Goal: Information Seeking & Learning: Understand process/instructions

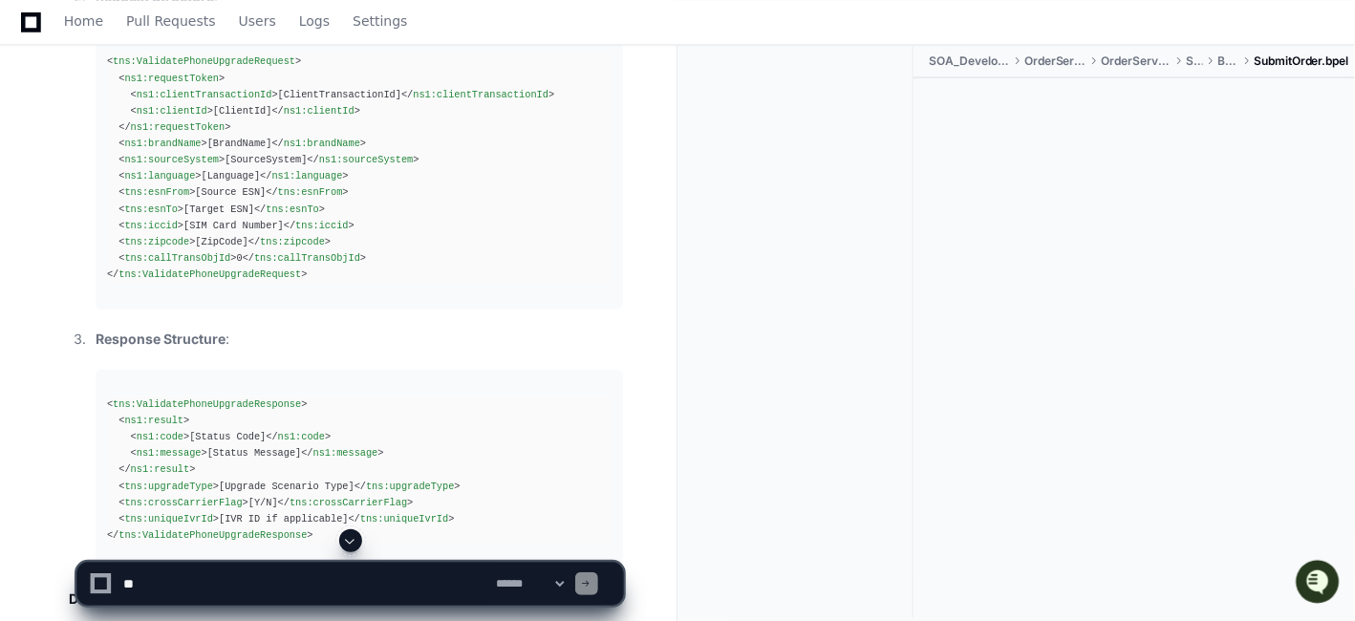
scroll to position [25337, 0]
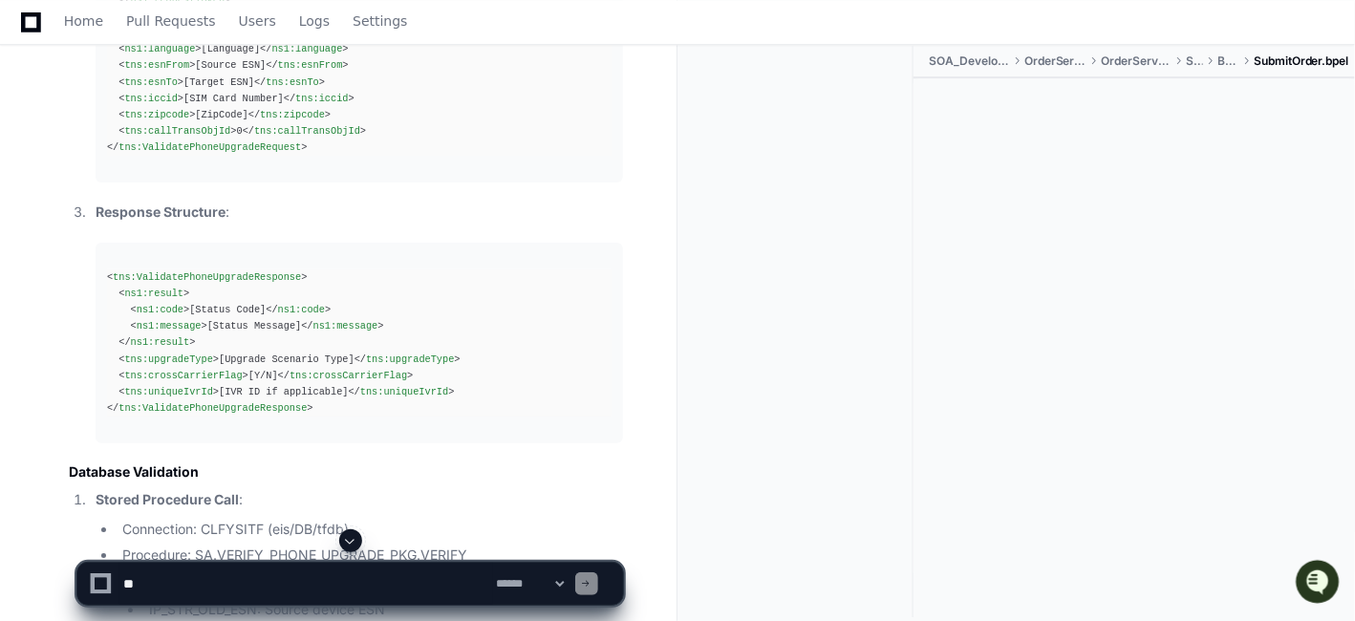
click at [421, 183] on pre "< tns:ValidatePhoneUpgradeRequest > < ns1:requestToken > < ns1:clientTransactio…" at bounding box center [360, 41] width 528 height 283
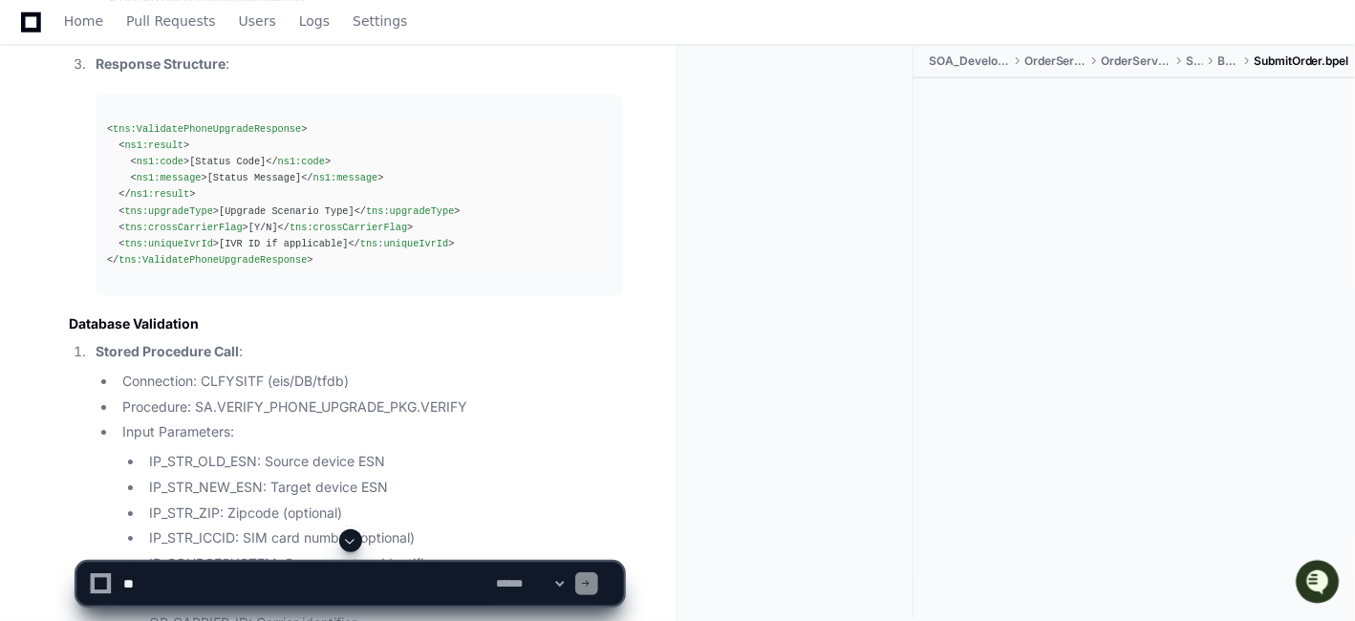
scroll to position [25549, 0]
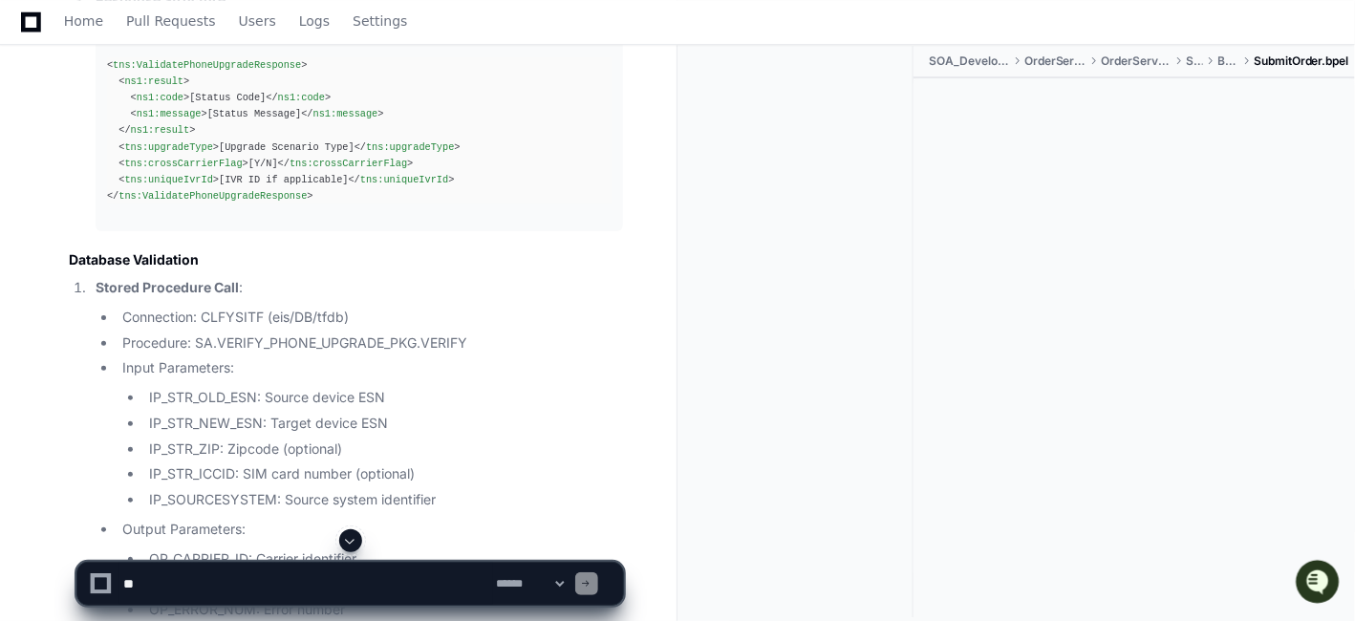
click at [172, 169] on span "tns:crossCarrierFlag" at bounding box center [183, 163] width 118 height 11
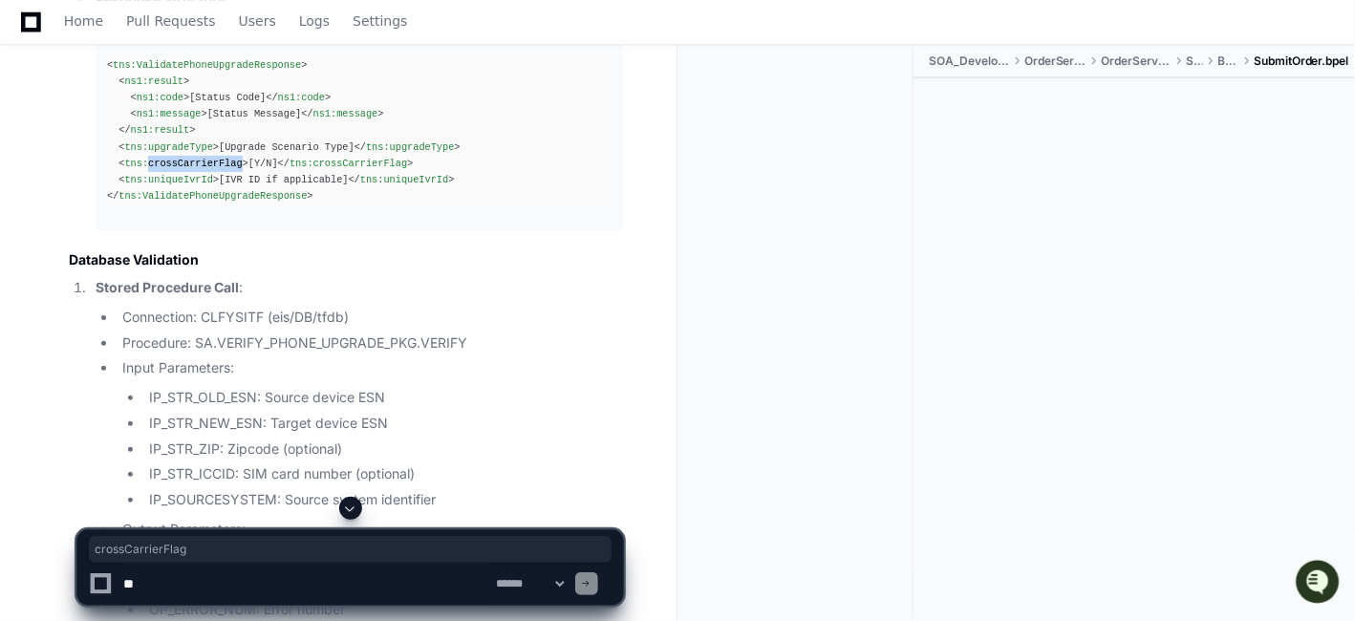
click at [294, 169] on span "tns:crossCarrierFlag" at bounding box center [349, 163] width 118 height 11
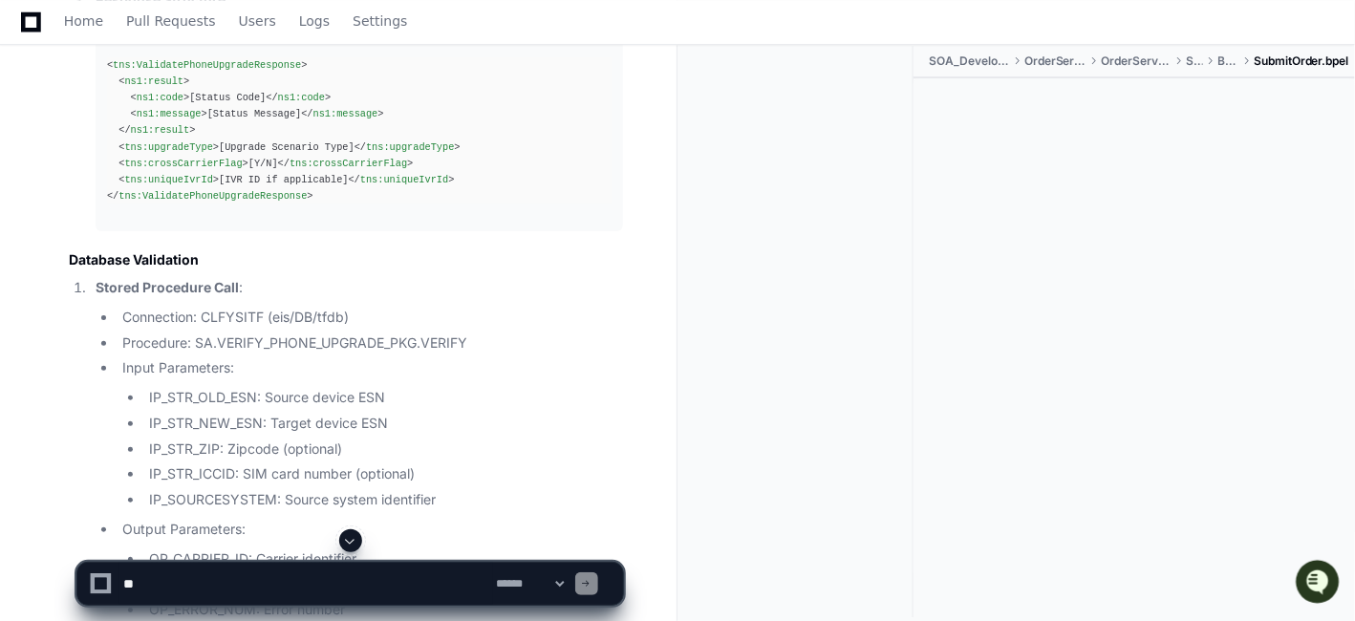
click at [210, 71] on span "tns:ValidatePhoneUpgradeResponse" at bounding box center [207, 64] width 188 height 11
click at [211, 71] on span "tns:ValidatePhoneUpgradeResponse" at bounding box center [207, 64] width 188 height 11
click at [214, 71] on span "tns:ValidatePhoneUpgradeResponse" at bounding box center [207, 64] width 188 height 11
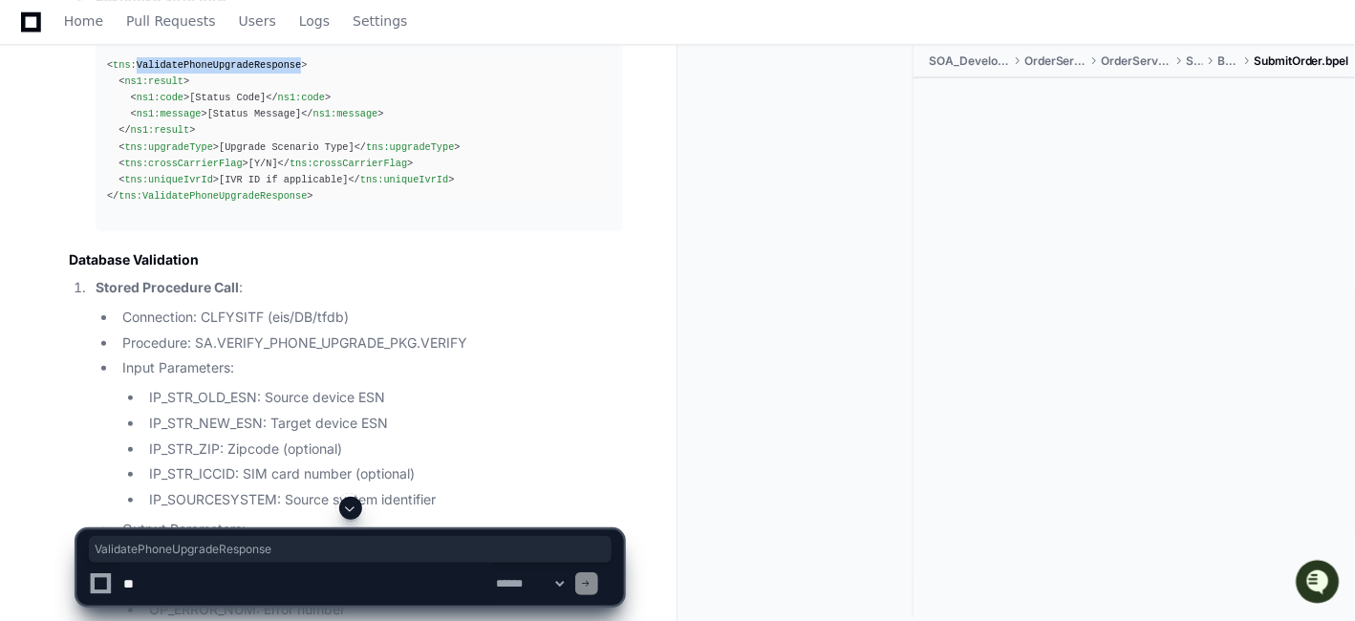
click at [173, 153] on span "tns:upgradeType" at bounding box center [168, 146] width 88 height 11
click at [371, 205] on div "< tns:ValidatePhoneUpgradeResponse > < ns1:result > < ns1:code > [Status Code] …" at bounding box center [359, 130] width 505 height 147
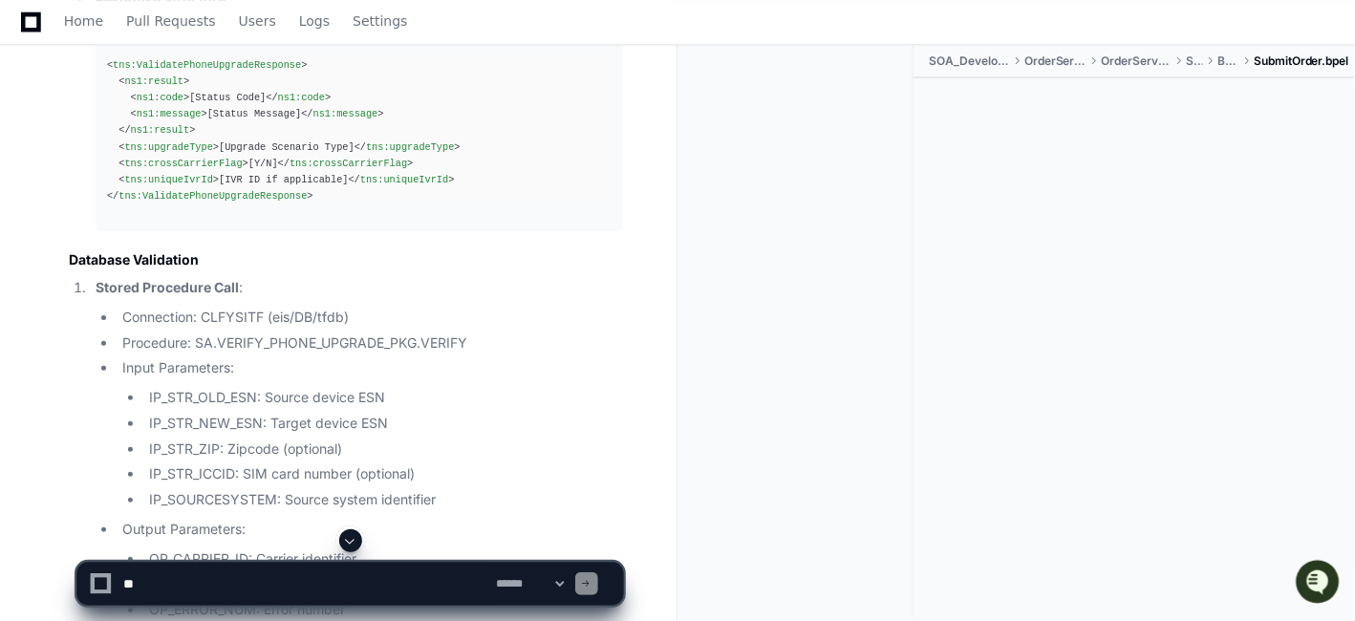
click at [160, 169] on span "tns:crossCarrierFlag" at bounding box center [183, 163] width 118 height 11
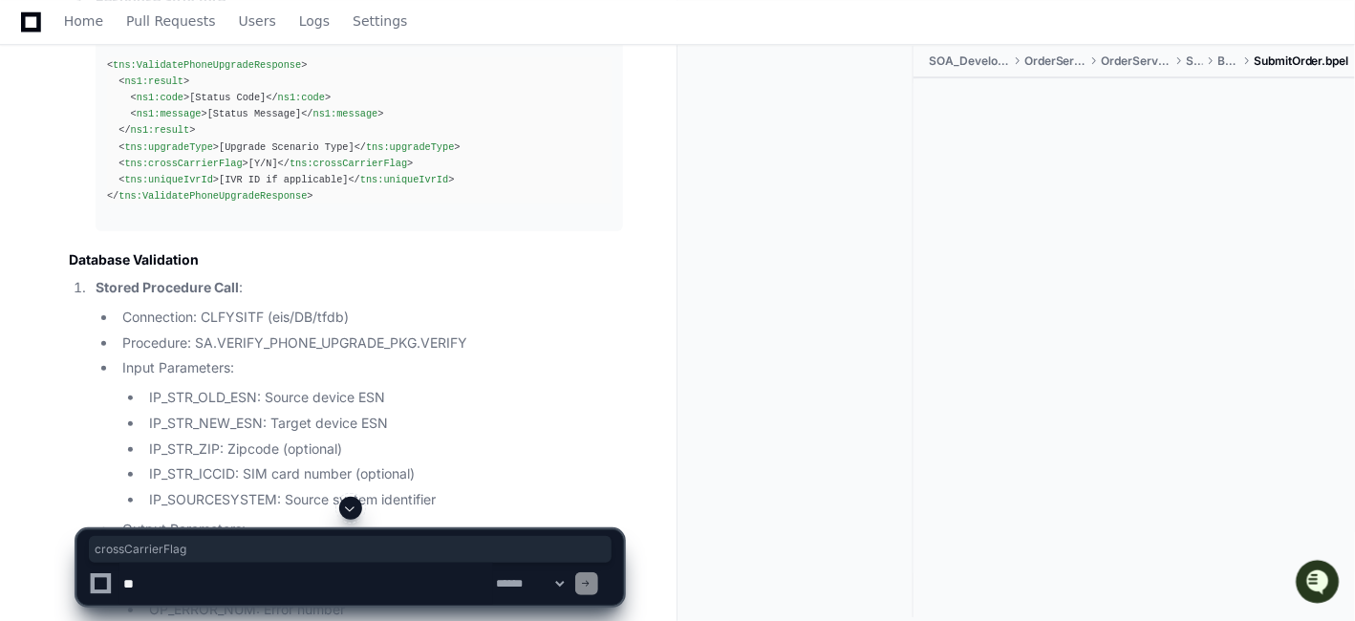
click at [316, 205] on div "< tns:ValidatePhoneUpgradeResponse > < ns1:result > < ns1:code > [Status Code] …" at bounding box center [359, 130] width 505 height 147
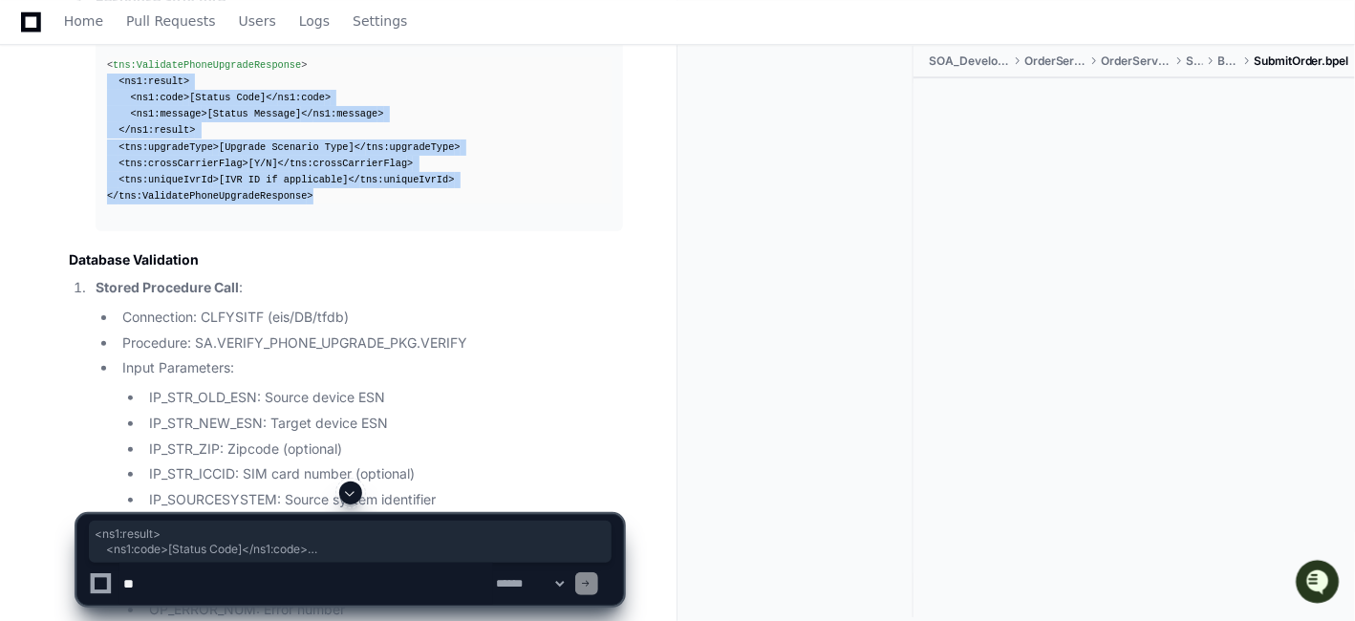
drag, startPoint x: 308, startPoint y: 394, endPoint x: 89, endPoint y: 271, distance: 250.7
click at [90, 231] on li "Response Structure : < tns:ValidatePhoneUpgradeResponse > < ns1:result > < ns1:…" at bounding box center [356, 110] width 533 height 242
copy div "< tns:ValidatePhoneUpgradeResponse > < ns1:result > < ns1:code > [Status Code] …"
click at [231, 169] on span "< tns:crossCarrierFlag >" at bounding box center [183, 163] width 130 height 11
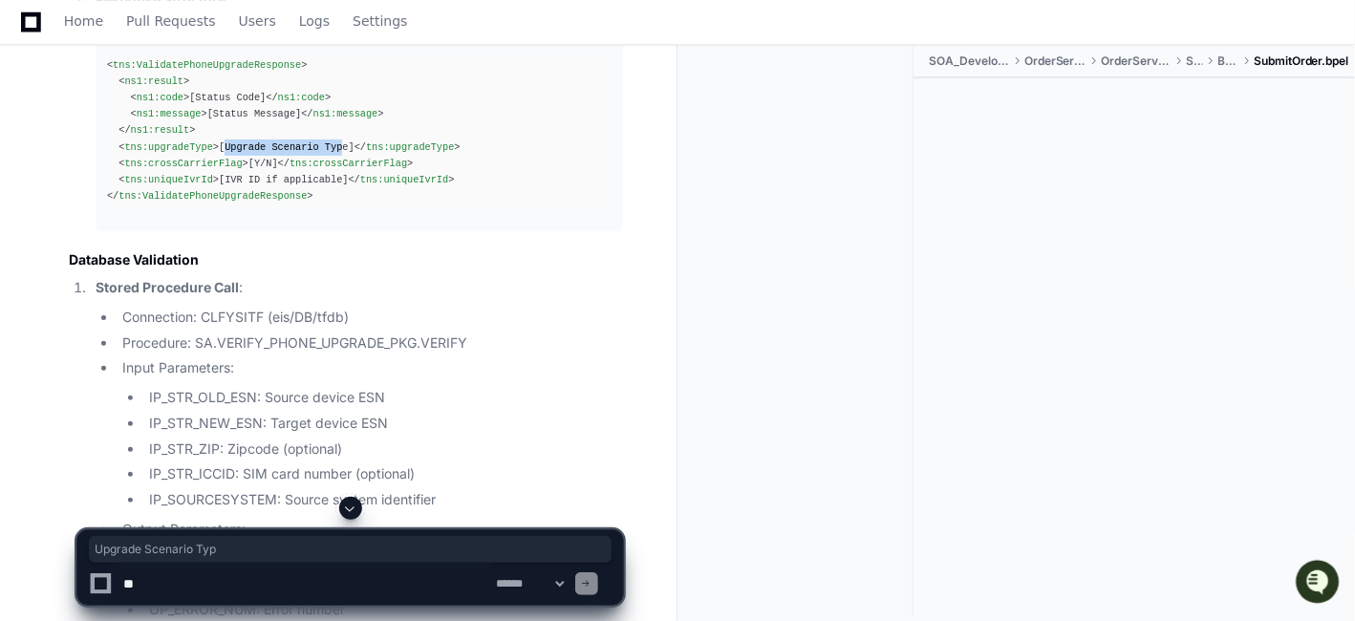
drag, startPoint x: 240, startPoint y: 346, endPoint x: 324, endPoint y: 353, distance: 84.4
click at [324, 205] on div "< tns:ValidatePhoneUpgradeResponse > < ns1:result > < ns1:code > [Status Code] …" at bounding box center [359, 130] width 505 height 147
drag, startPoint x: 332, startPoint y: 350, endPoint x: 210, endPoint y: 348, distance: 121.4
click at [210, 205] on div "< tns:ValidatePhoneUpgradeResponse > < ns1:result > < ns1:code > [Status Code] …" at bounding box center [359, 130] width 505 height 147
copy div "[Upgrade Scenario Type]"
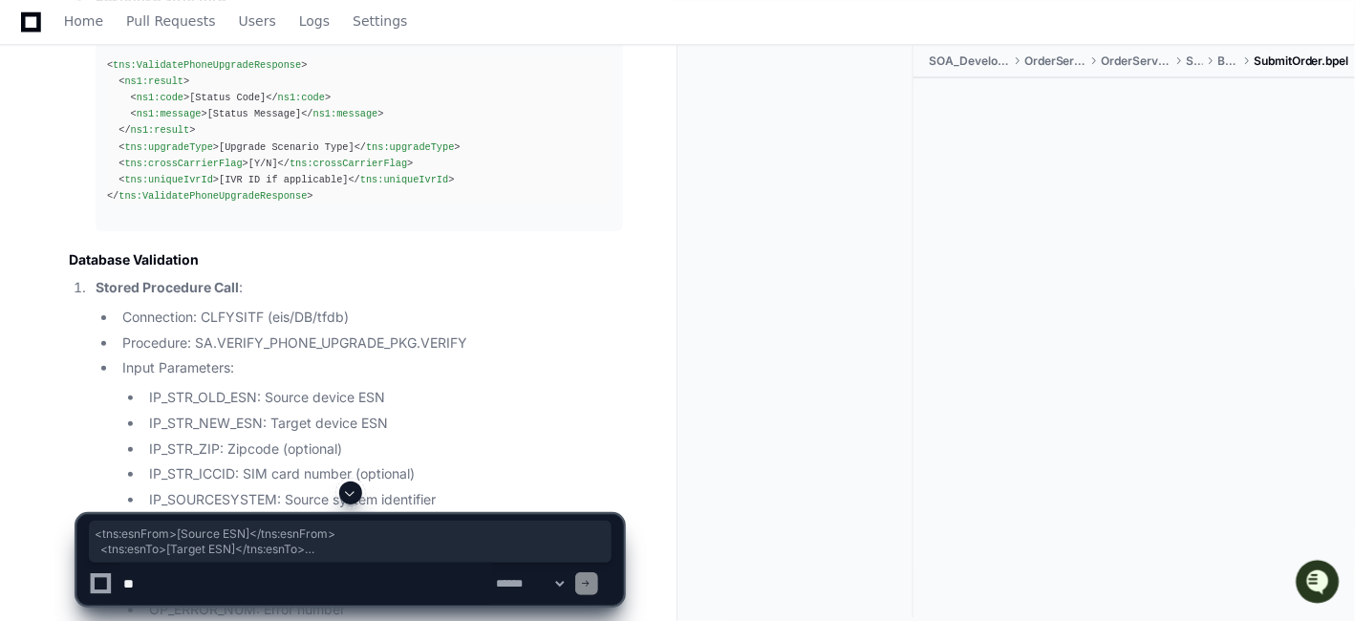
drag, startPoint x: 363, startPoint y: 121, endPoint x: 76, endPoint y: 55, distance: 294.2
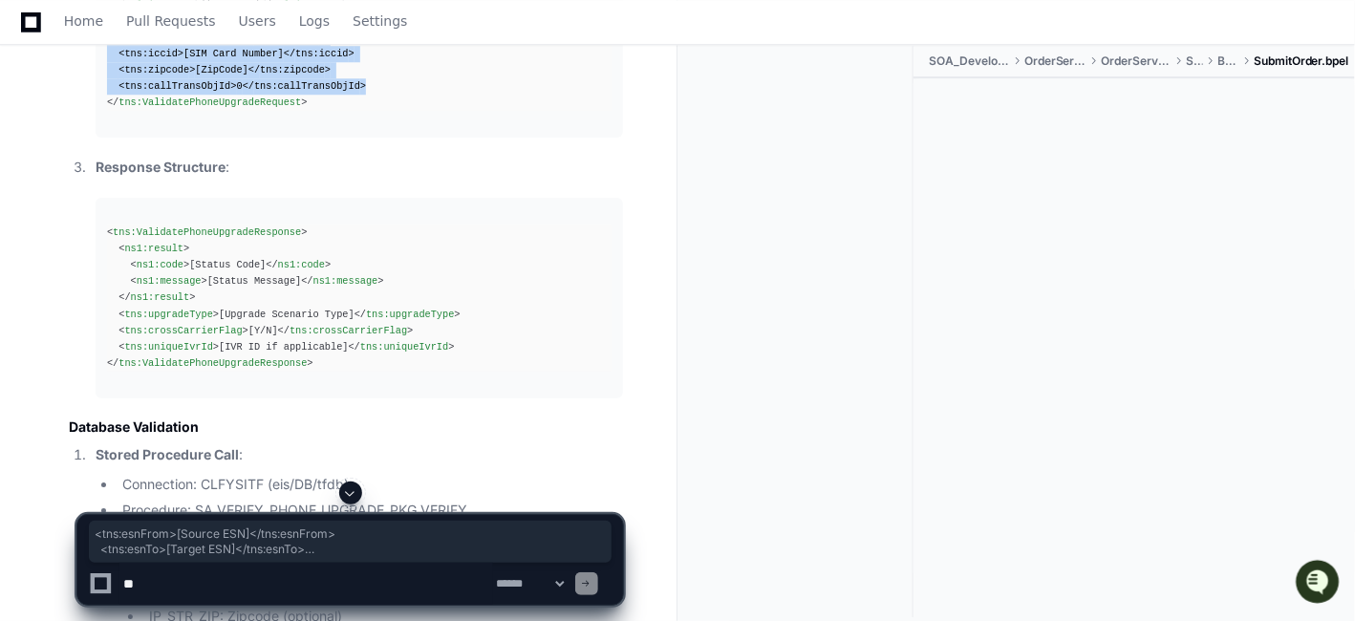
scroll to position [25379, 0]
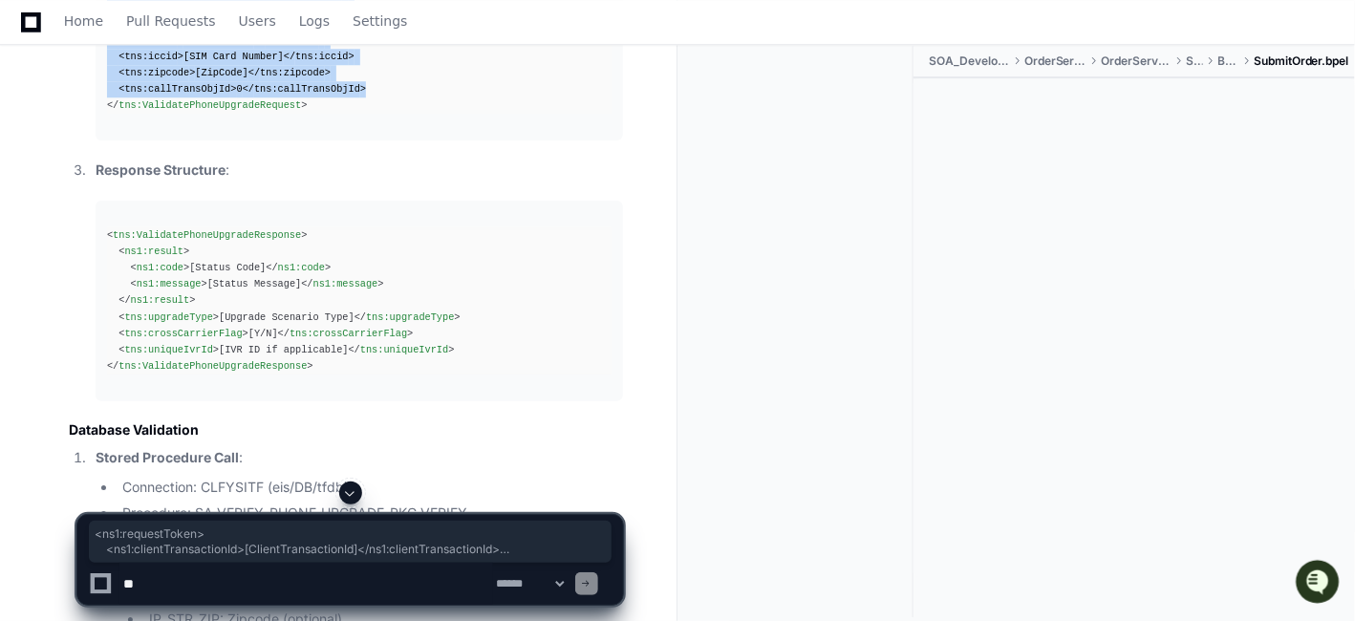
drag, startPoint x: 358, startPoint y: 294, endPoint x: 52, endPoint y: 116, distance: 355.0
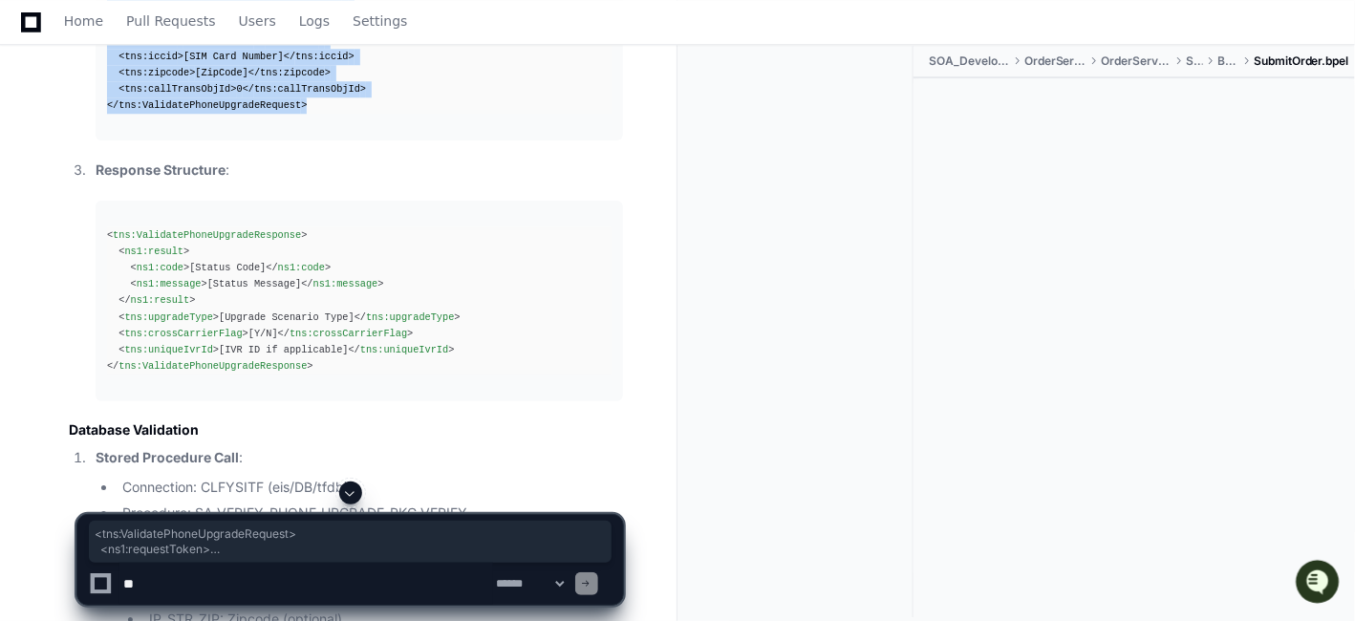
drag, startPoint x: 306, startPoint y: 310, endPoint x: 84, endPoint y: 93, distance: 310.2
click at [84, 93] on ol "Service Endpoint : SOAP API: [URL][DOMAIN_NAME] SOAP Action: " [URL][DOMAIN_NAM…" at bounding box center [346, 65] width 554 height 673
copy div "< tns:ValidatePhoneUpgradeRequest > < ns1:requestToken > < ns1:clientTransactio…"
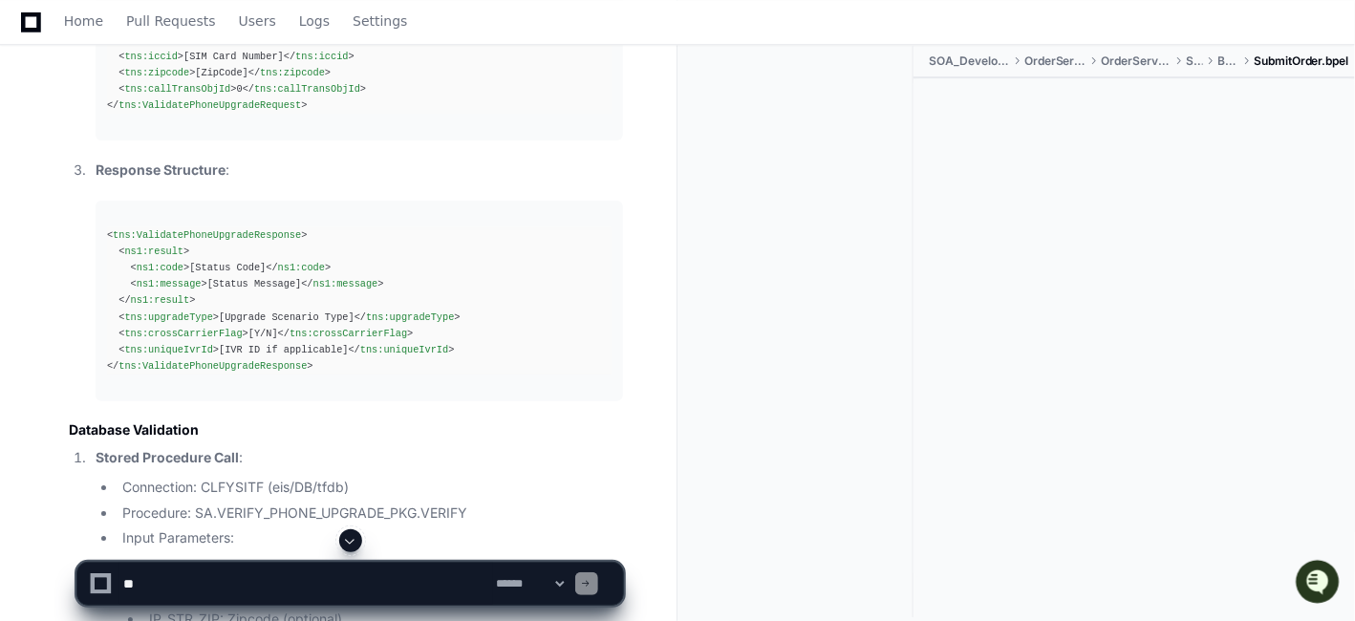
click at [475, 182] on p "Response Structure :" at bounding box center [360, 171] width 528 height 22
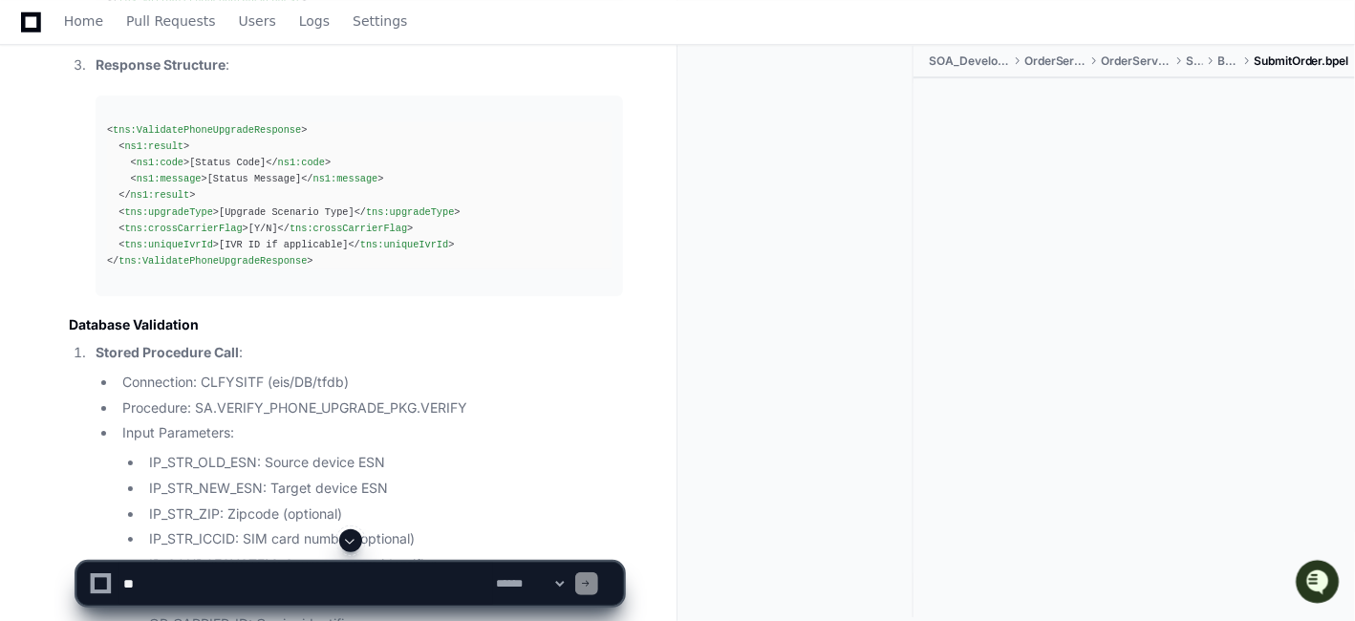
scroll to position [25549, 0]
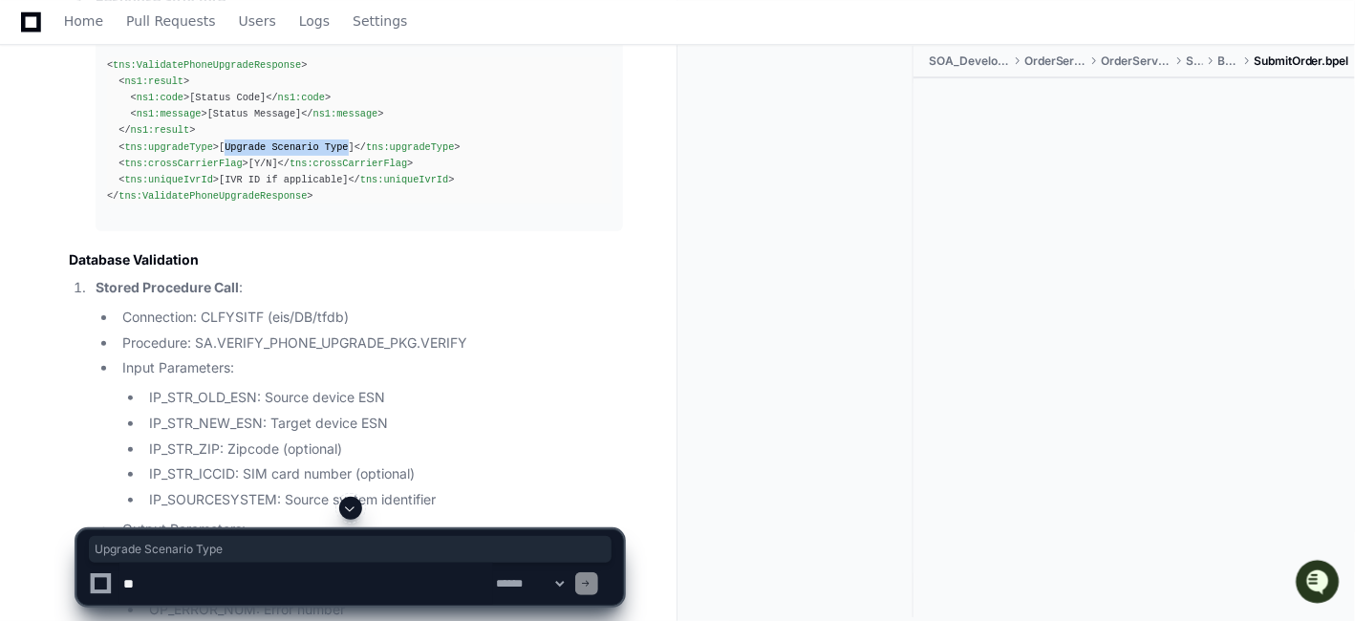
drag, startPoint x: 214, startPoint y: 348, endPoint x: 327, endPoint y: 352, distance: 112.8
click at [327, 205] on div "< tns:ValidatePhoneUpgradeResponse > < ns1:result > < ns1:code > [Status Code] …" at bounding box center [359, 130] width 505 height 147
copy div "Upgrade Scenario Type"
drag, startPoint x: 238, startPoint y: 367, endPoint x: 266, endPoint y: 365, distance: 27.8
click at [262, 205] on div "< tns:ValidatePhoneUpgradeResponse > < ns1:result > < ns1:code > [Status Code] …" at bounding box center [359, 130] width 505 height 147
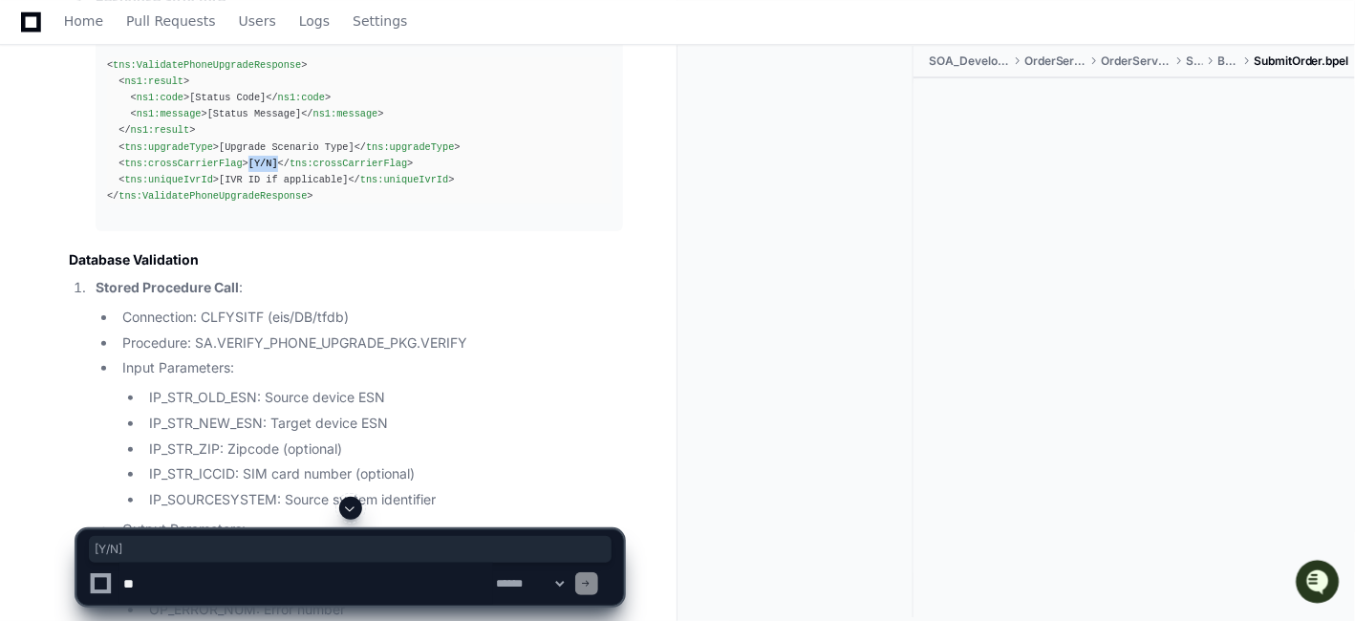
copy div "[Y/N]"
drag, startPoint x: 210, startPoint y: 385, endPoint x: 326, endPoint y: 380, distance: 115.7
click at [326, 205] on div "< tns:ValidatePhoneUpgradeResponse > < ns1:result > < ns1:code > [Status Code] …" at bounding box center [359, 130] width 505 height 147
copy div "[IVR ID if applicable]"
click at [448, 205] on div "< tns:ValidatePhoneUpgradeResponse > < ns1:result > < ns1:code > [Status Code] …" at bounding box center [359, 130] width 505 height 147
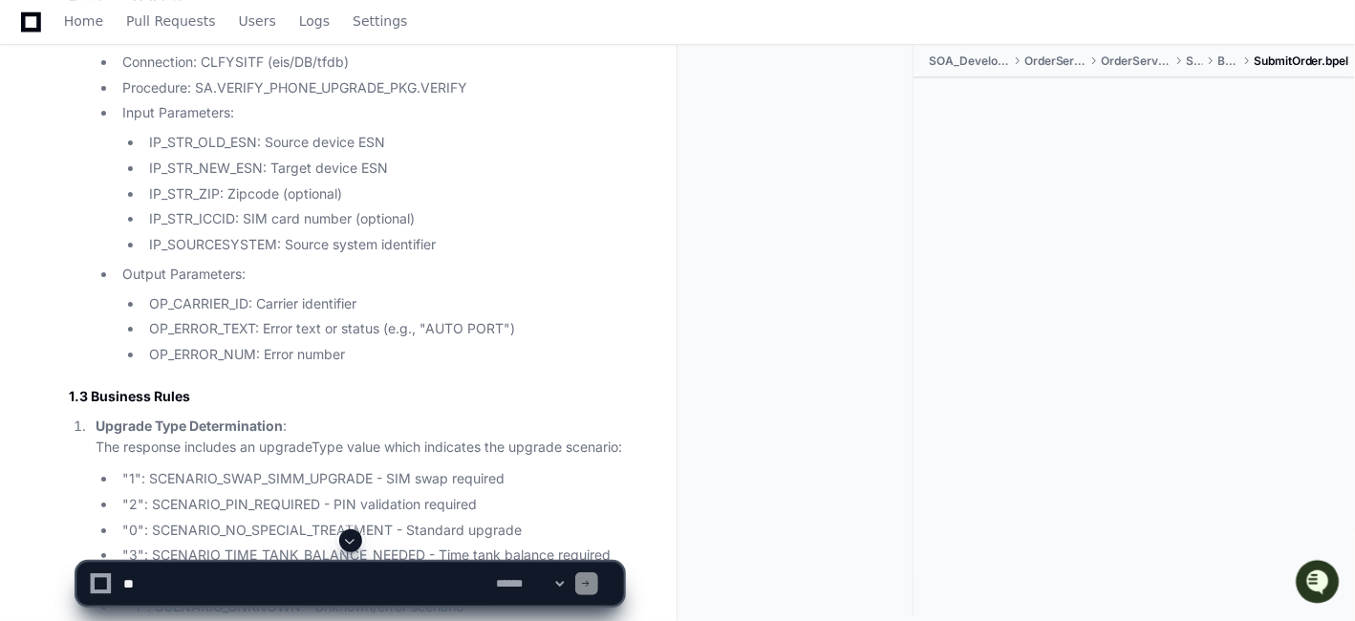
scroll to position [25889, 0]
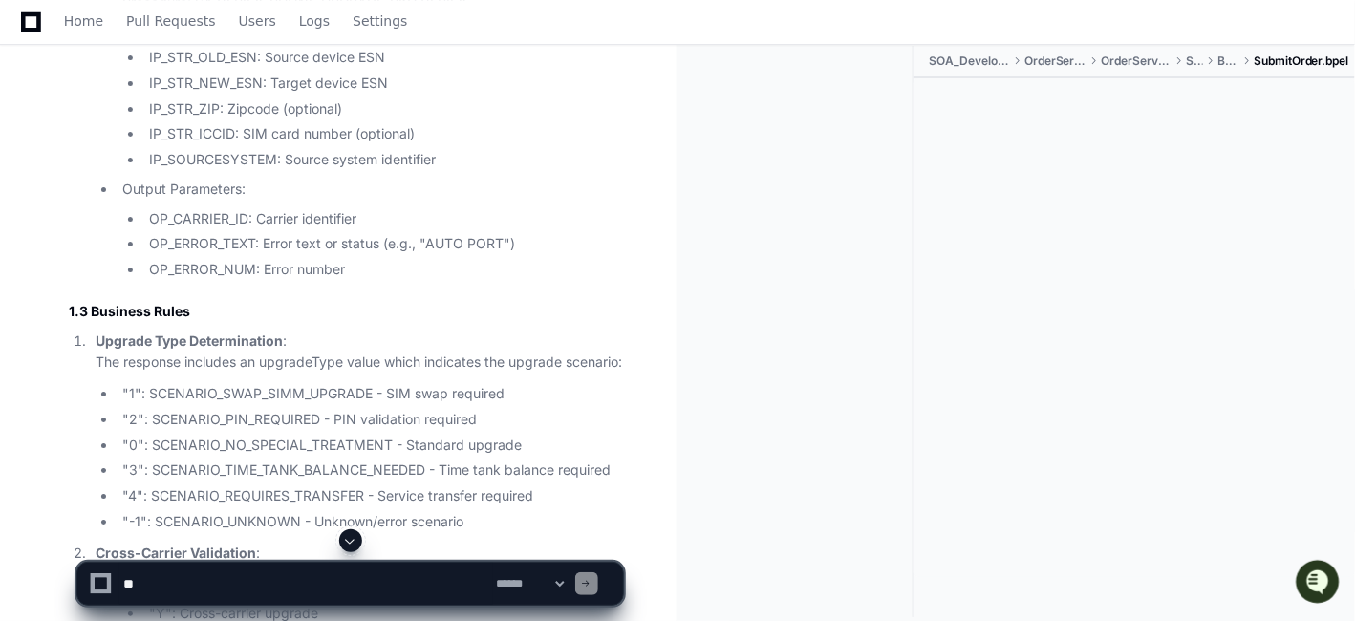
click at [357, 14] on li "Procedure: SA.VERIFY_PHONE_UPGRADE_PKG.VERIFY" at bounding box center [370, 3] width 506 height 22
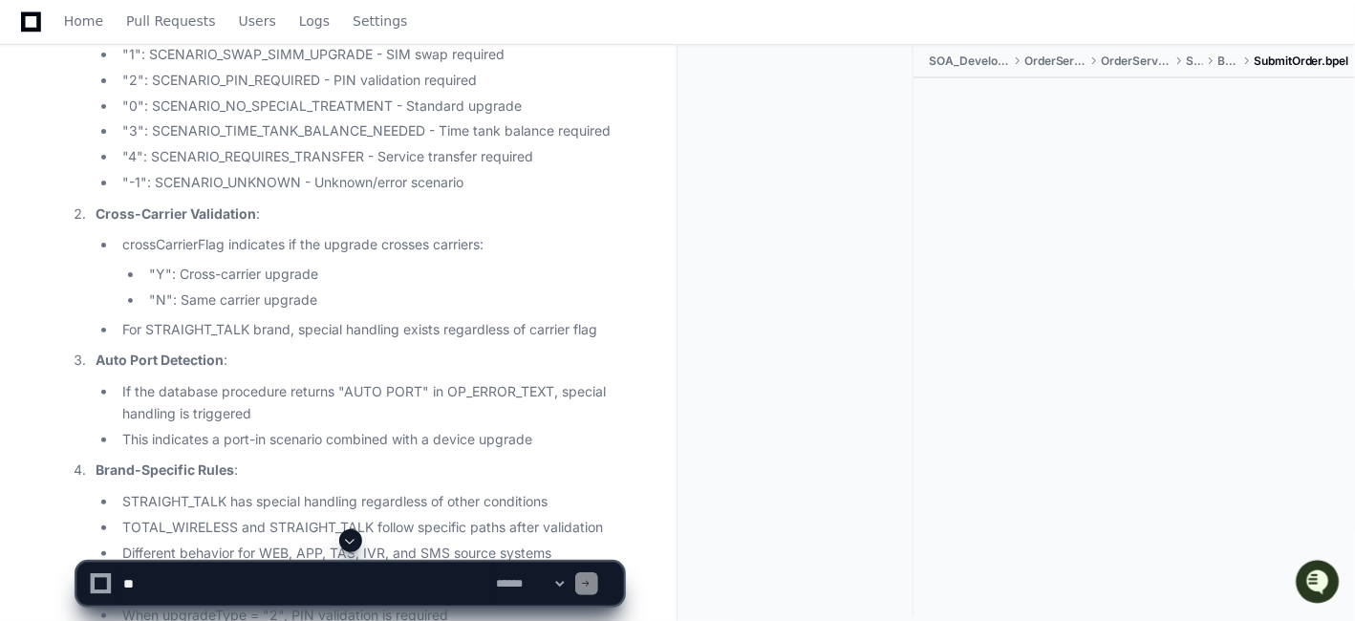
scroll to position [26271, 0]
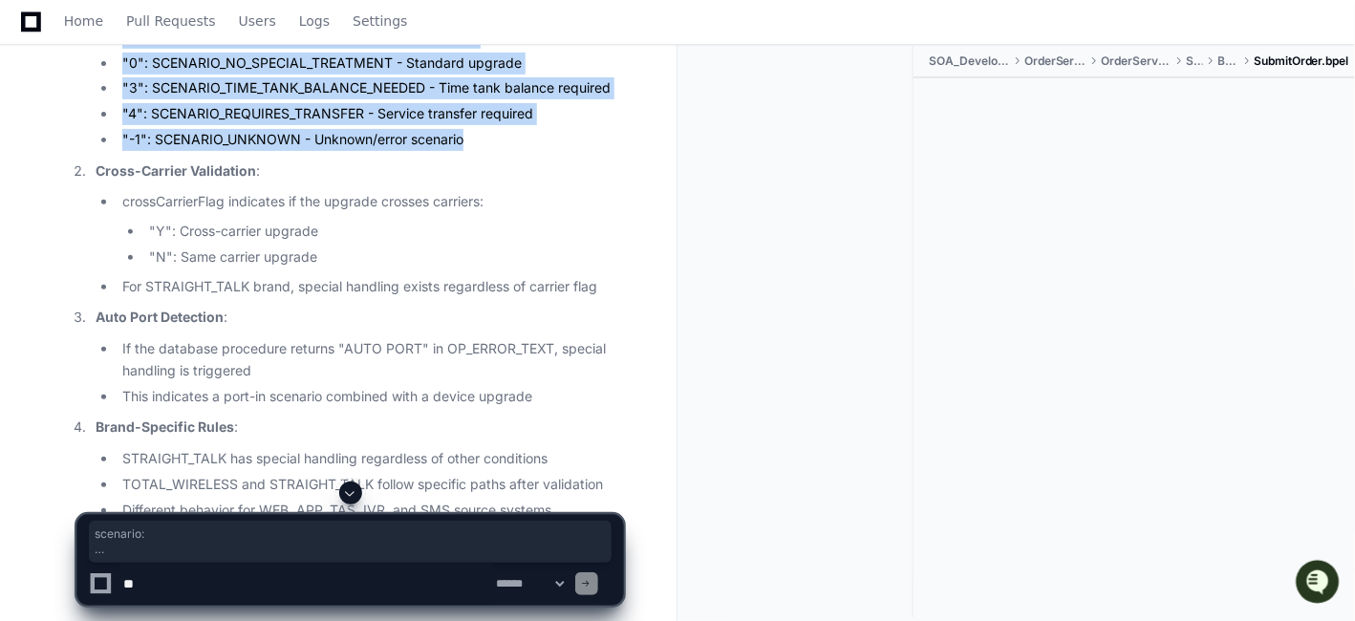
drag, startPoint x: 300, startPoint y: 354, endPoint x: 76, endPoint y: 210, distance: 265.6
click at [76, 210] on ol "Upgrade Type Determination : The response includes an upgradeType value which i…" at bounding box center [346, 278] width 554 height 661
click at [250, 99] on li ""3": SCENARIO_TIME_TANK_BALANCE_NEEDED - Time tank balance required" at bounding box center [370, 88] width 506 height 22
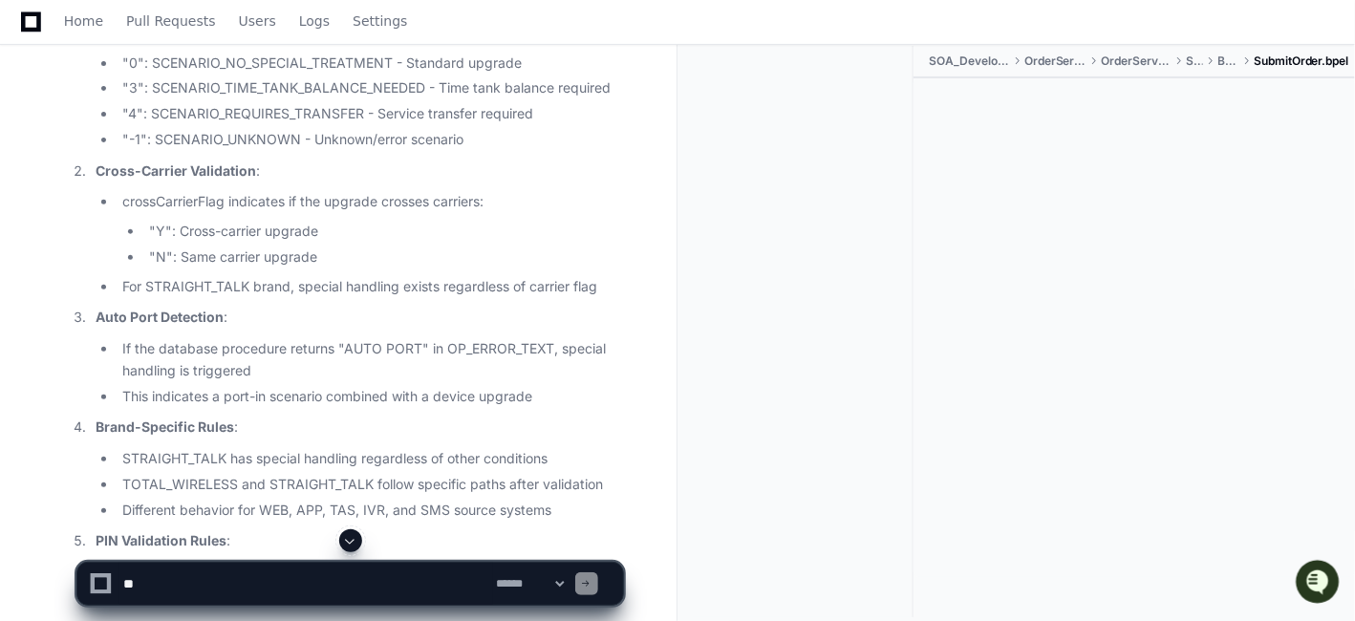
click at [377, 243] on li ""Y": Cross-carrier upgrade" at bounding box center [383, 232] width 480 height 22
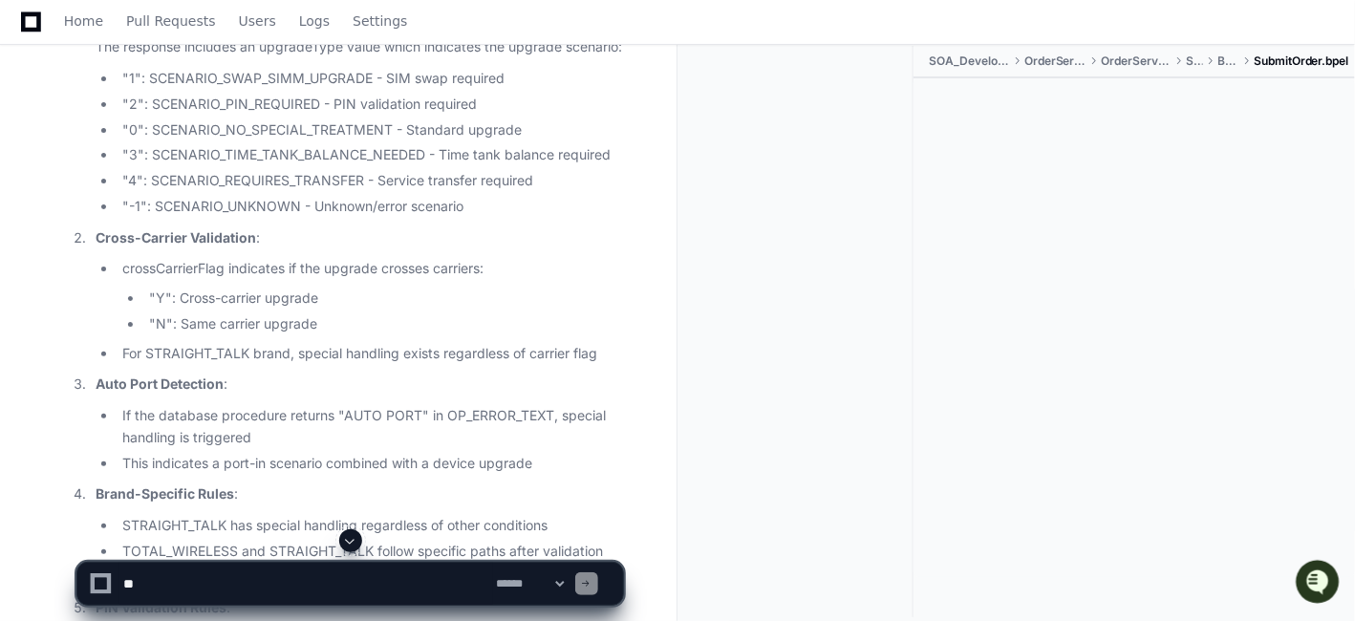
scroll to position [25931, 0]
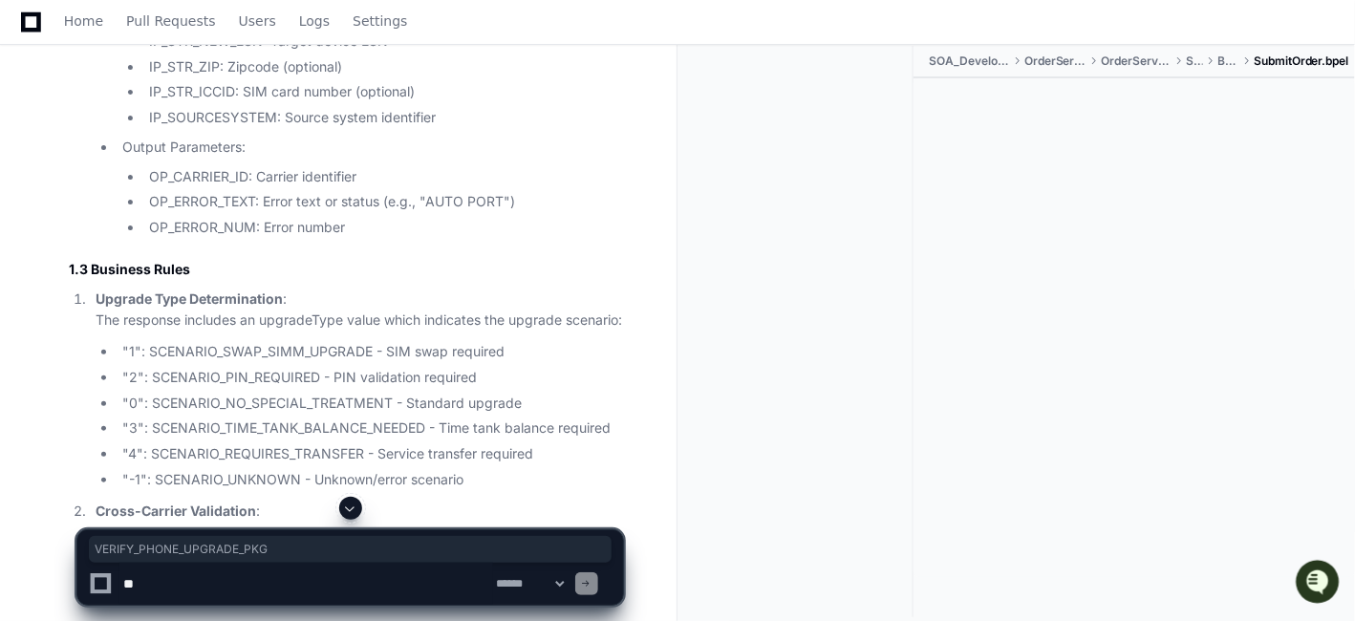
click at [505, 27] on li "IP_STR_OLD_ESN: Source device ESN" at bounding box center [383, 16] width 480 height 22
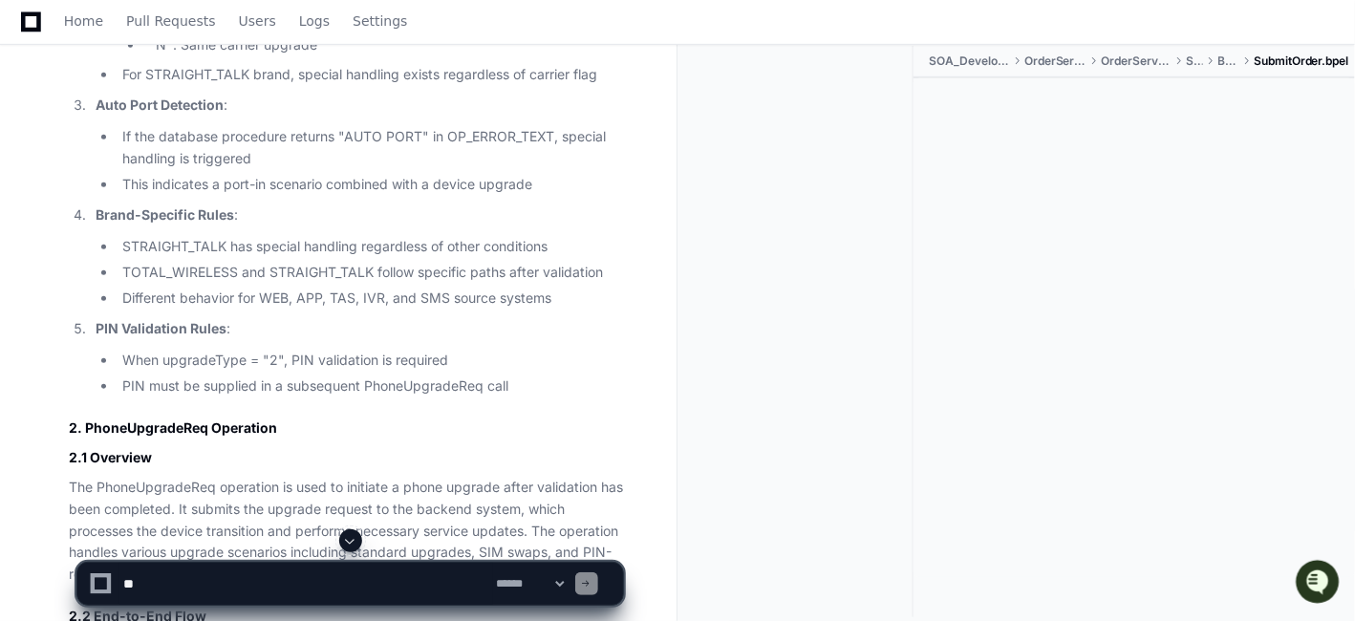
scroll to position [26526, 0]
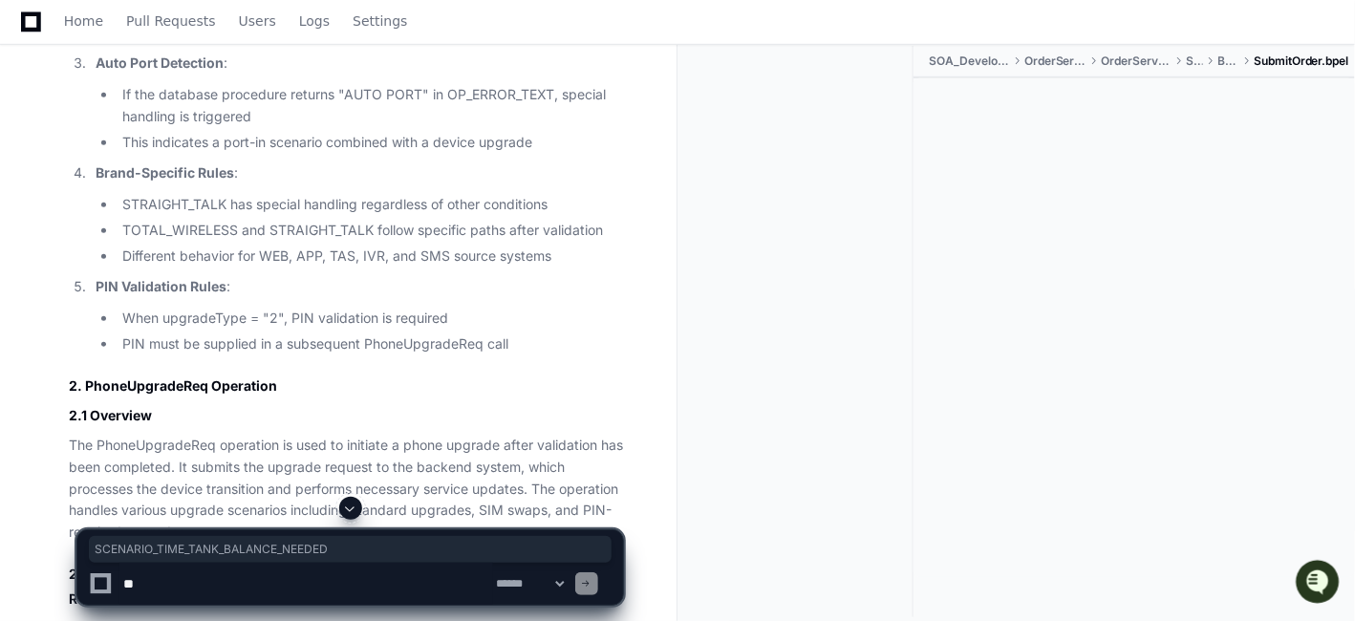
copy li "SCENARIO_TIME_TANK_BALANCE_NEEDED"
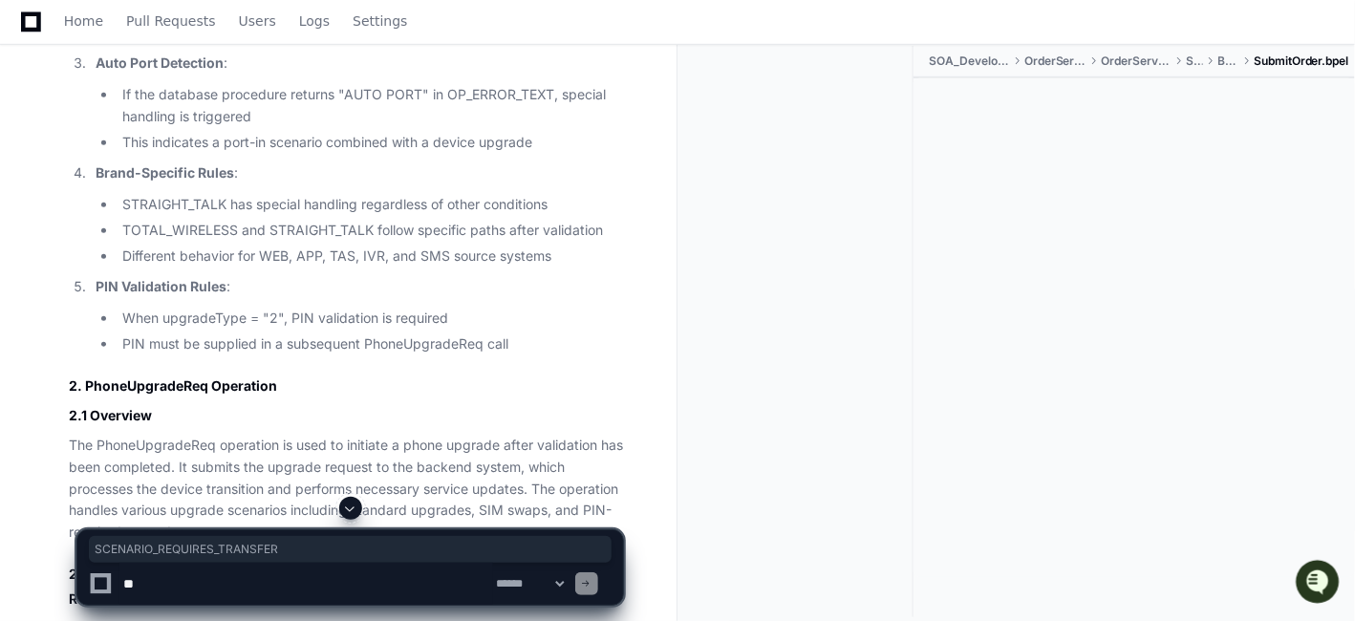
copy li "SCENARIO_REQUIRES_TRANSFER"
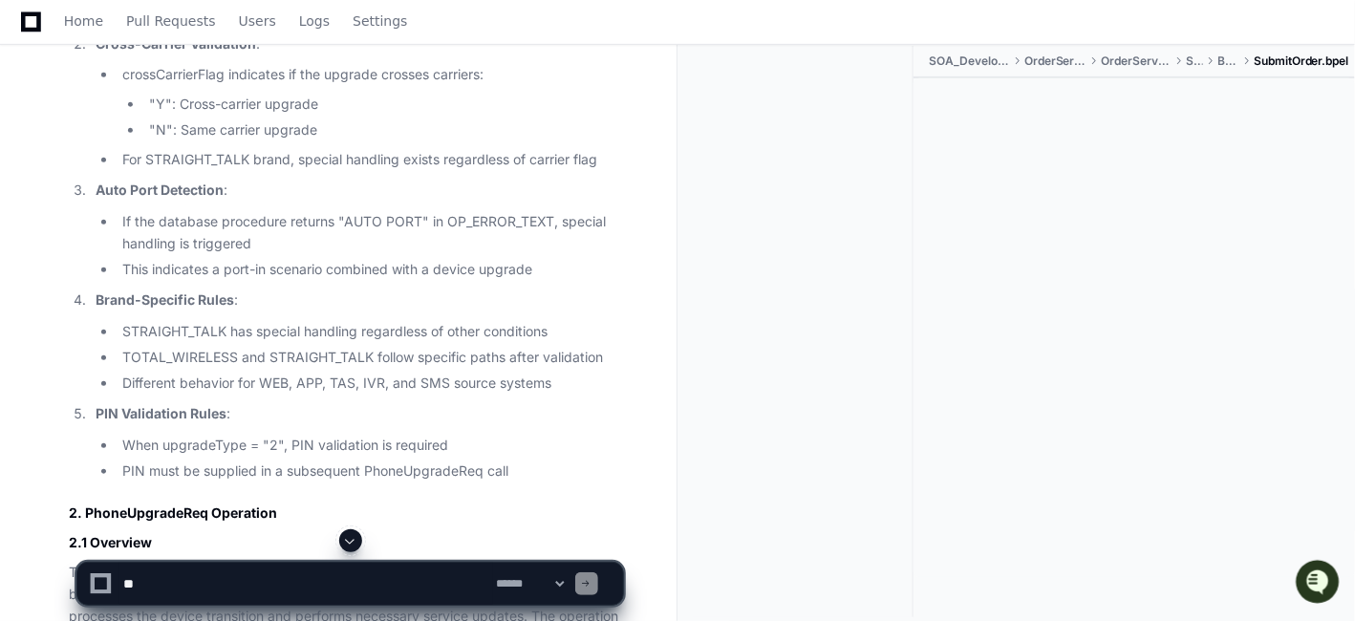
scroll to position [26271, 0]
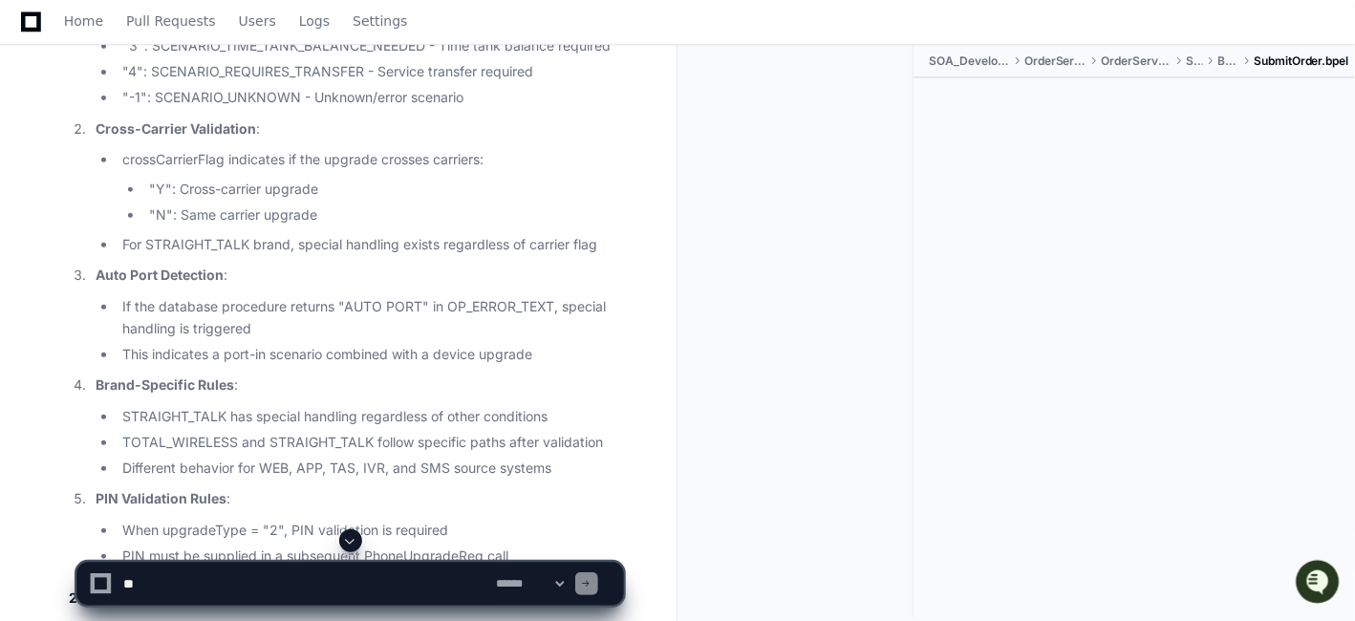
scroll to position [26356, 0]
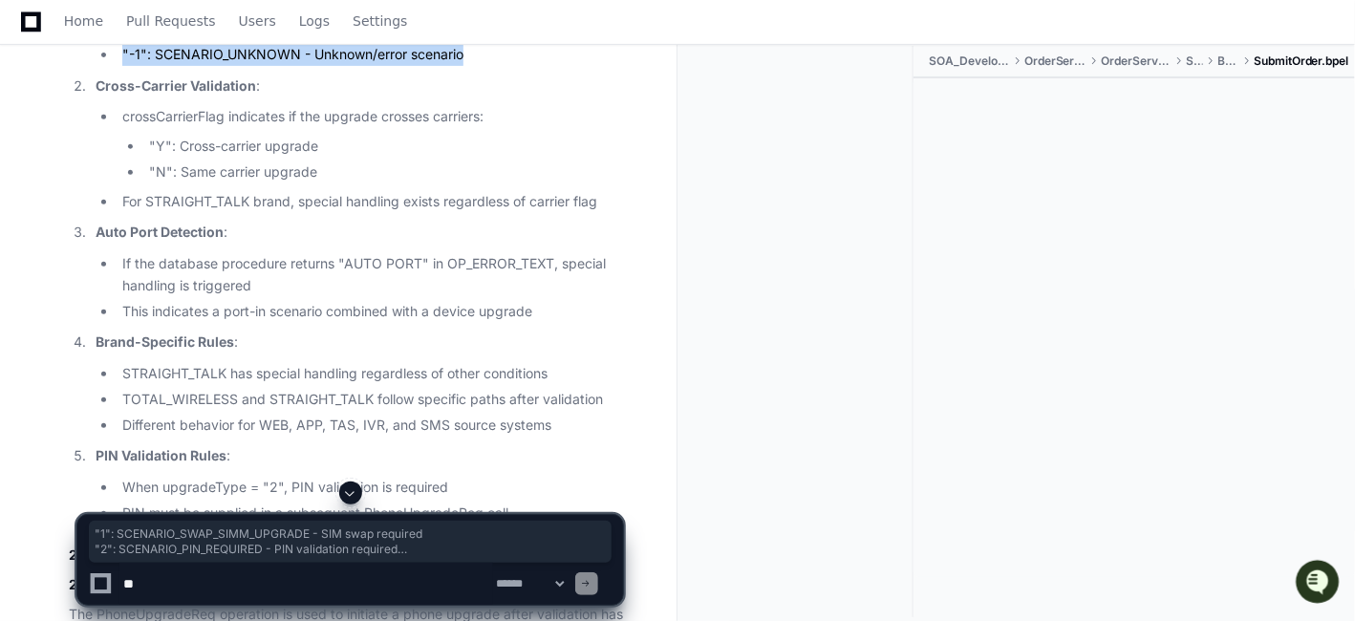
drag, startPoint x: 478, startPoint y: 277, endPoint x: 64, endPoint y: 142, distance: 435.2
copy ul ""1": SCENARIO_SWAP_SIMM_UPGRADE - SIM swap required "2": SCENARIO_PIN_REQUIRED …"
click at [408, 183] on li "crossCarrierFlag indicates if the upgrade crosses carriers: "Y": Cross-carrier …" at bounding box center [370, 144] width 506 height 76
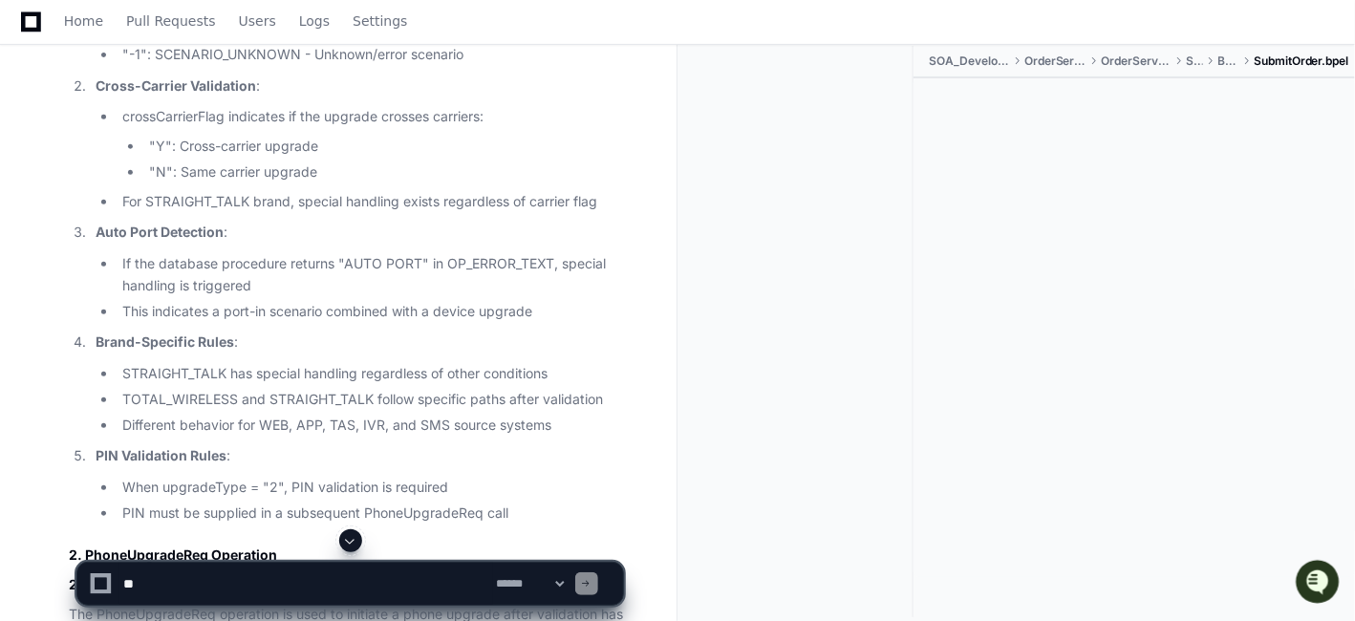
click at [408, 183] on li "crossCarrierFlag indicates if the upgrade crosses carriers: "Y": Cross-carrier …" at bounding box center [370, 144] width 506 height 76
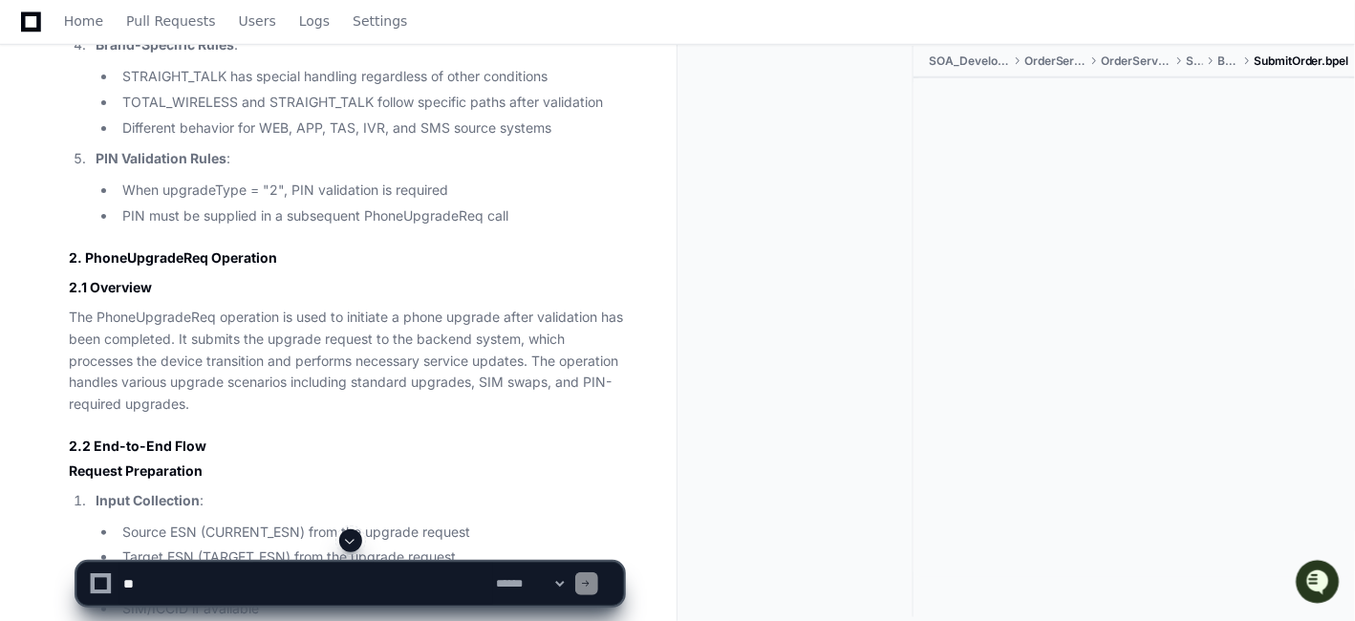
scroll to position [26696, 0]
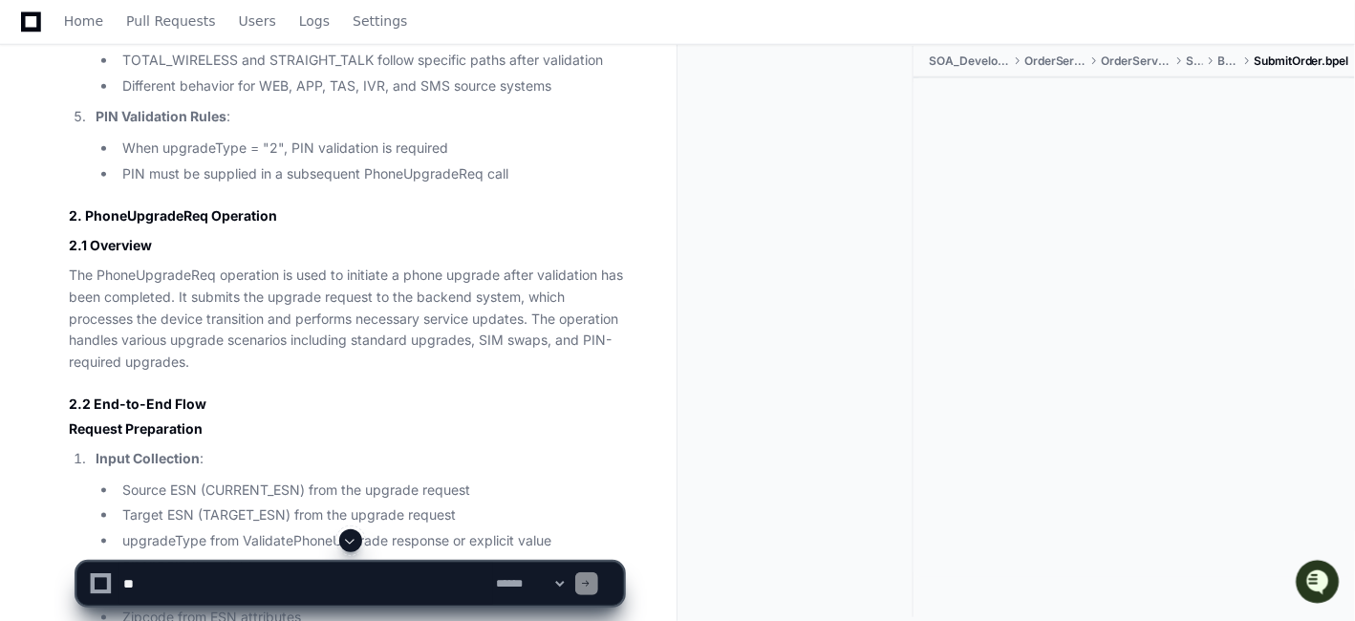
click at [609, 46] on li "STRAIGHT_TALK has special handling regardless of other conditions" at bounding box center [370, 35] width 506 height 22
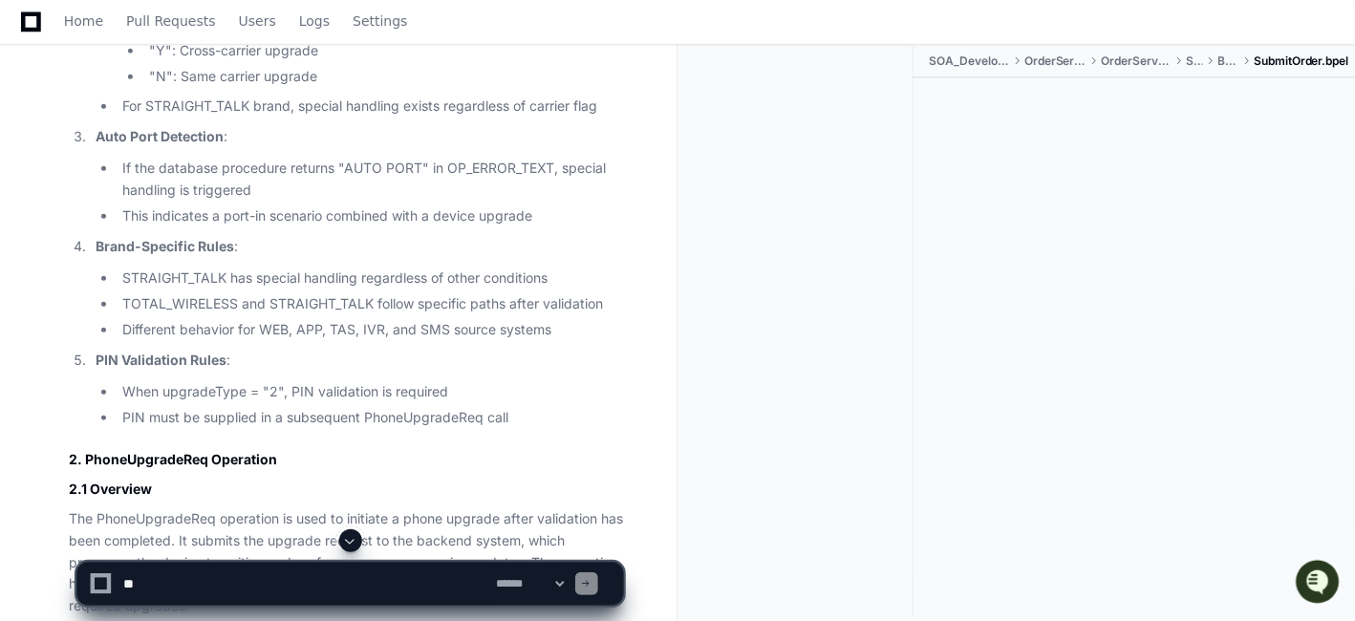
scroll to position [26441, 0]
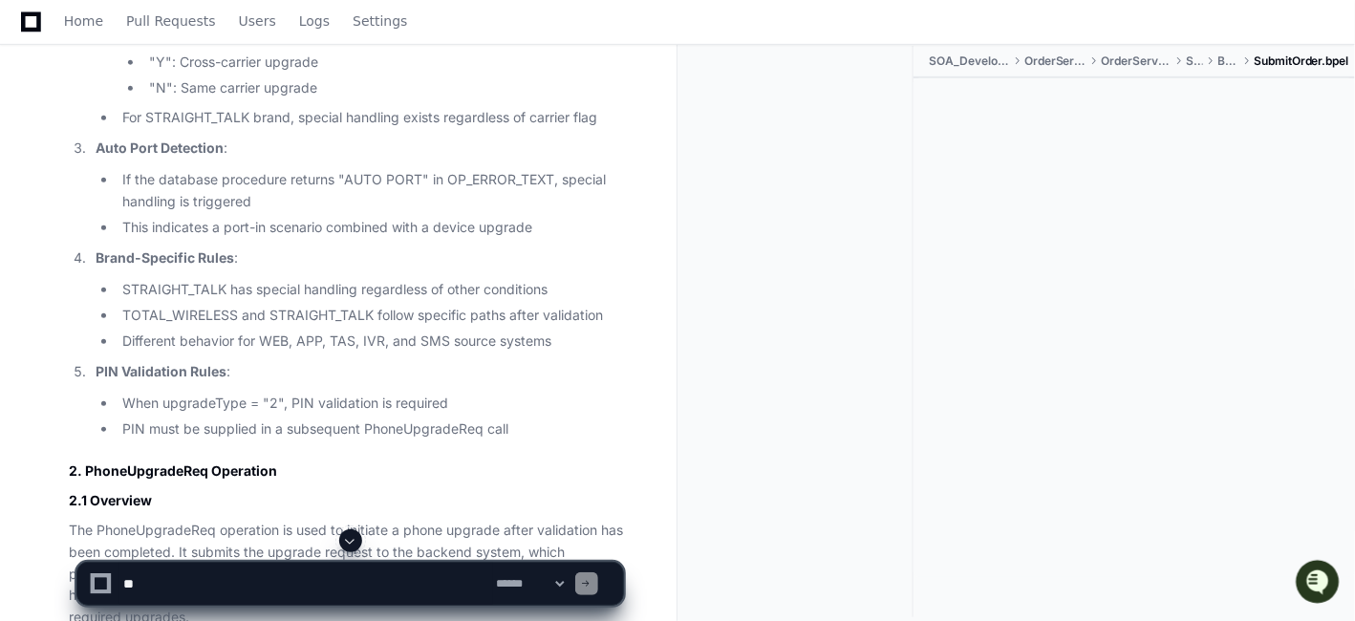
click at [300, 74] on li ""Y": Cross-carrier upgrade" at bounding box center [383, 63] width 480 height 22
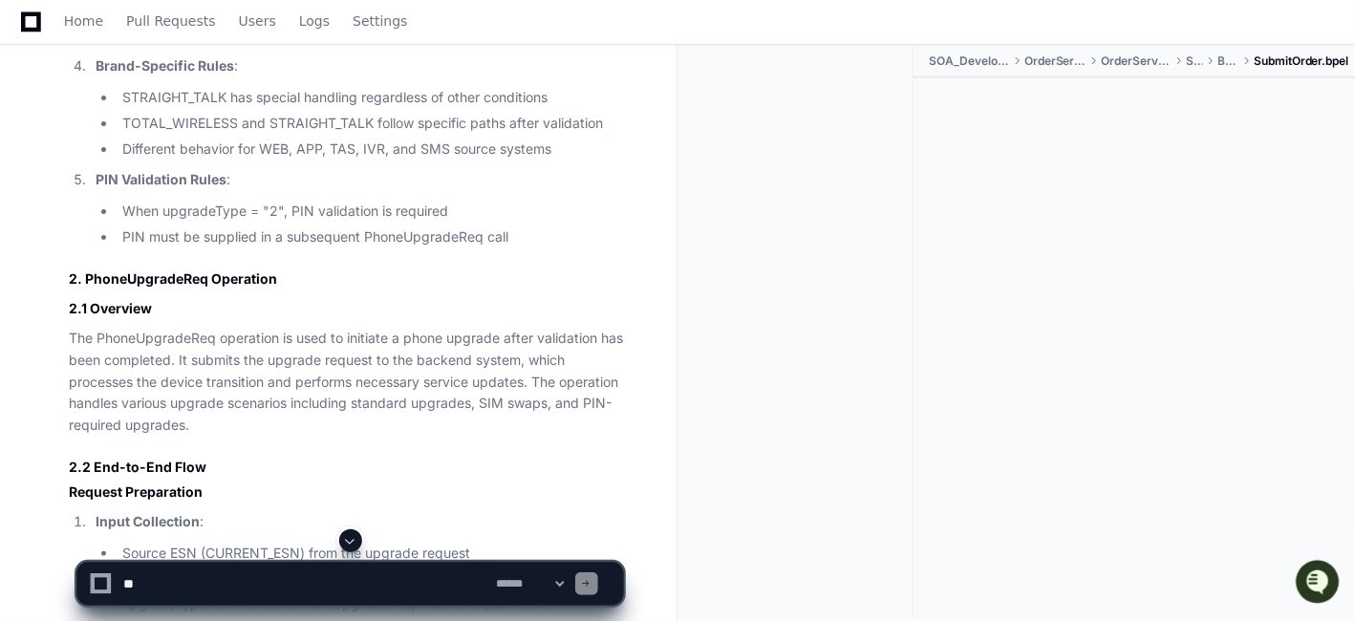
scroll to position [26696, 0]
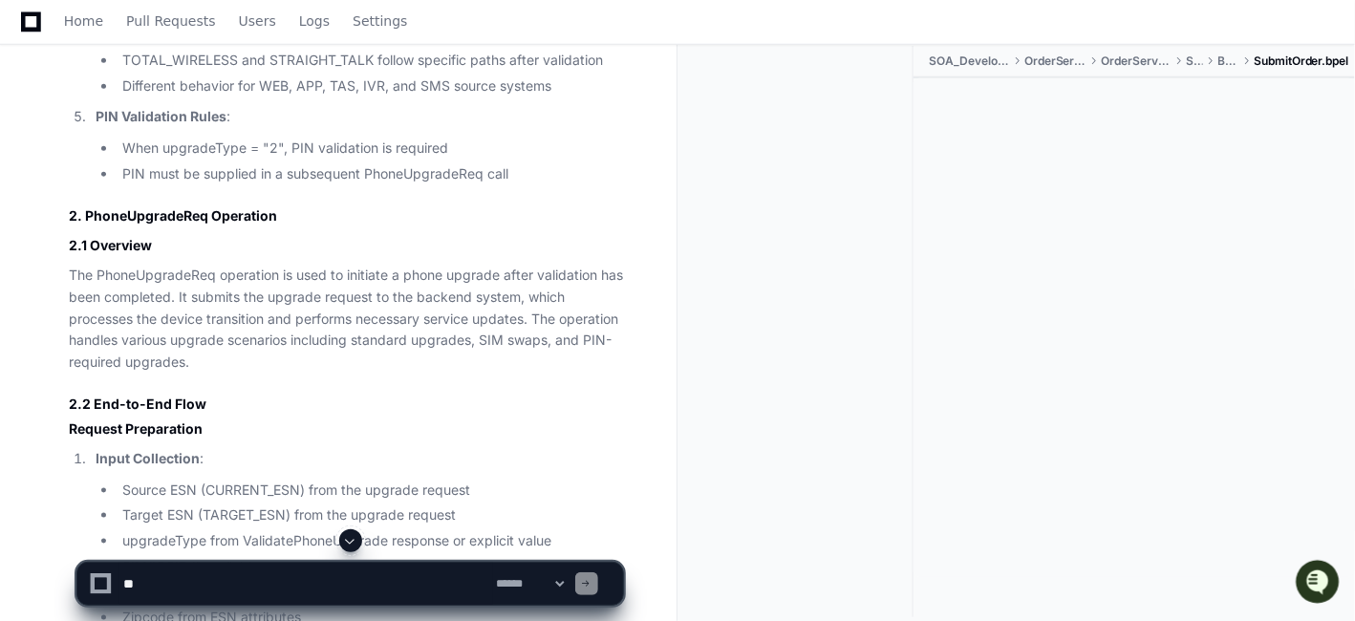
click at [346, 160] on li "When upgradeType = "2", PIN validation is required" at bounding box center [370, 149] width 506 height 22
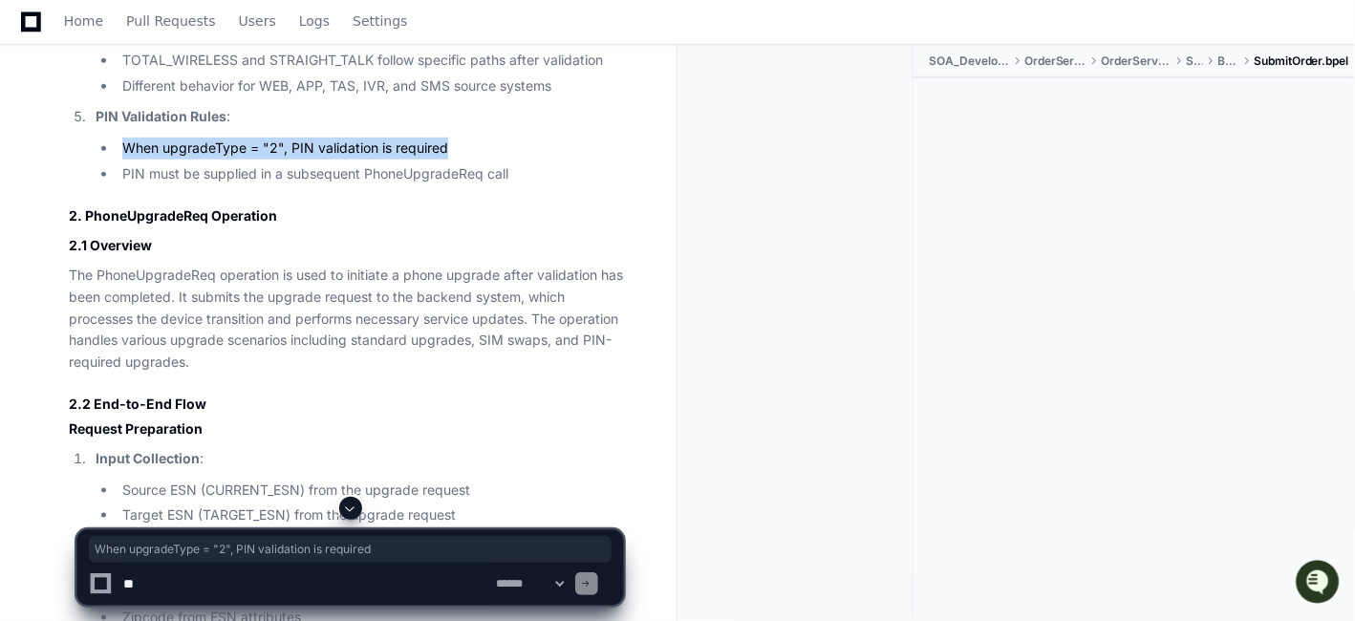
drag, startPoint x: 452, startPoint y: 370, endPoint x: 105, endPoint y: 372, distance: 346.9
click at [117, 160] on li "When upgradeType = "2", PIN validation is required" at bounding box center [370, 149] width 506 height 22
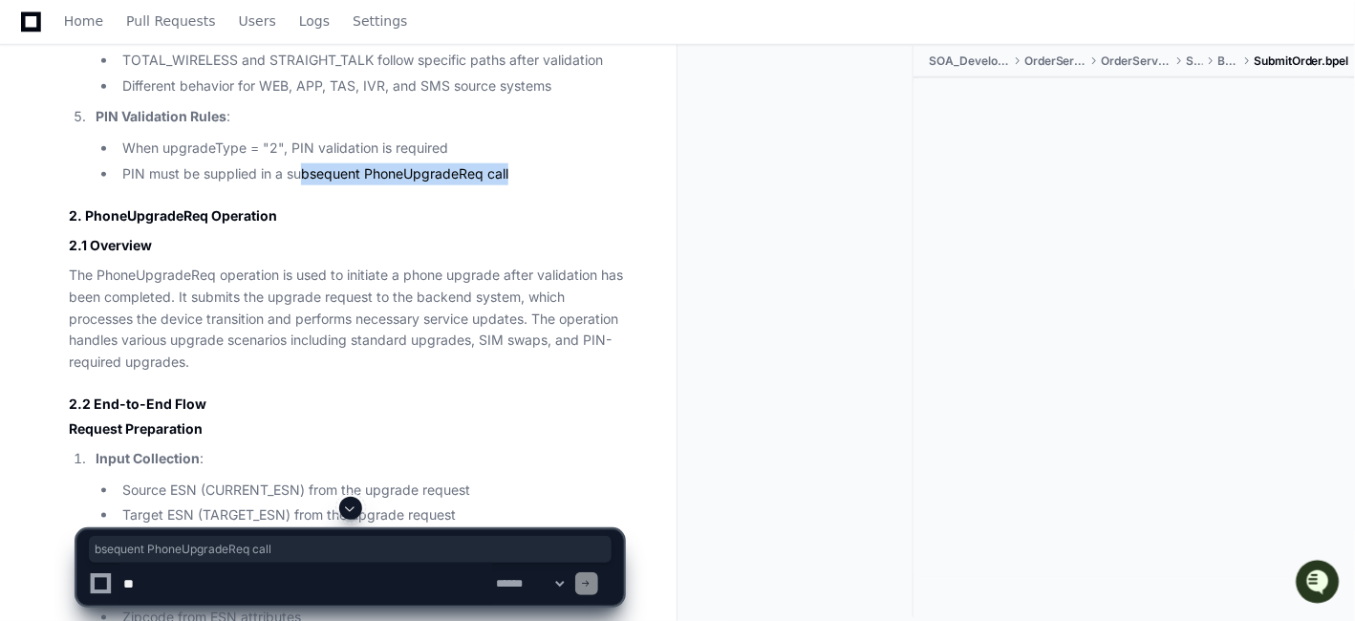
drag, startPoint x: 506, startPoint y: 394, endPoint x: 305, endPoint y: 390, distance: 200.7
click at [305, 185] on li "PIN must be supplied in a subsequent PhoneUpgradeReq call" at bounding box center [370, 174] width 506 height 22
click at [406, 185] on li "PIN must be supplied in a subsequent PhoneUpgradeReq call" at bounding box center [370, 174] width 506 height 22
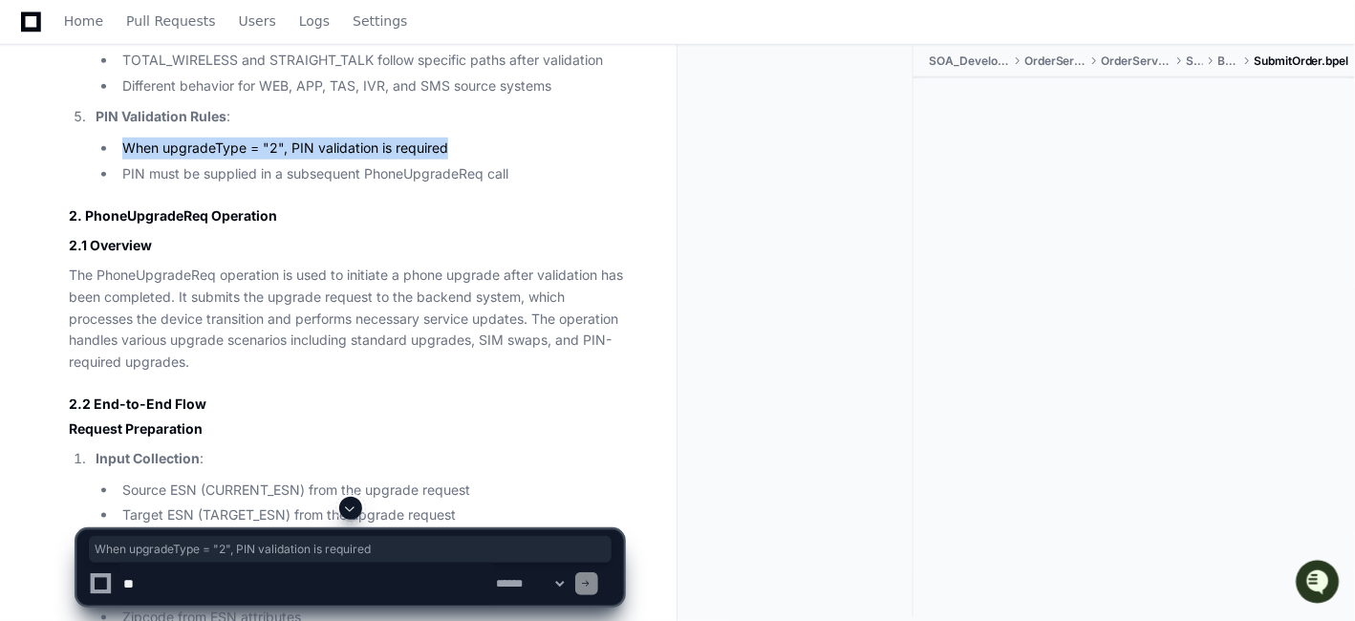
drag, startPoint x: 465, startPoint y: 371, endPoint x: 112, endPoint y: 380, distance: 353.7
click at [112, 185] on ul "When upgradeType = "2", PIN validation is required PIN must be supplied in a su…" at bounding box center [360, 162] width 528 height 48
click at [409, 160] on li "When upgradeType = "2", PIN validation is required" at bounding box center [370, 149] width 506 height 22
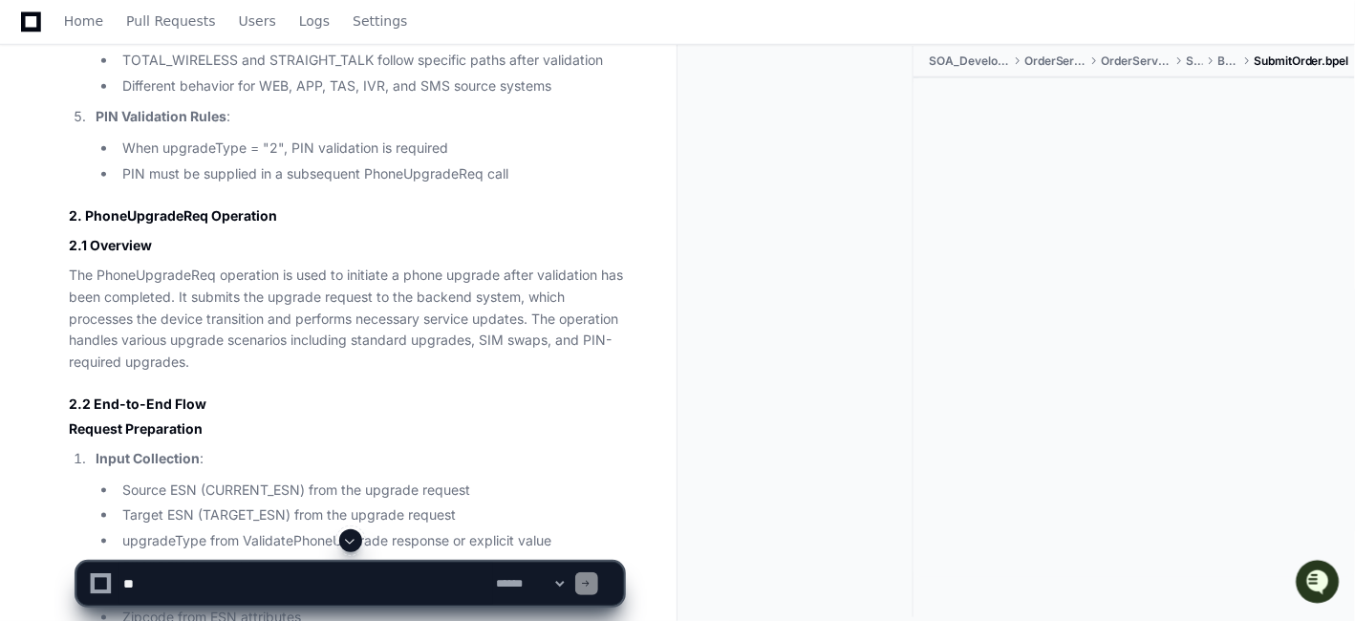
click at [1069, 253] on div at bounding box center [1135, 327] width 442 height 499
click at [537, 97] on li "Different behavior for WEB, APP, TAS, IVR, and SMS source systems" at bounding box center [370, 86] width 506 height 22
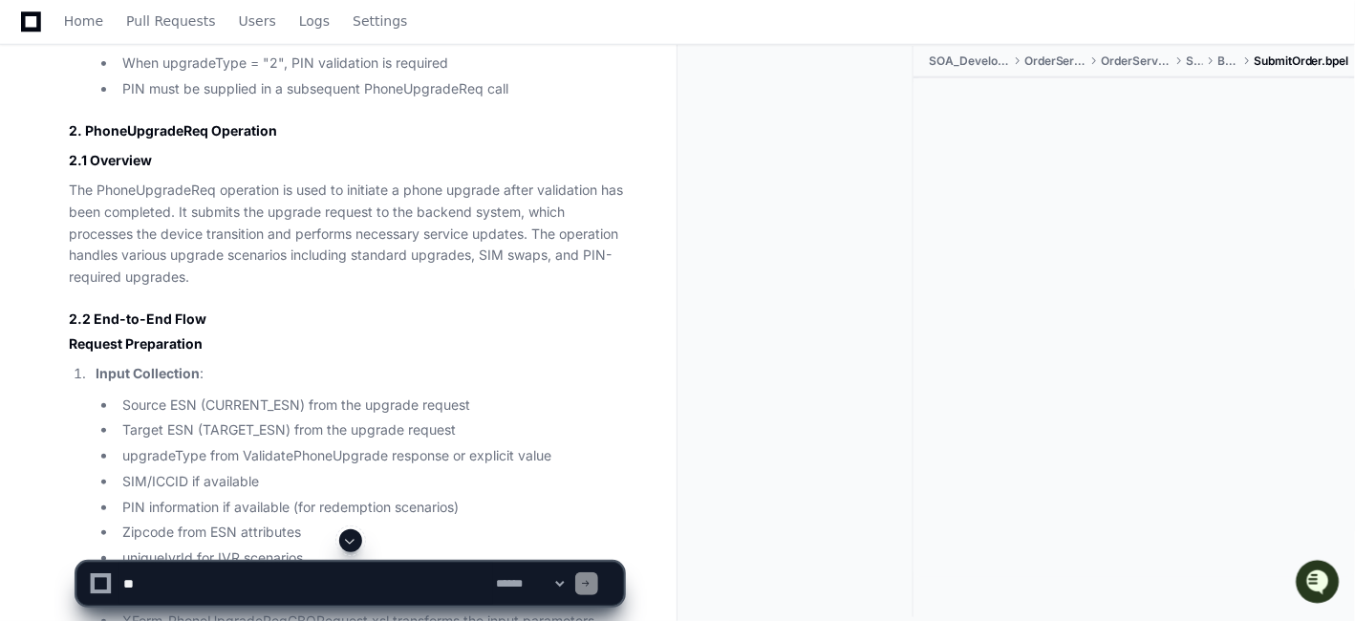
scroll to position [26951, 0]
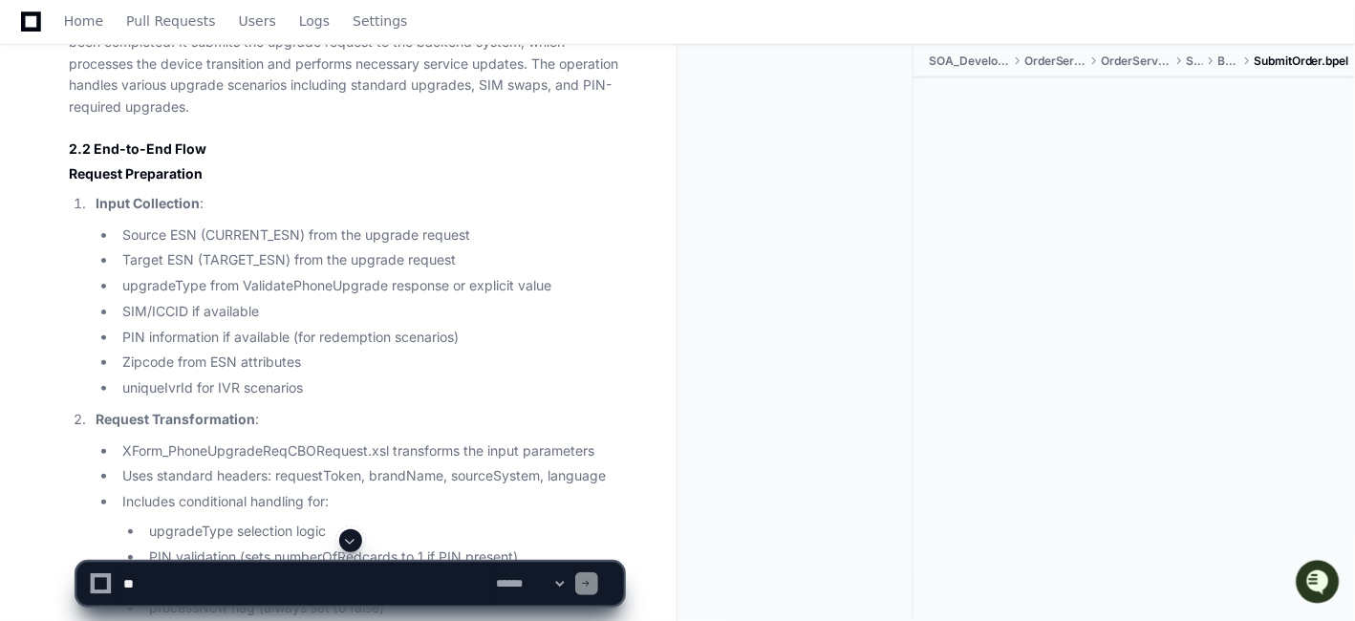
click at [165, 118] on p "The PhoneUpgradeReq operation is used to initiate a phone upgrade after validat…" at bounding box center [346, 64] width 554 height 109
click at [408, 118] on p "The PhoneUpgradeReq operation is used to initiate a phone upgrade after validat…" at bounding box center [346, 64] width 554 height 109
click at [480, 118] on p "The PhoneUpgradeReq operation is used to initiate a phone upgrade after validat…" at bounding box center [346, 64] width 554 height 109
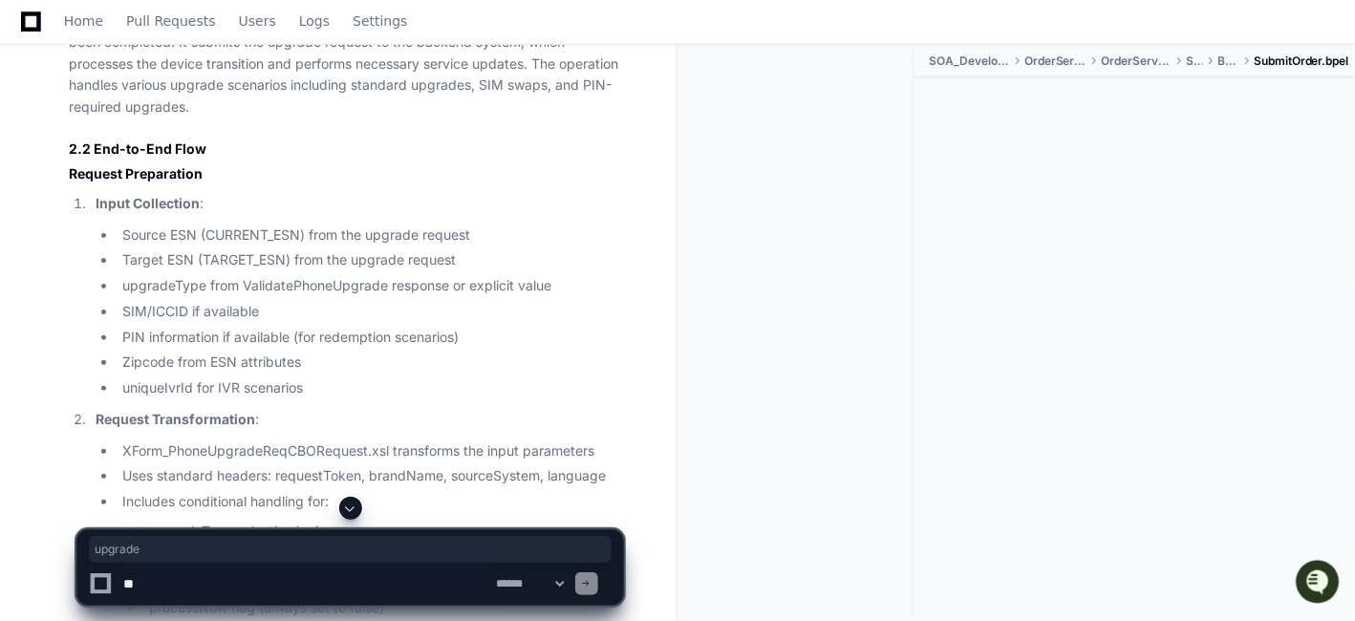
click at [400, 118] on p "The PhoneUpgradeReq operation is used to initiate a phone upgrade after validat…" at bounding box center [346, 64] width 554 height 109
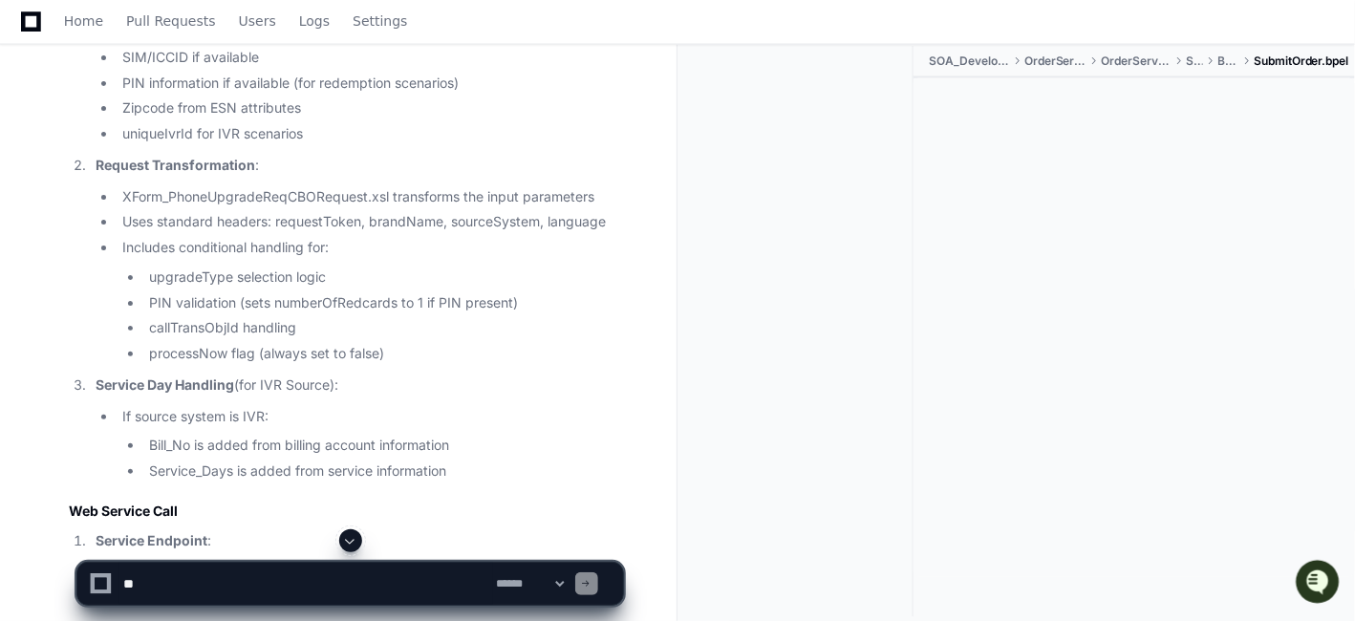
scroll to position [27248, 0]
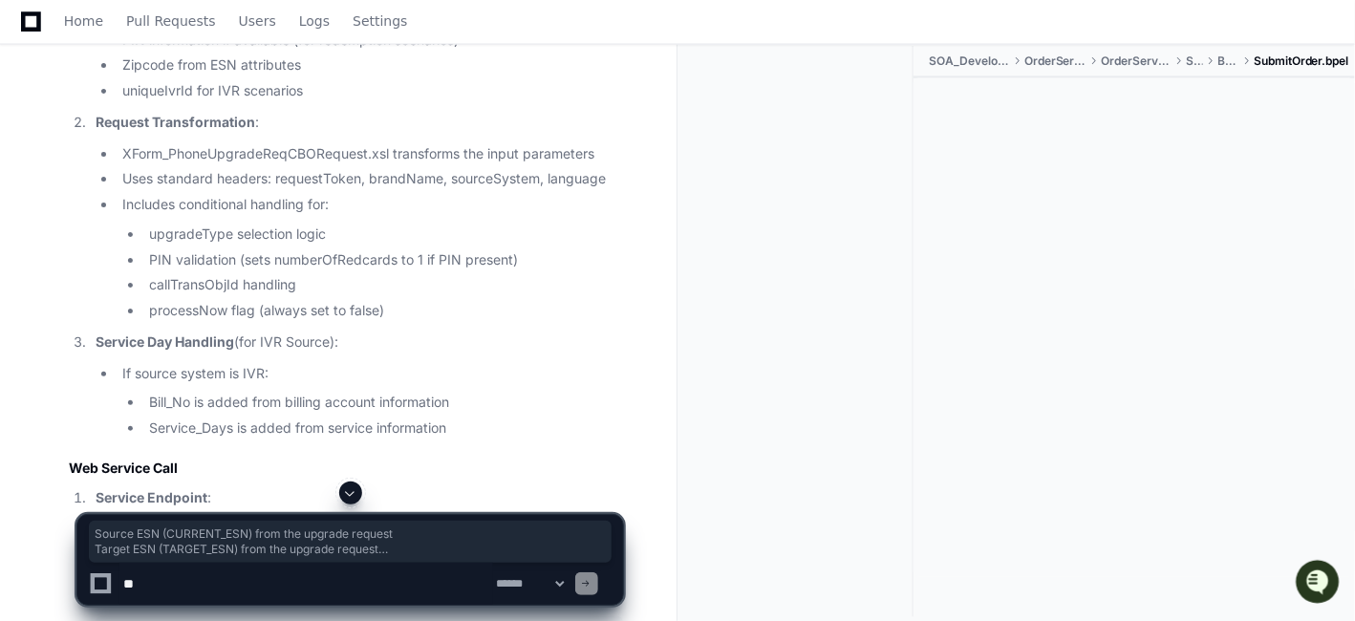
drag, startPoint x: 117, startPoint y: 160, endPoint x: 317, endPoint y: 236, distance: 214.8
click at [317, 102] on ul "Source ESN (CURRENT_ESN) from the upgrade request Target ESN (TARGET_ESN) from …" at bounding box center [360, 14] width 528 height 175
click at [313, 52] on li "PIN information if available (for redemption scenarios)" at bounding box center [370, 41] width 506 height 22
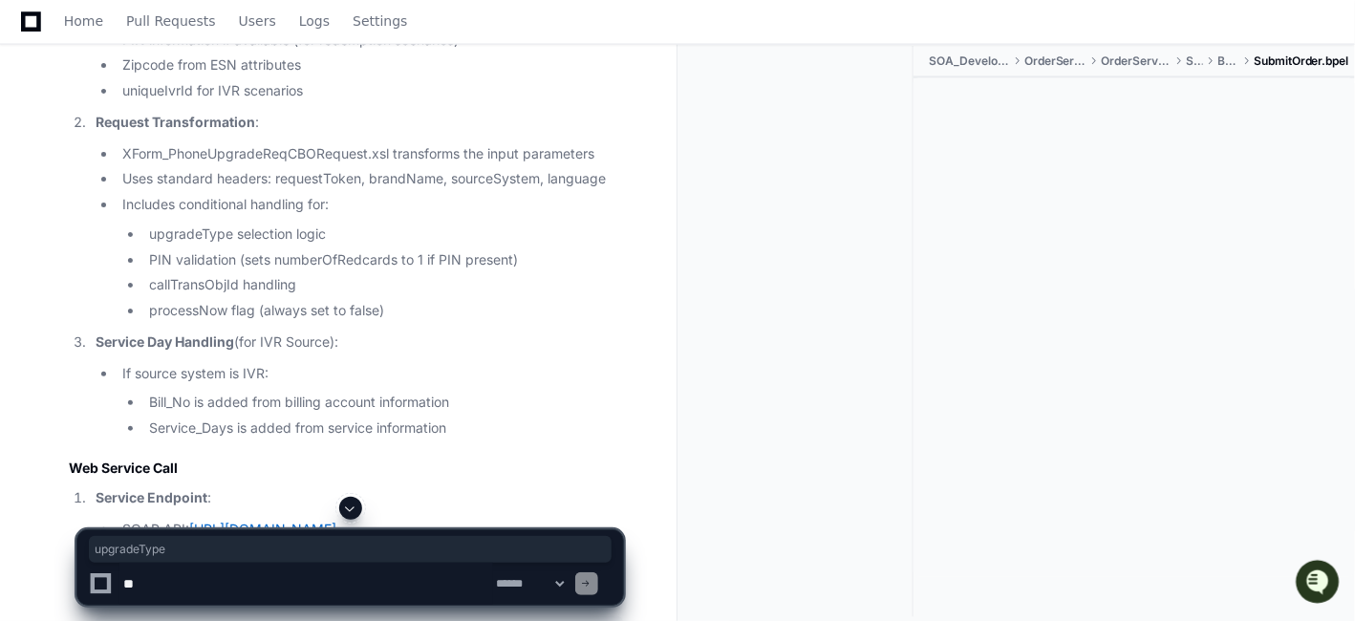
click at [278, 26] on li "SIM/ICCID if available" at bounding box center [370, 15] width 506 height 22
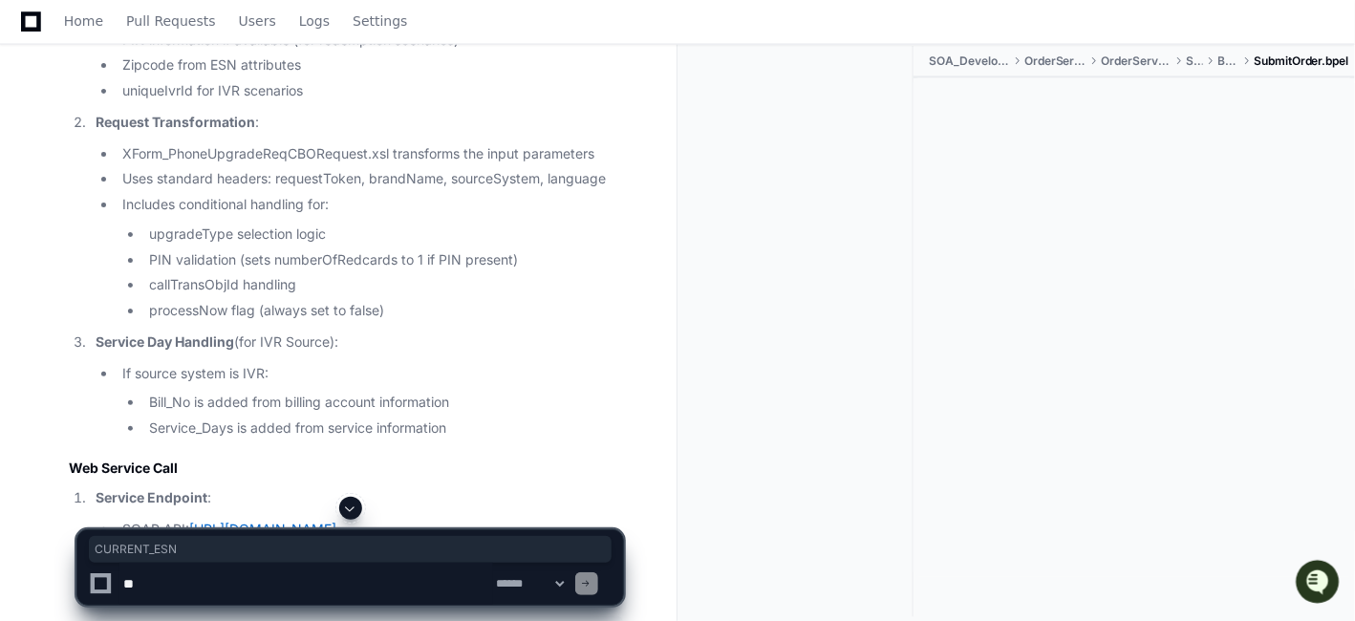
copy li "CURRENT_ESN"
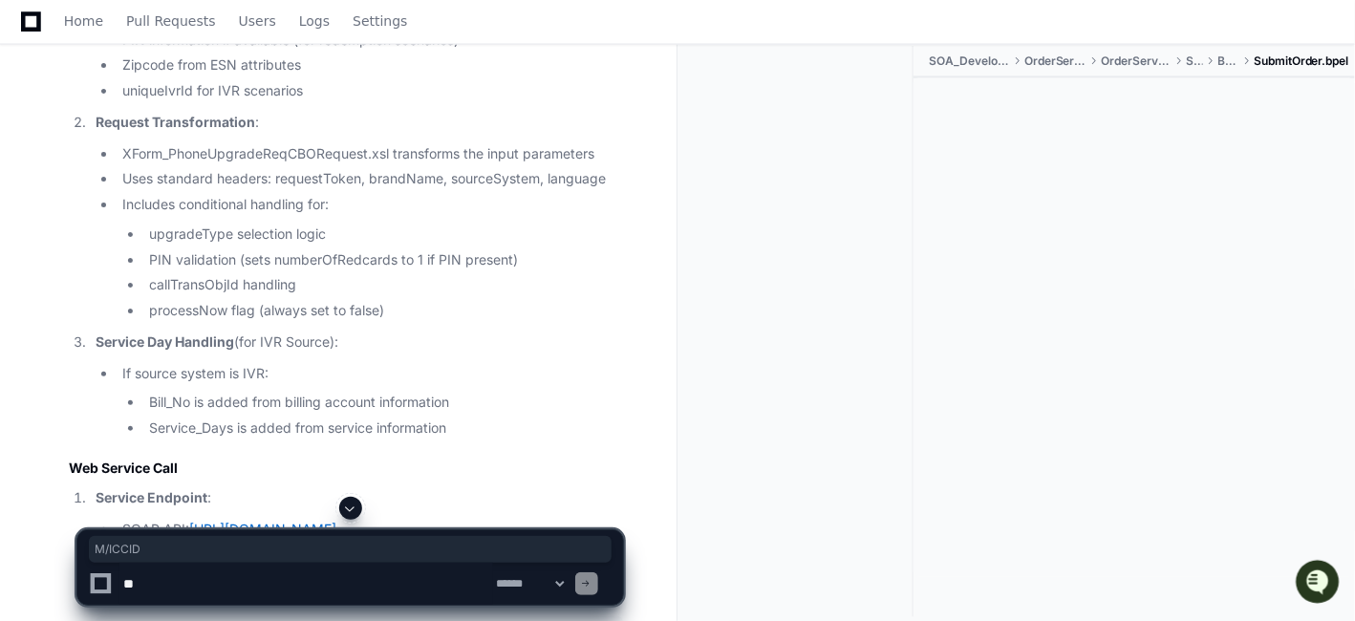
drag, startPoint x: 185, startPoint y: 235, endPoint x: 122, endPoint y: 235, distance: 63.1
click at [122, 26] on li "SIM/ICCID if available" at bounding box center [370, 15] width 506 height 22
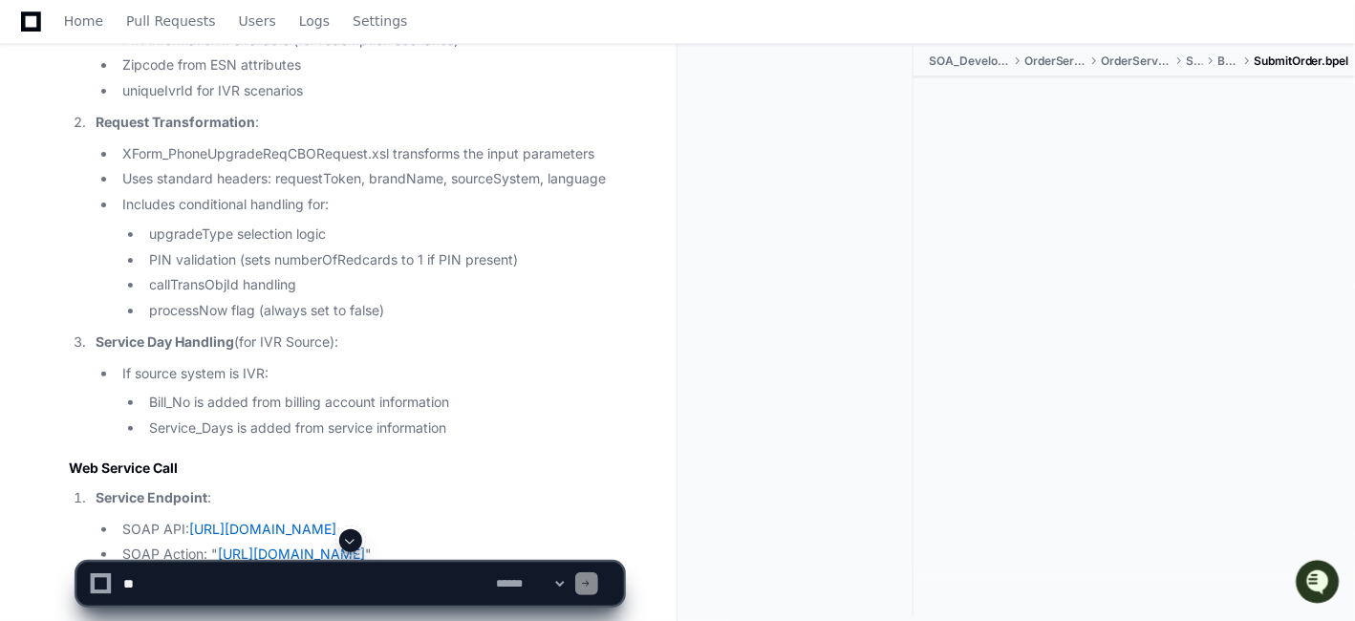
click at [131, 52] on li "PIN information if available (for redemption scenarios)" at bounding box center [370, 41] width 506 height 22
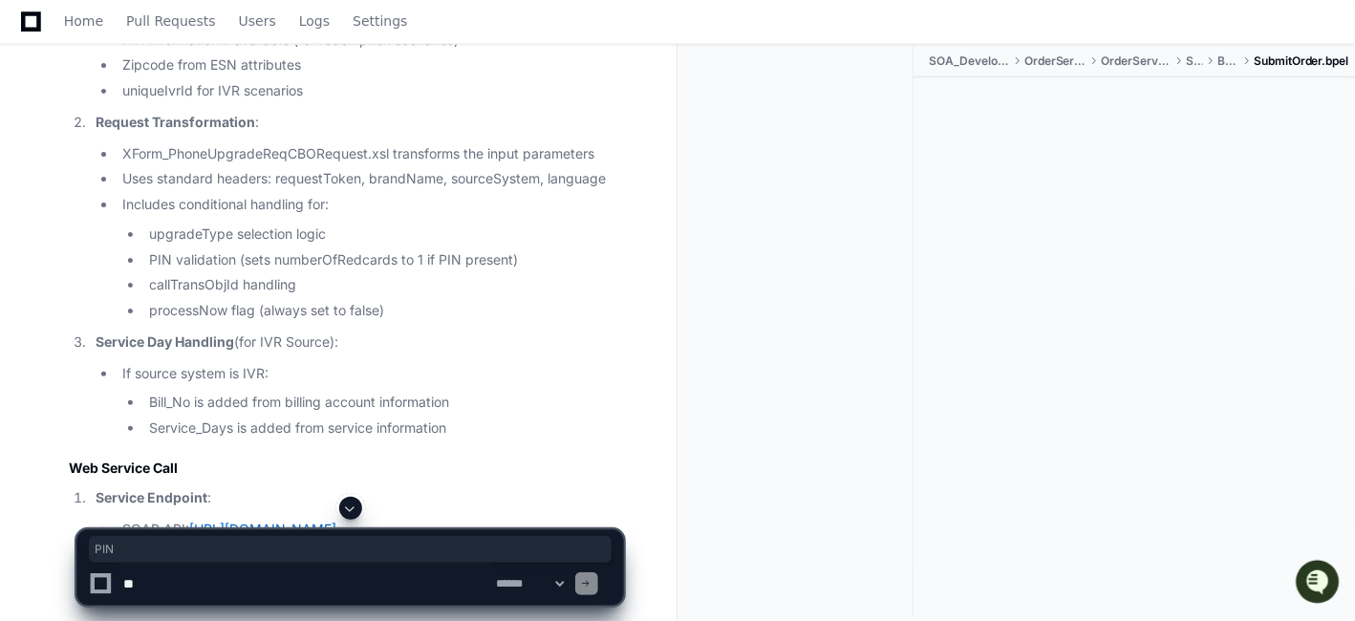
click at [510, 322] on ul "XForm_PhoneUpgradeReqCBORequest.xsl transforms the input parameters Uses standa…" at bounding box center [360, 232] width 528 height 179
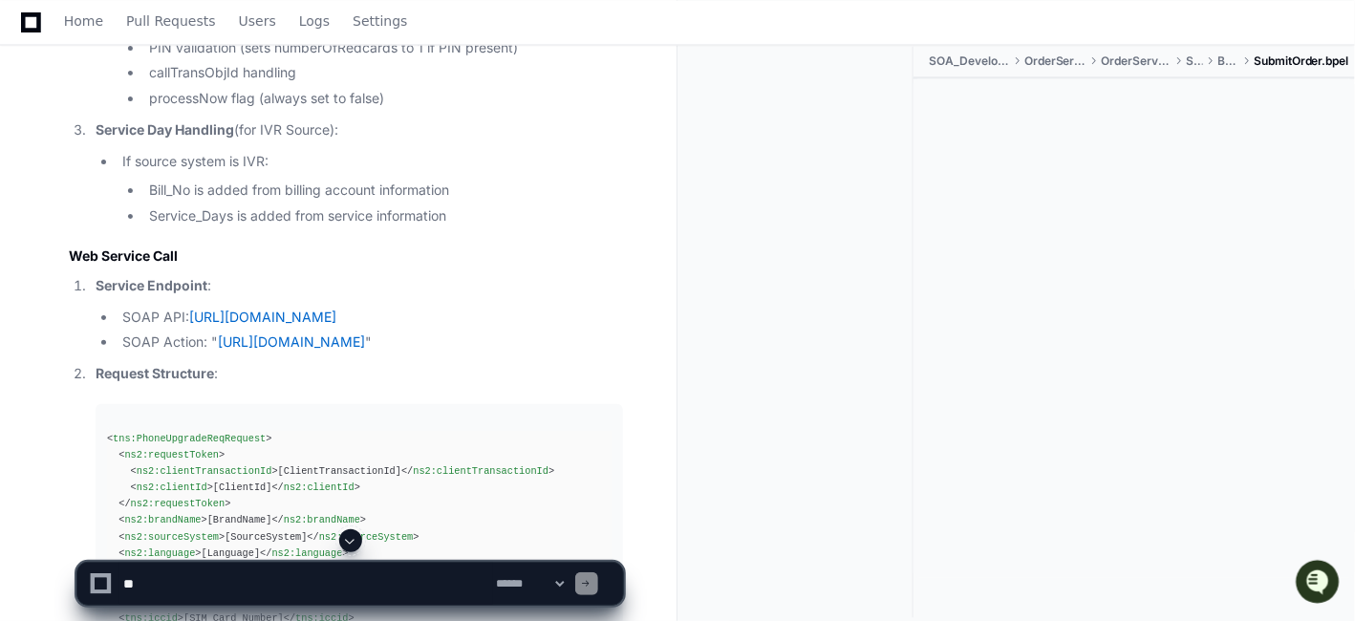
scroll to position [27503, 0]
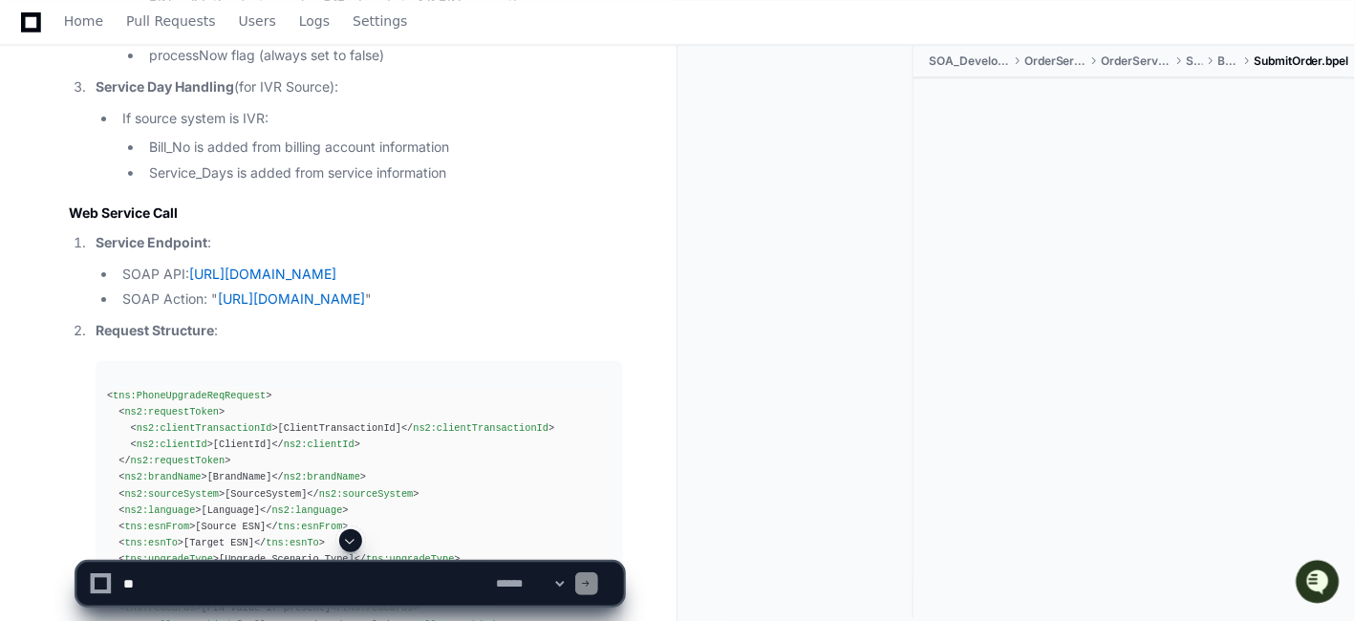
click at [554, 159] on li "Bill_No is added from billing account information" at bounding box center [383, 148] width 480 height 22
click at [183, 67] on li "processNow flag (always set to false)" at bounding box center [383, 56] width 480 height 22
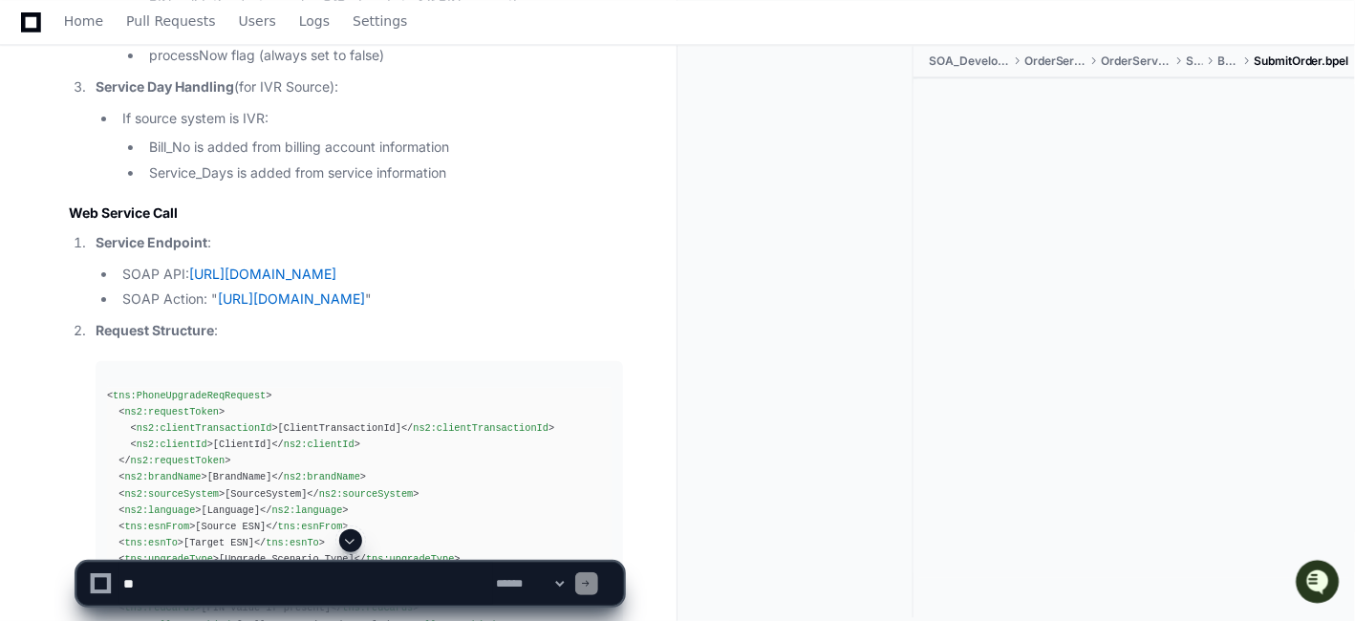
click at [375, 67] on li "processNow flag (always set to false)" at bounding box center [383, 56] width 480 height 22
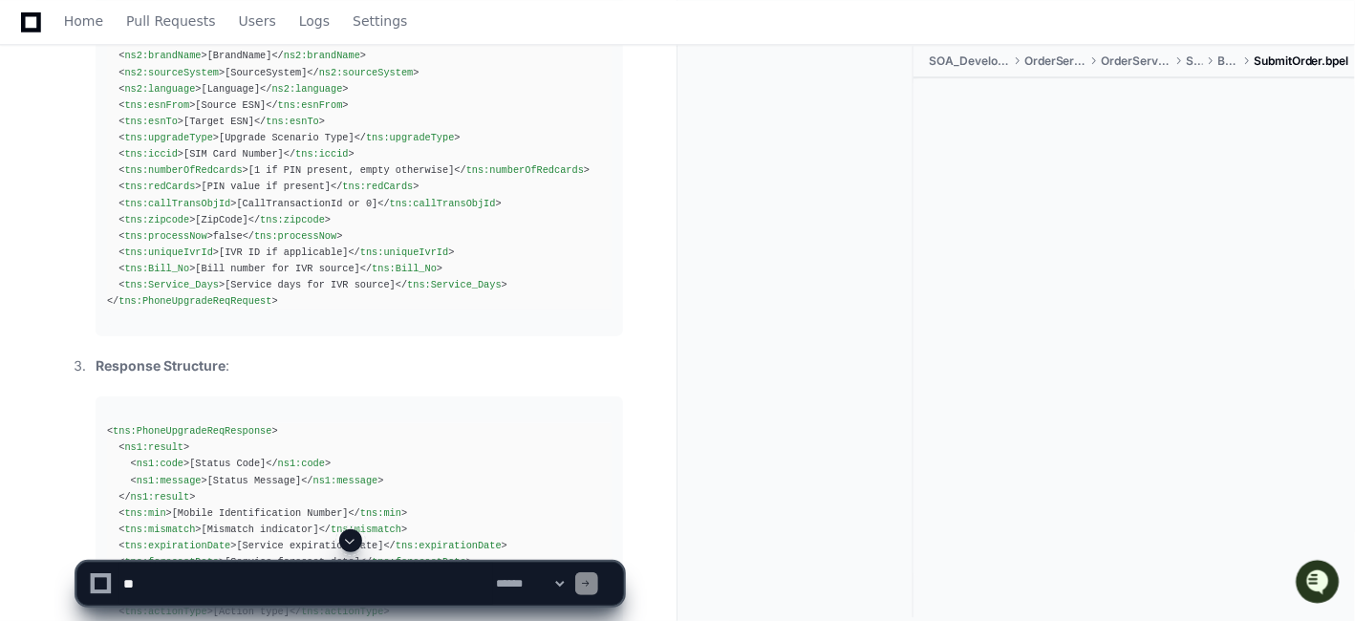
scroll to position [27927, 0]
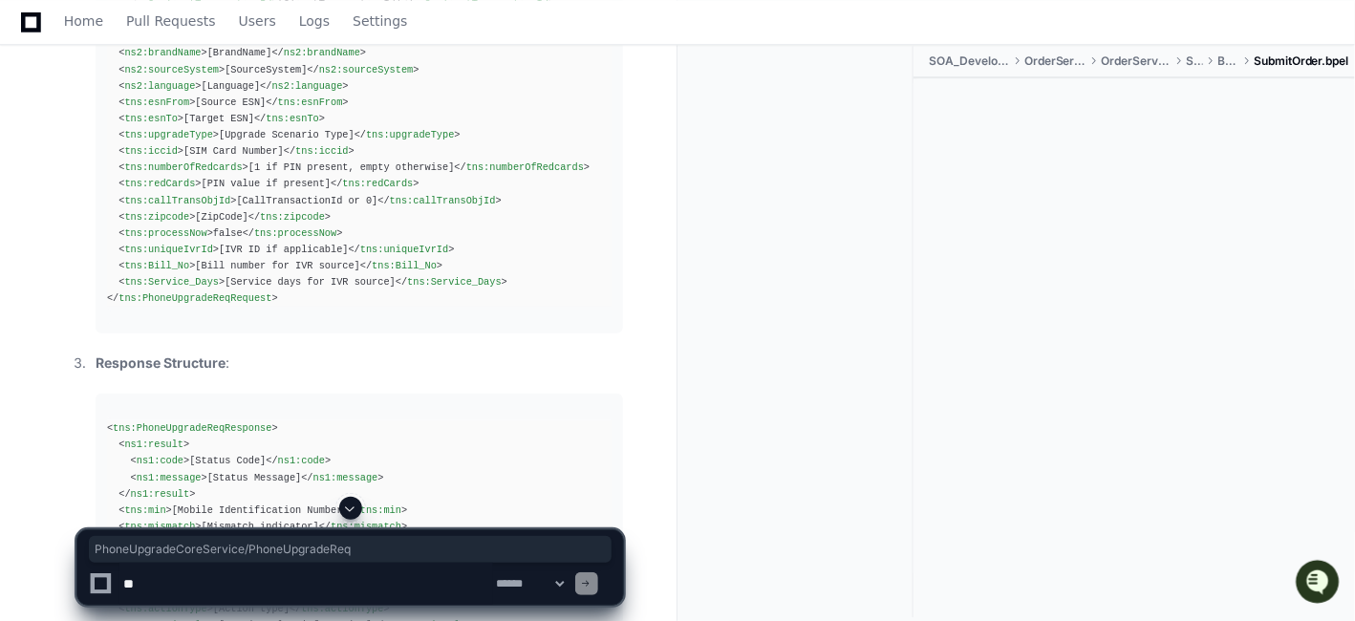
drag, startPoint x: 587, startPoint y: 94, endPoint x: 279, endPoint y: 100, distance: 307.8
click at [499, 220] on pre "< tns:PhoneUpgradeReqRequest > < ns2:requestToken > < ns2:clientTransactionId >…" at bounding box center [360, 136] width 528 height 398
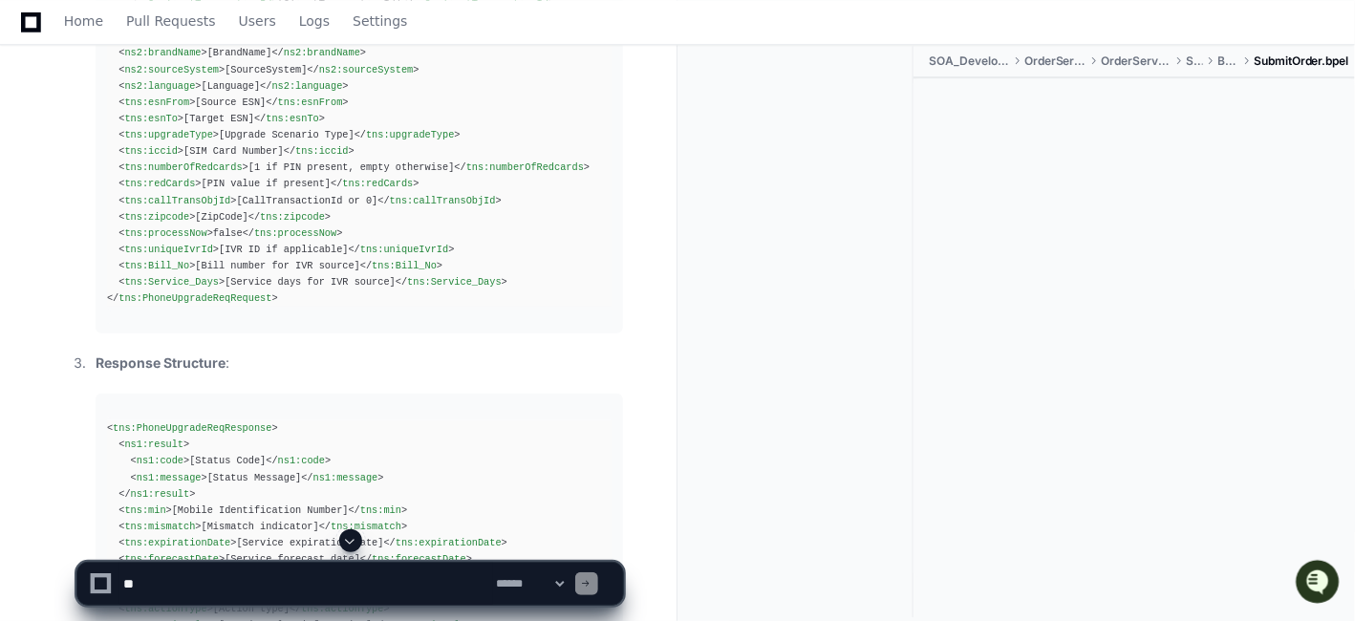
click at [307, 58] on span "ns2:brandName" at bounding box center [322, 52] width 76 height 11
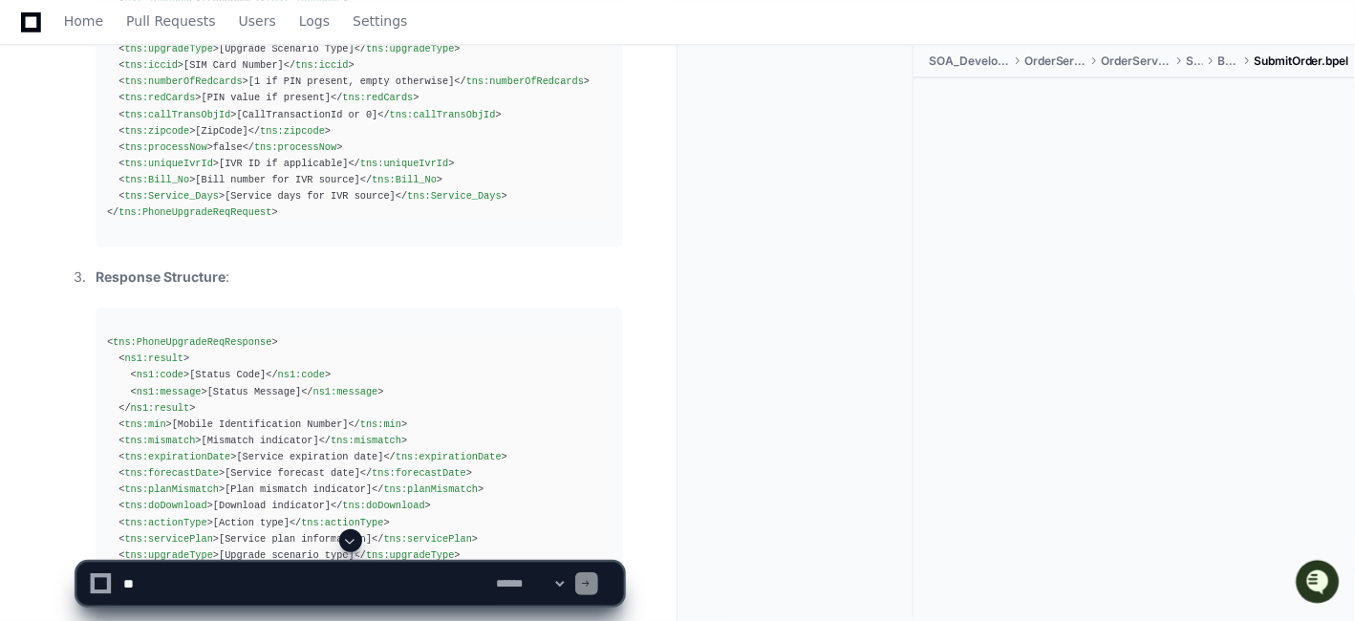
scroll to position [28055, 0]
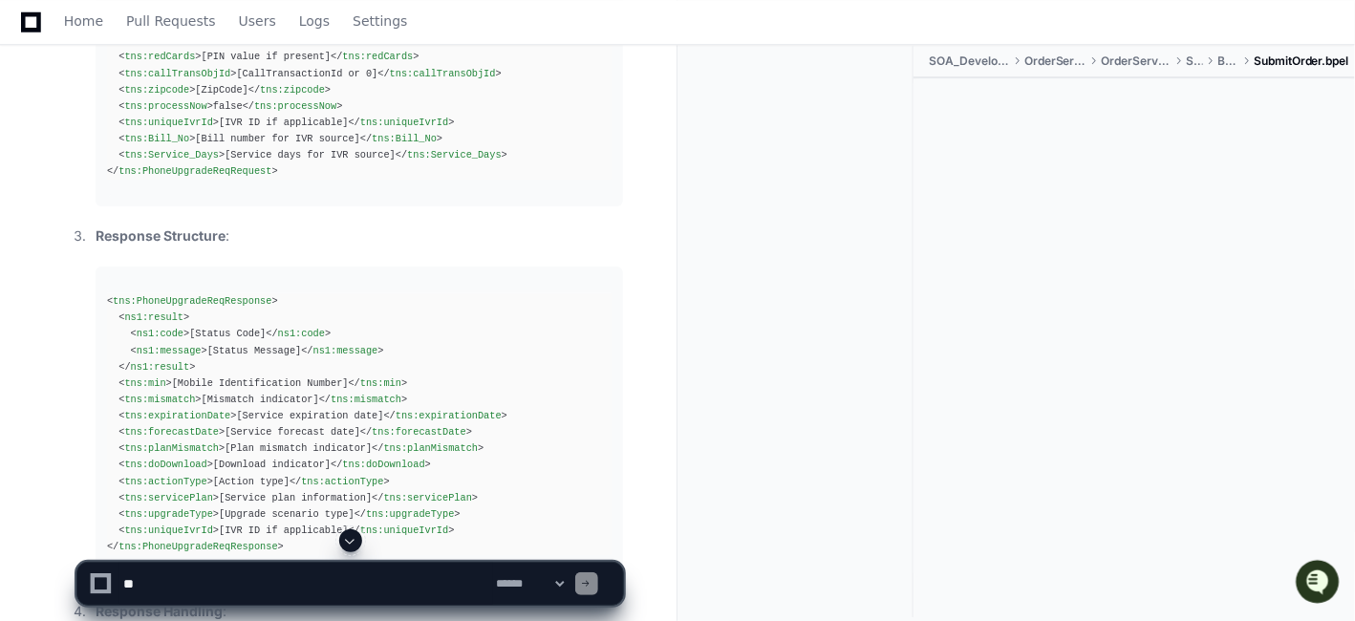
click at [398, 79] on span "tns:callTransObjId" at bounding box center [443, 73] width 106 height 11
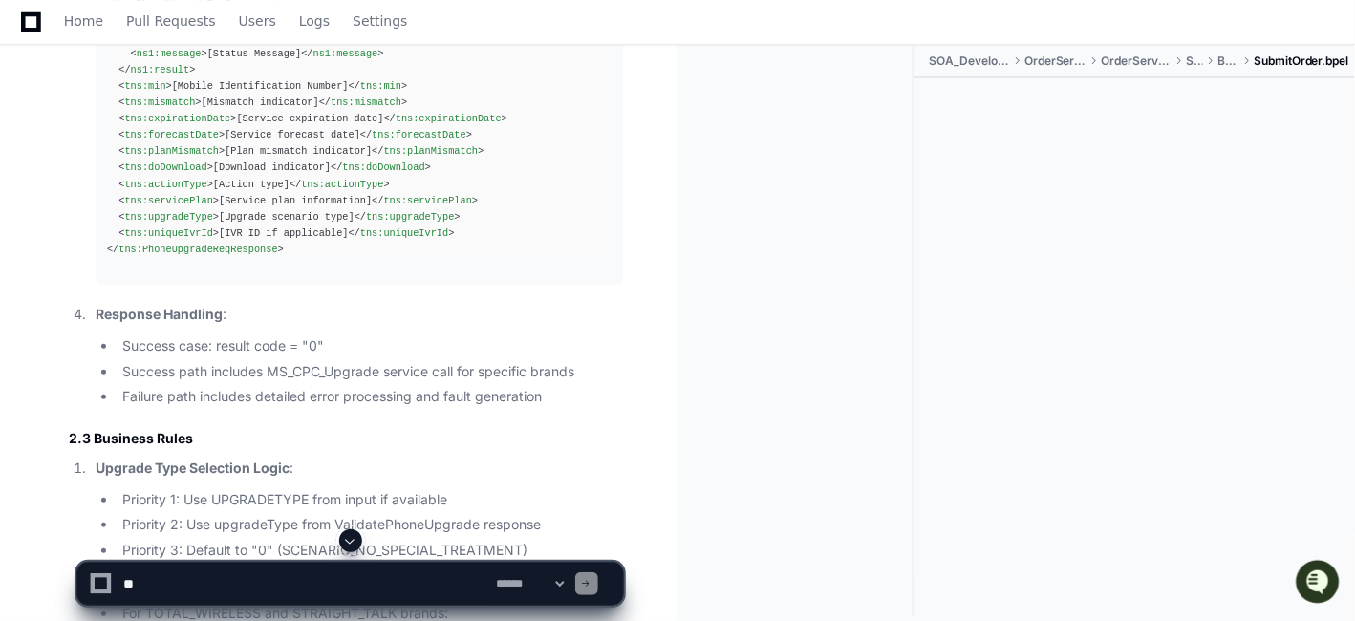
scroll to position [28395, 0]
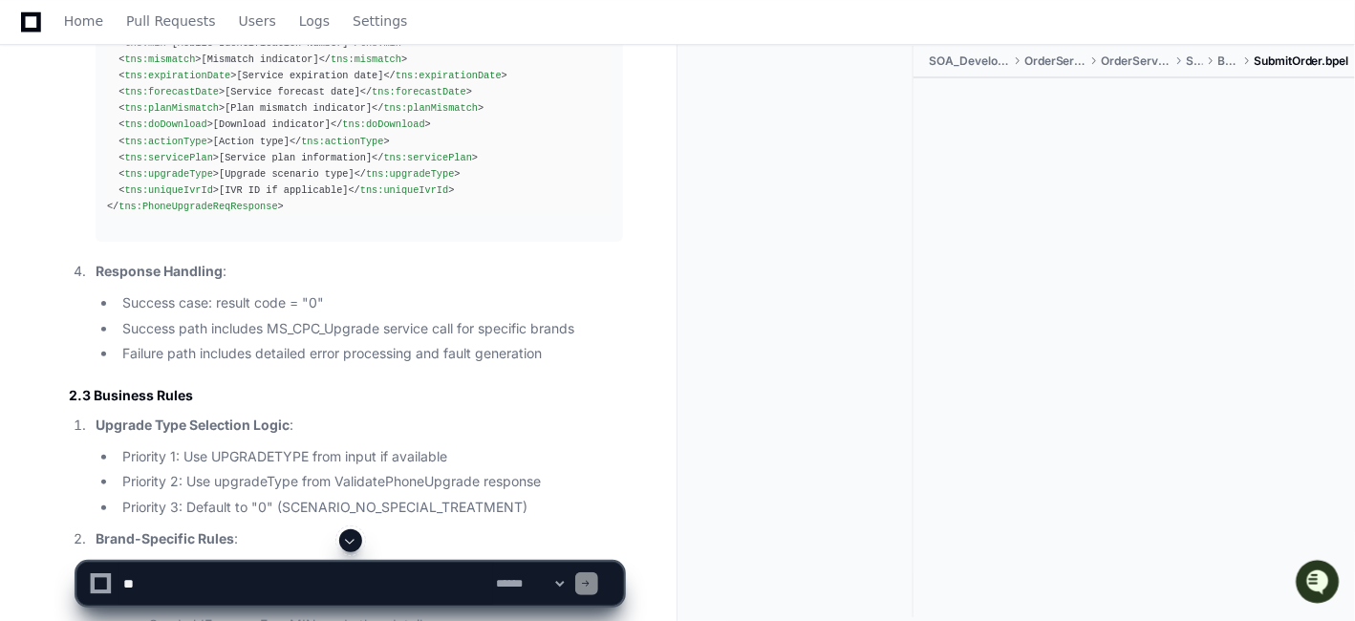
click at [166, 97] on span "tns:forecastDate" at bounding box center [171, 91] width 95 height 11
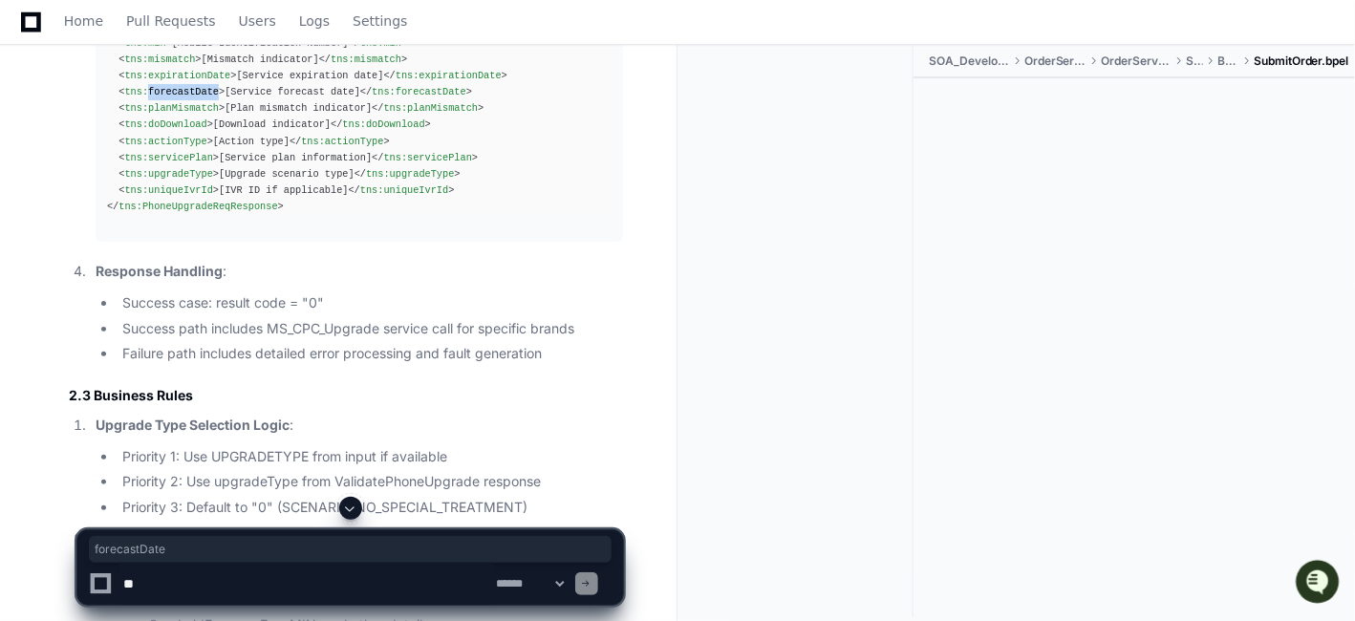
click at [279, 215] on div "< tns:PhoneUpgradeReqResponse > < ns1:result > < ns1:code > [Status Code] </ ns…" at bounding box center [359, 84] width 505 height 262
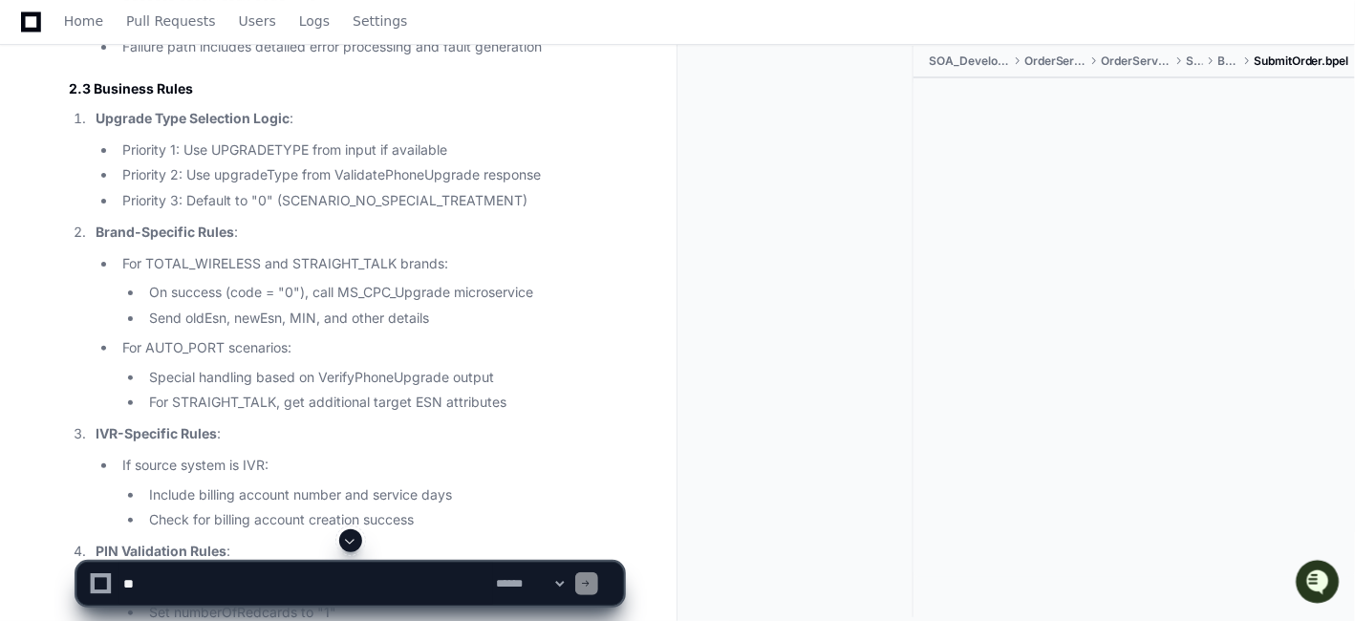
scroll to position [28734, 0]
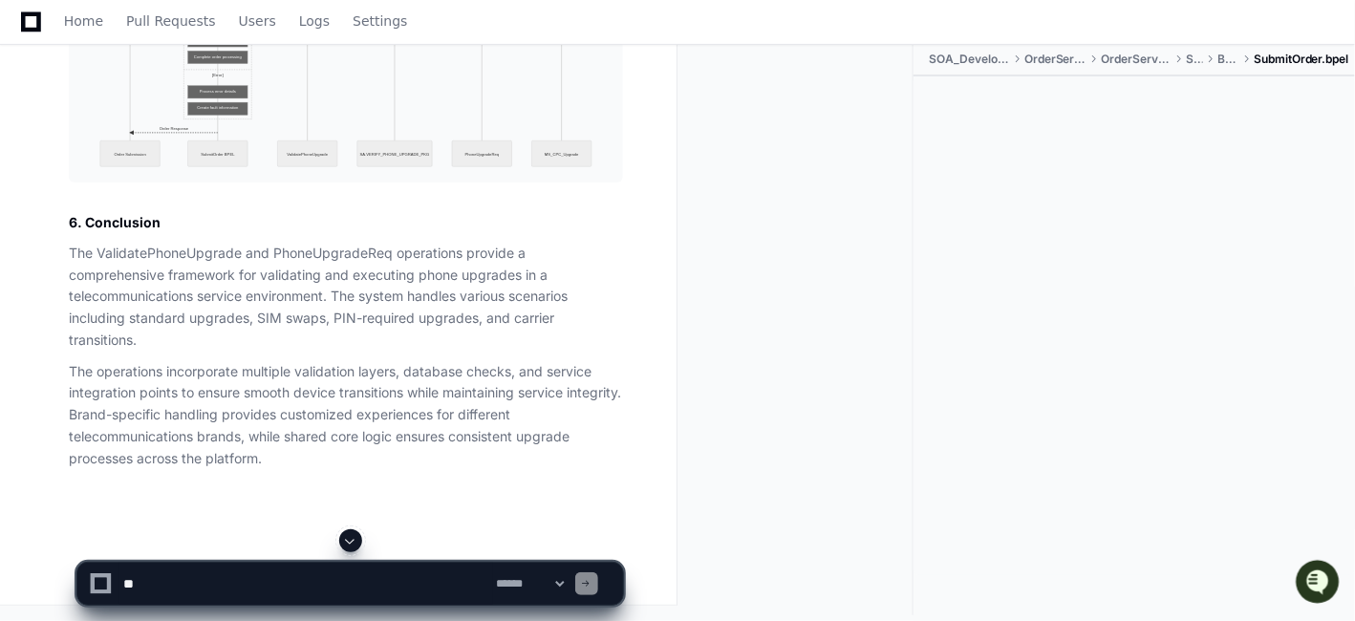
scroll to position [31524, 0]
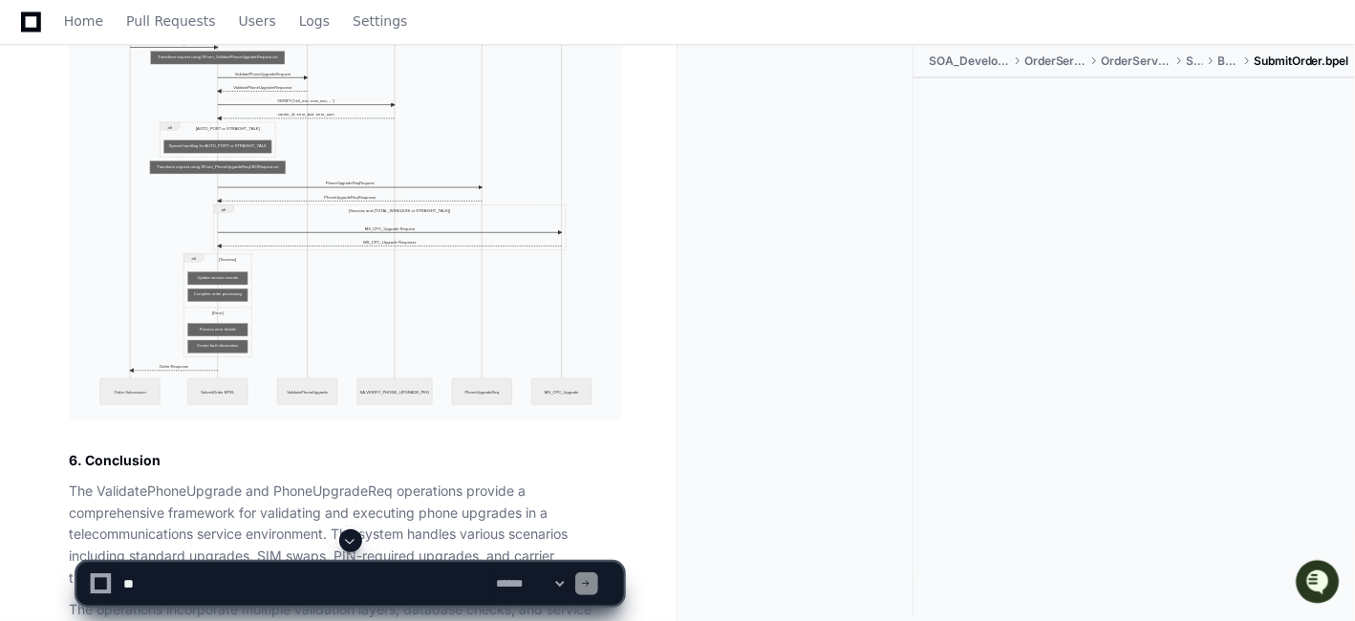
click at [1037, 345] on div at bounding box center [1135, 327] width 442 height 499
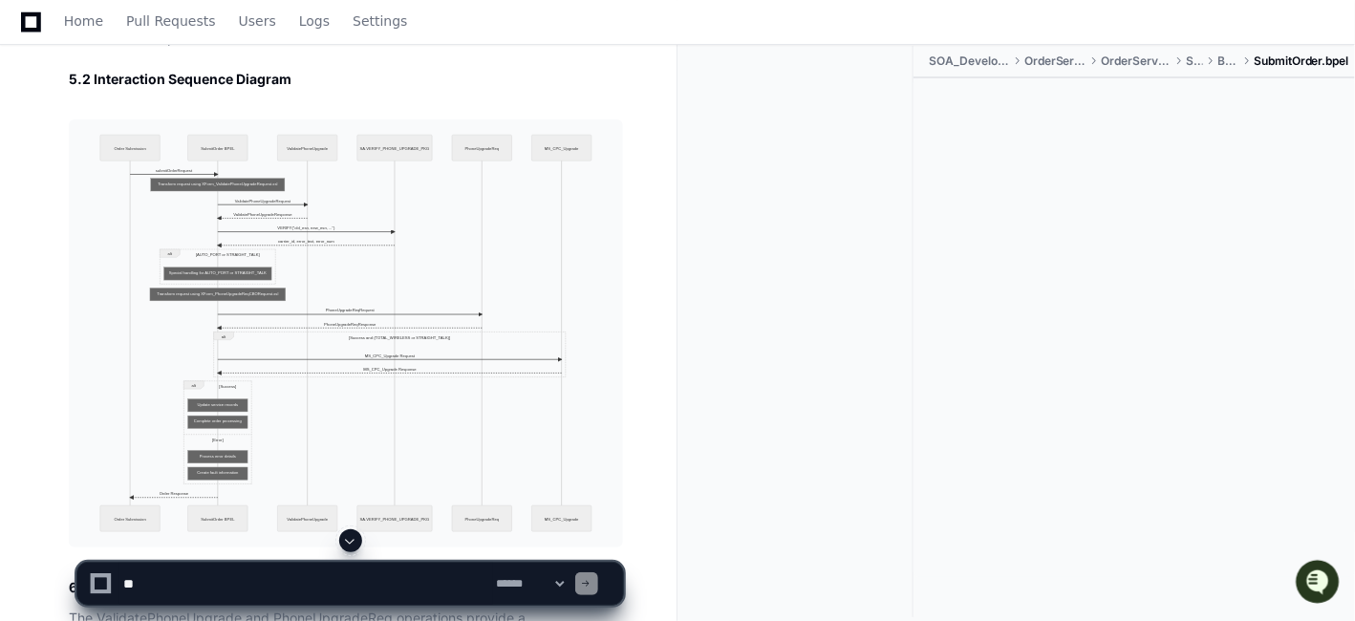
scroll to position [30717, 0]
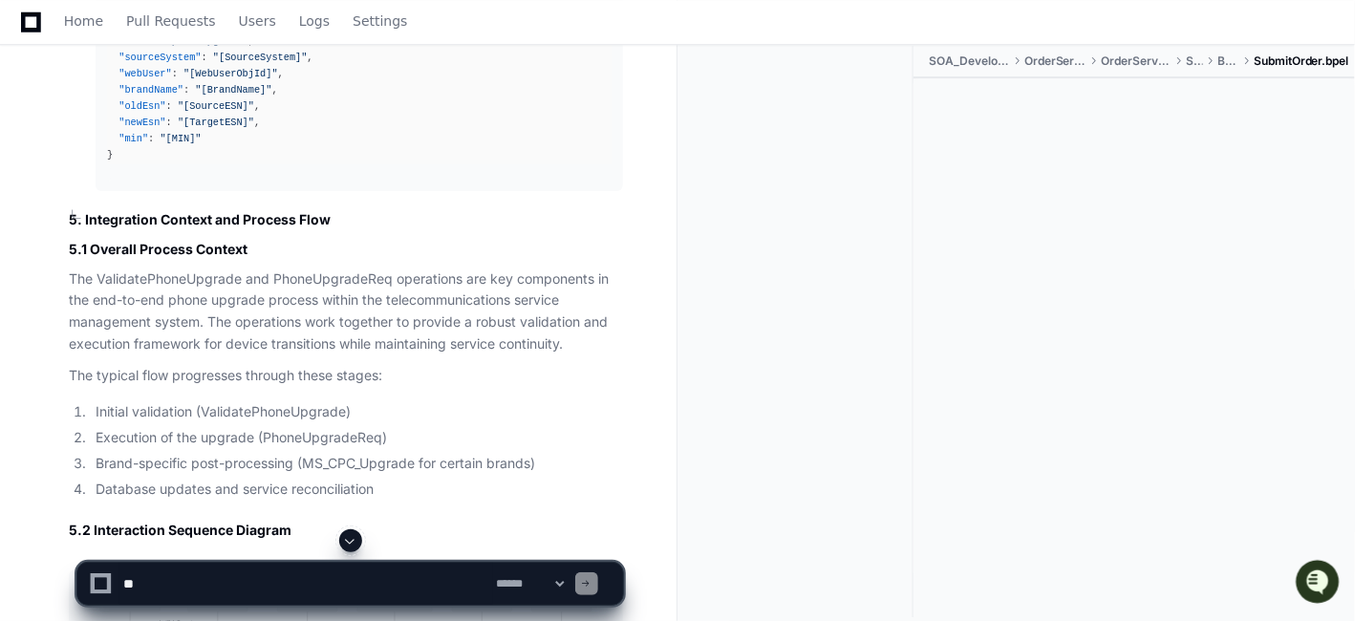
click at [1249, 334] on div at bounding box center [1135, 327] width 442 height 499
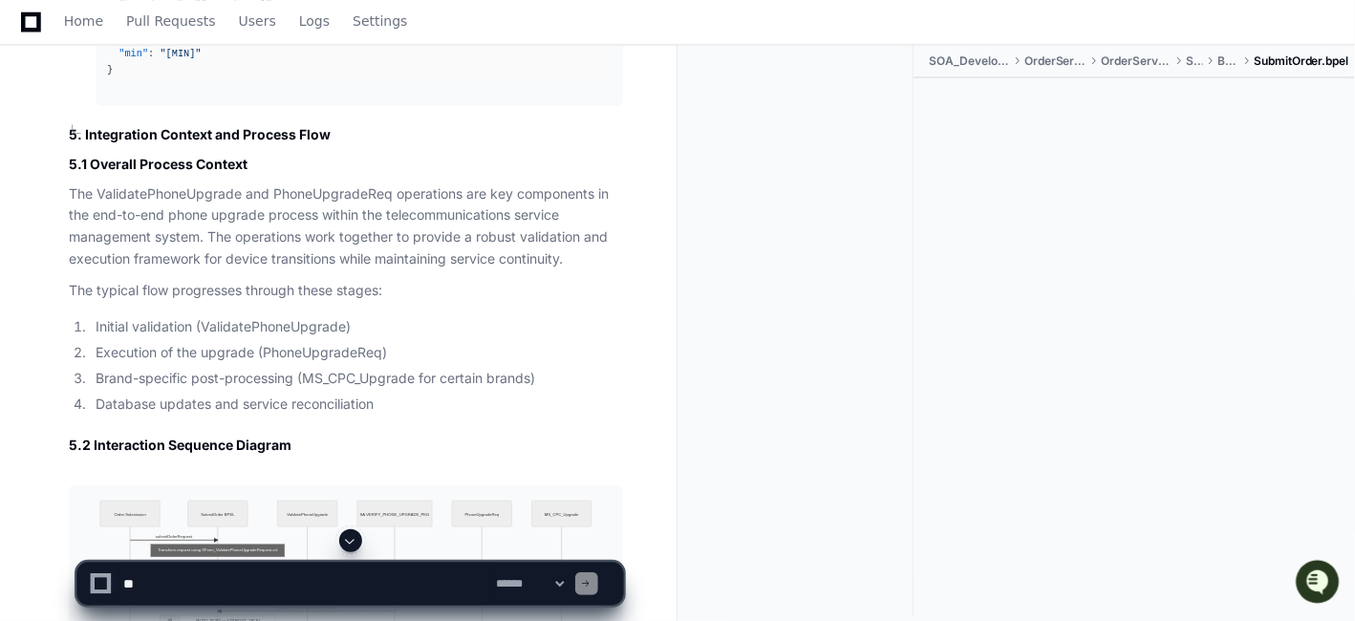
scroll to position [31057, 0]
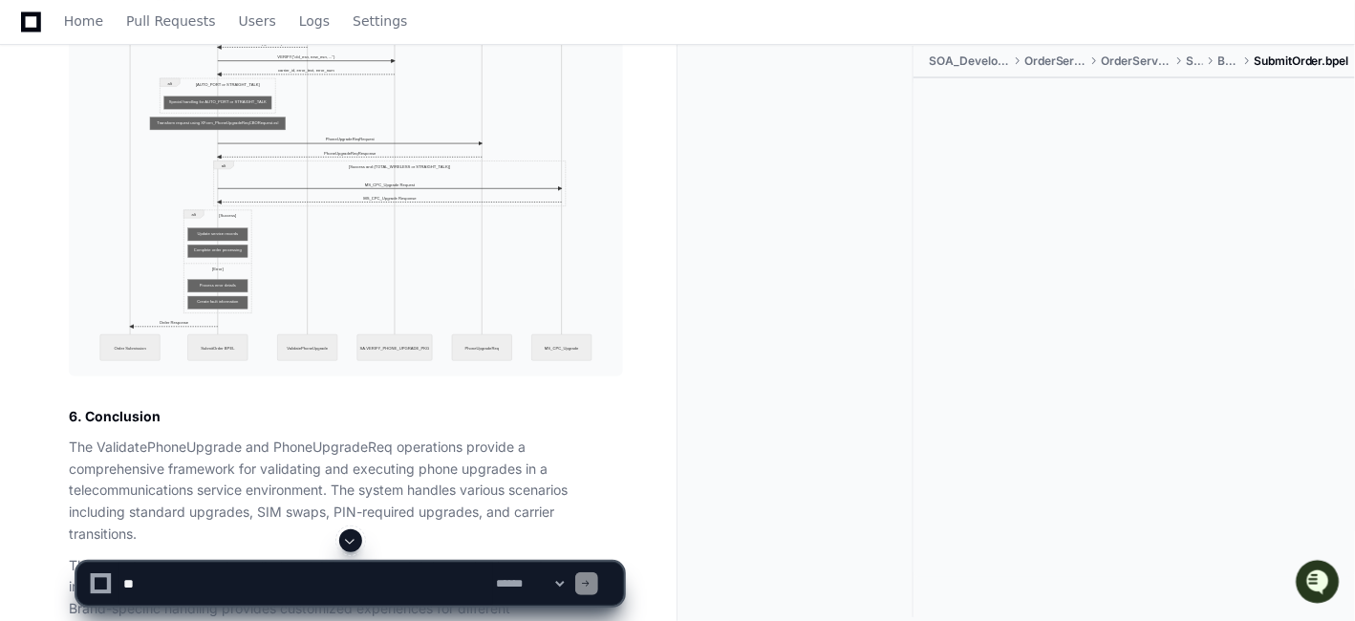
scroll to position [31354, 0]
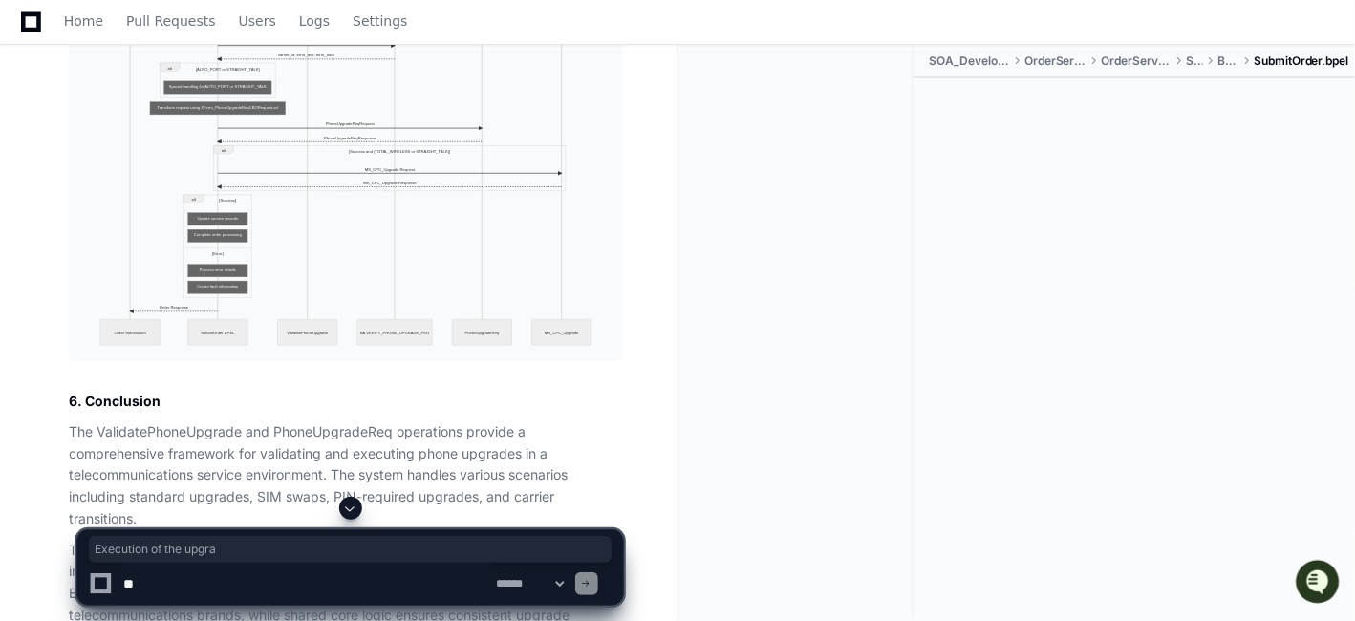
drag, startPoint x: 109, startPoint y: 167, endPoint x: 251, endPoint y: 172, distance: 142.5
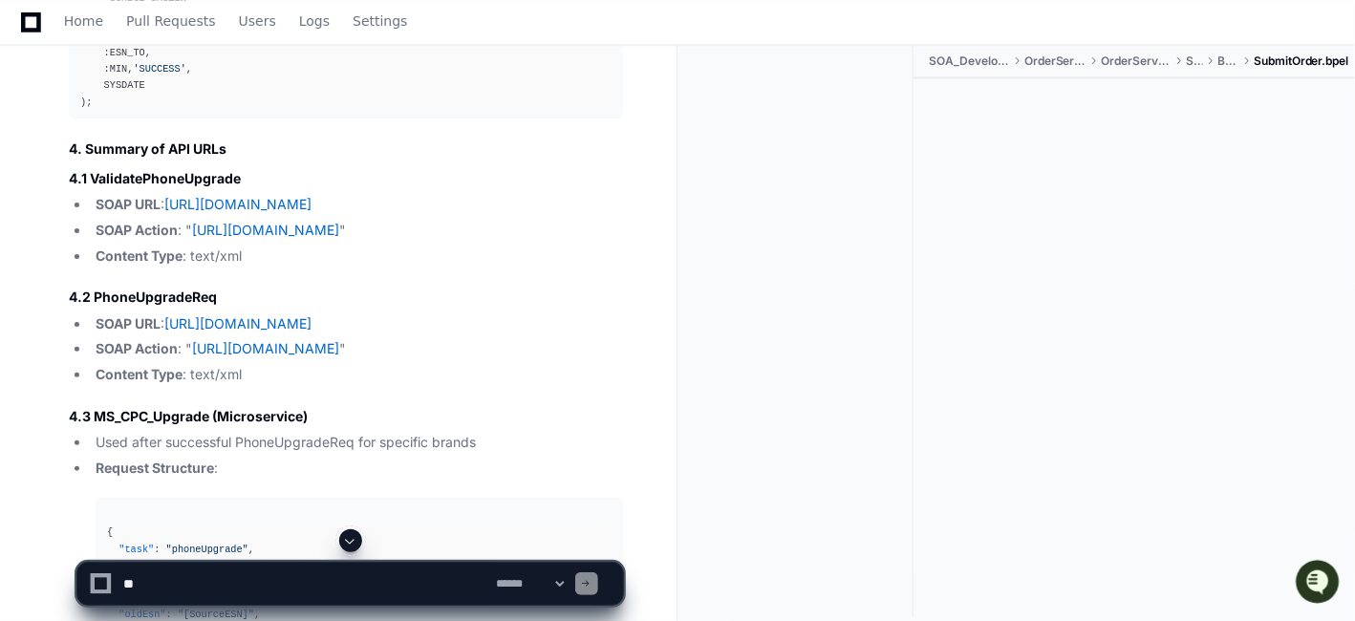
scroll to position [30123, 0]
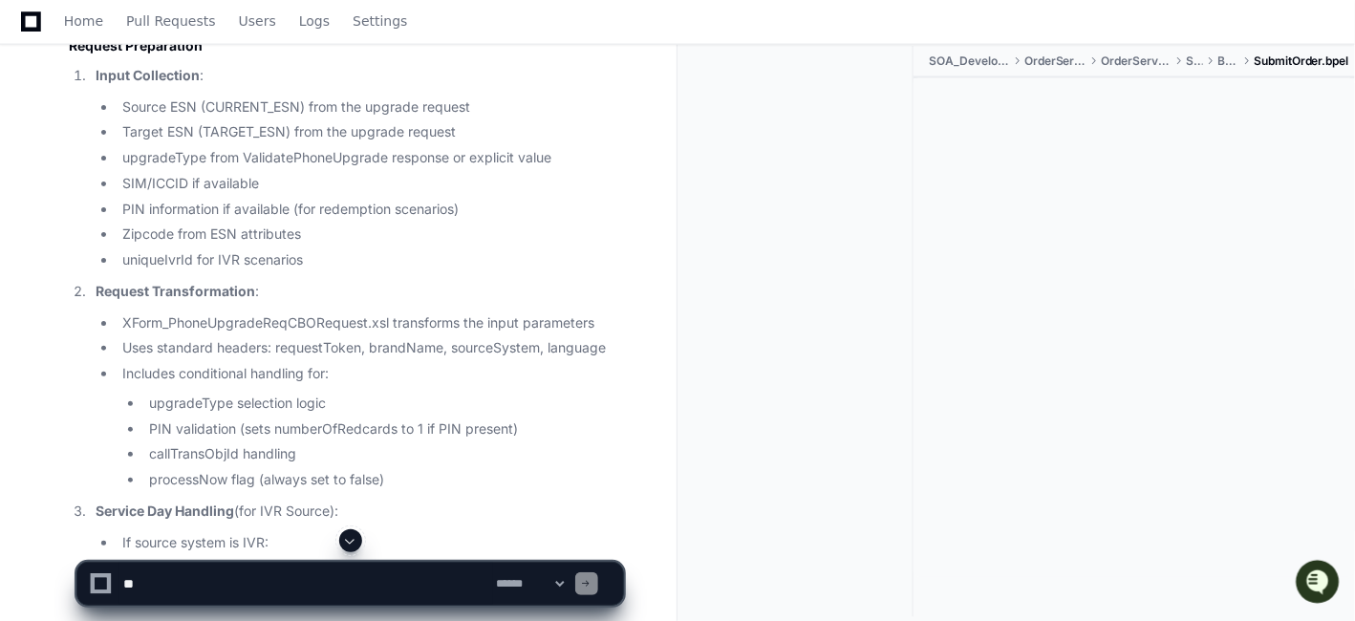
scroll to position [27065, 0]
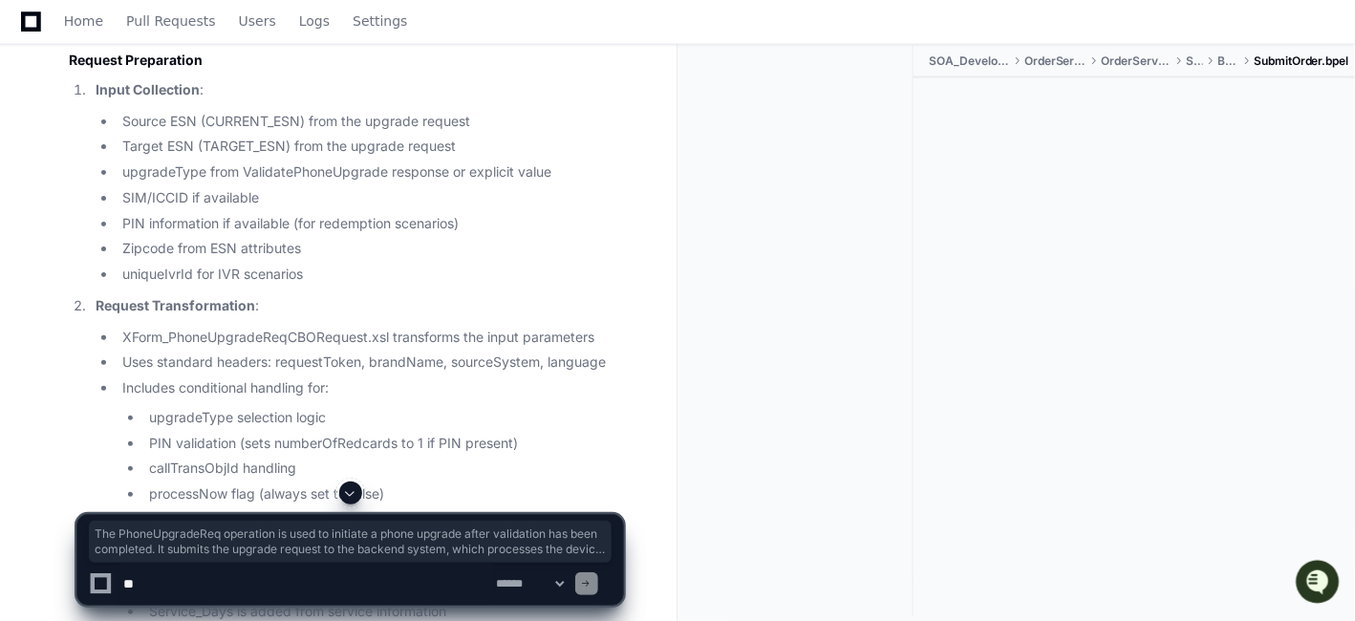
drag, startPoint x: 68, startPoint y: 135, endPoint x: 552, endPoint y: 210, distance: 490.4
click at [552, 210] on div "Updating progress Reflecting on learnings so far Detailed End-to-End Flow and B…" at bounding box center [327, 587] width 592 height 6511
drag, startPoint x: 175, startPoint y: 152, endPoint x: 67, endPoint y: 131, distance: 110.0
click at [67, 131] on div "Updating progress Reflecting on learnings so far Detailed End-to-End Flow and B…" at bounding box center [327, 587] width 592 height 6511
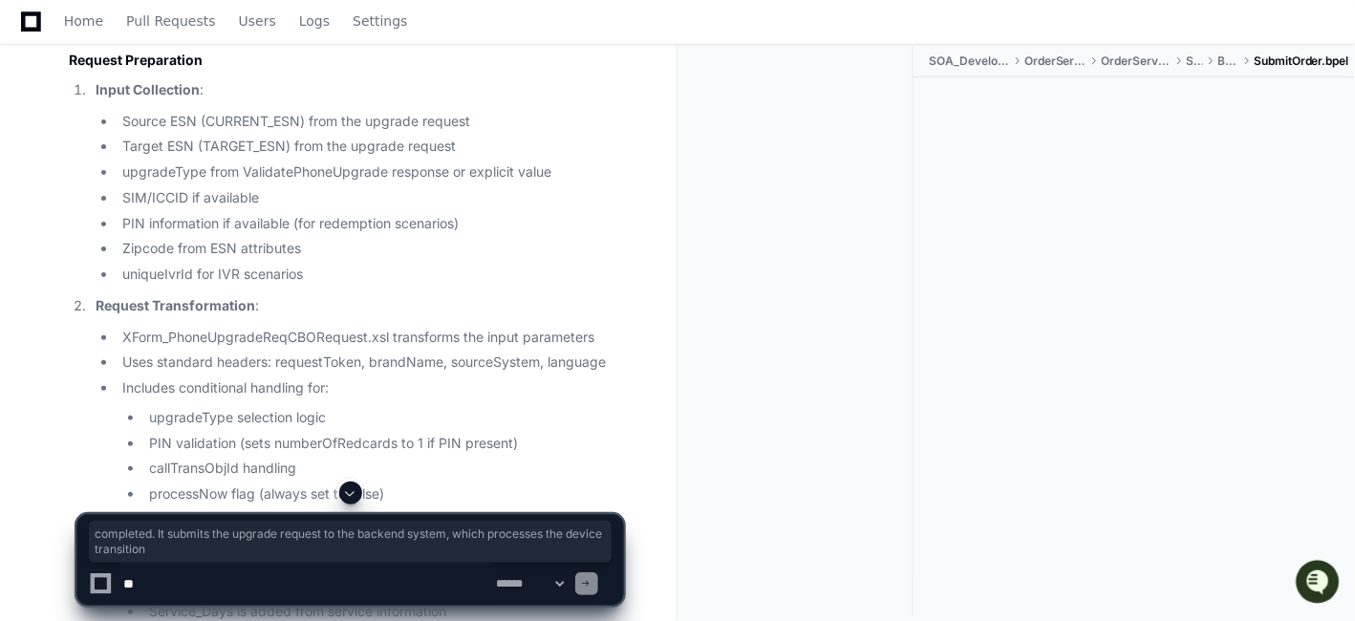
drag, startPoint x: 266, startPoint y: 178, endPoint x: 103, endPoint y: 160, distance: 163.5
drag, startPoint x: 532, startPoint y: 173, endPoint x: 13, endPoint y: 138, distance: 520.1
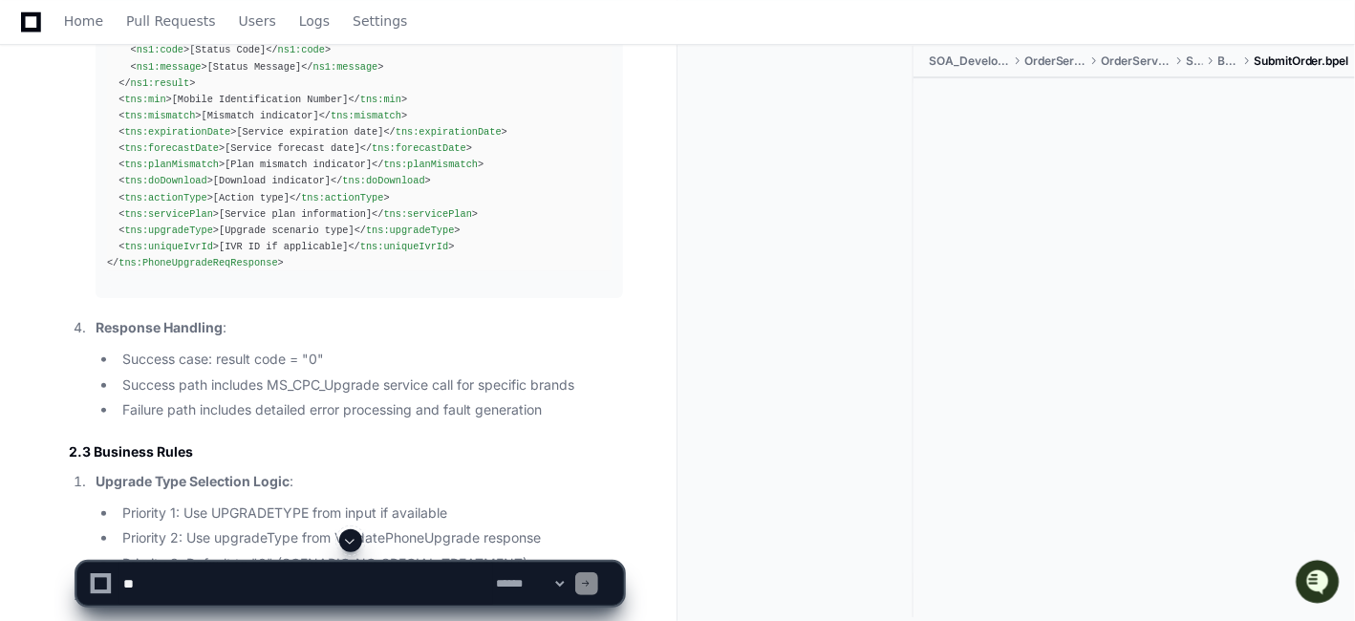
scroll to position [28381, 0]
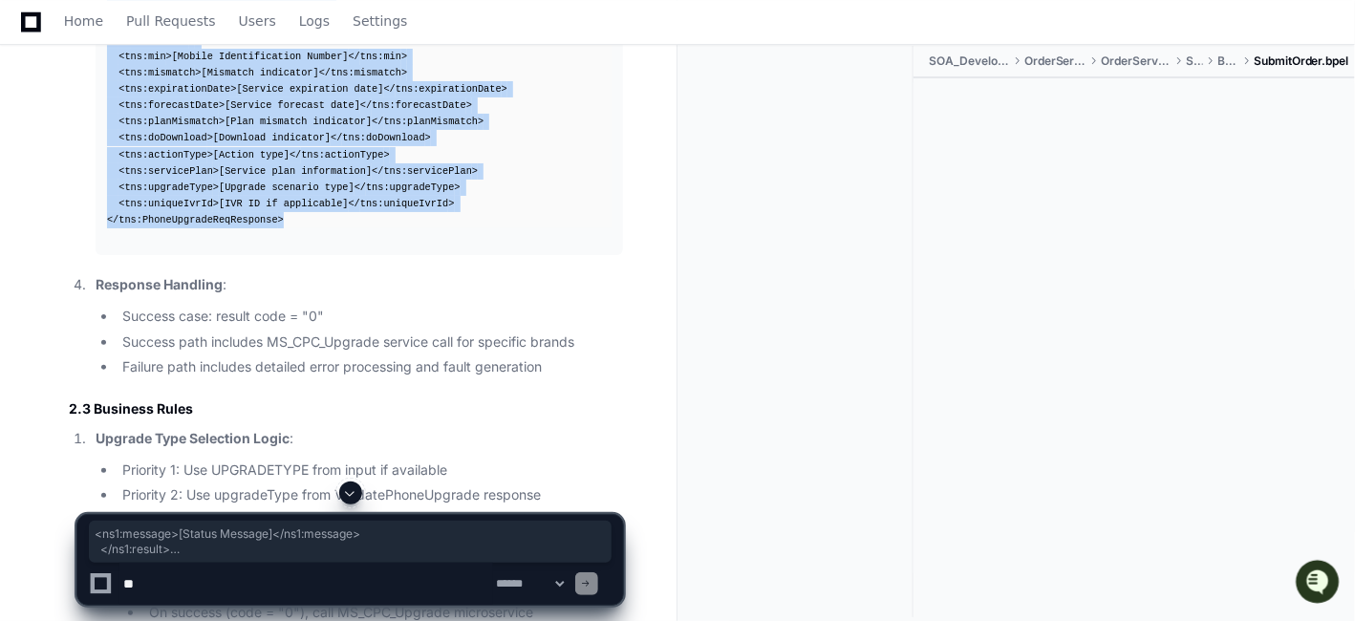
drag, startPoint x: 269, startPoint y: 490, endPoint x: 59, endPoint y: 244, distance: 324.0
click at [315, 228] on div "< tns:PhoneUpgradeReqResponse > < ns1:result > < ns1:code > [Status Code] </ ns…" at bounding box center [359, 98] width 505 height 262
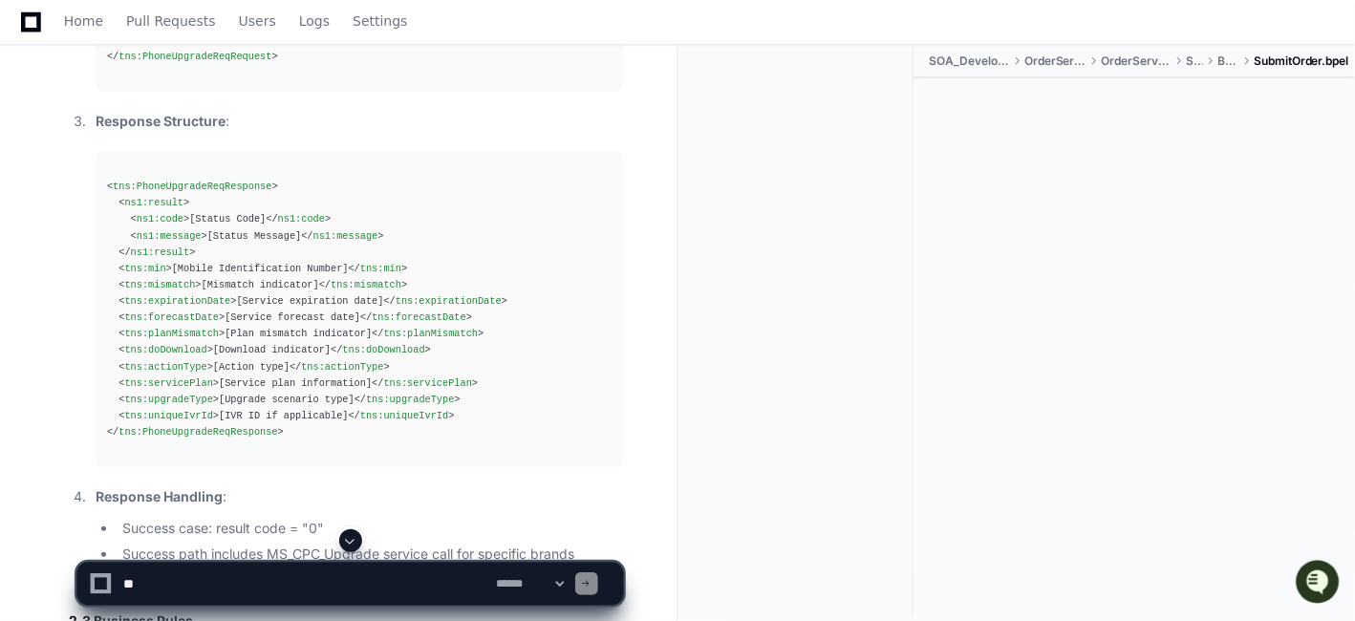
scroll to position [28084, 0]
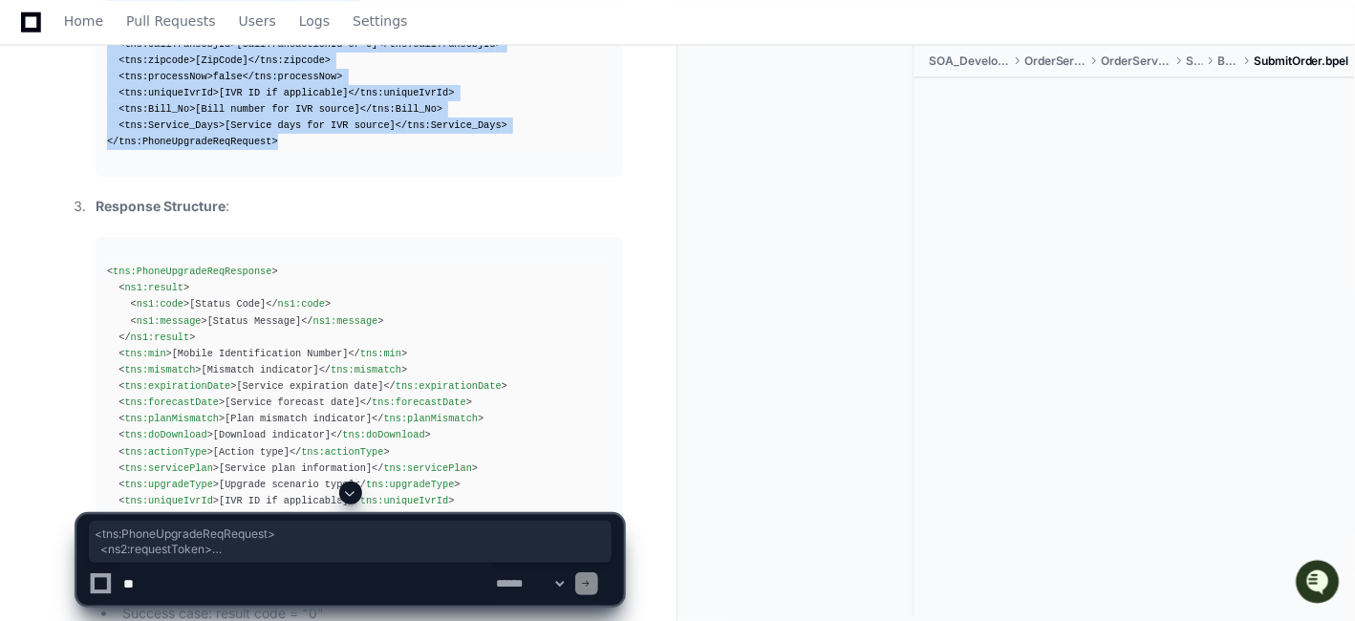
drag, startPoint x: 229, startPoint y: 370, endPoint x: 89, endPoint y: 84, distance: 318.4
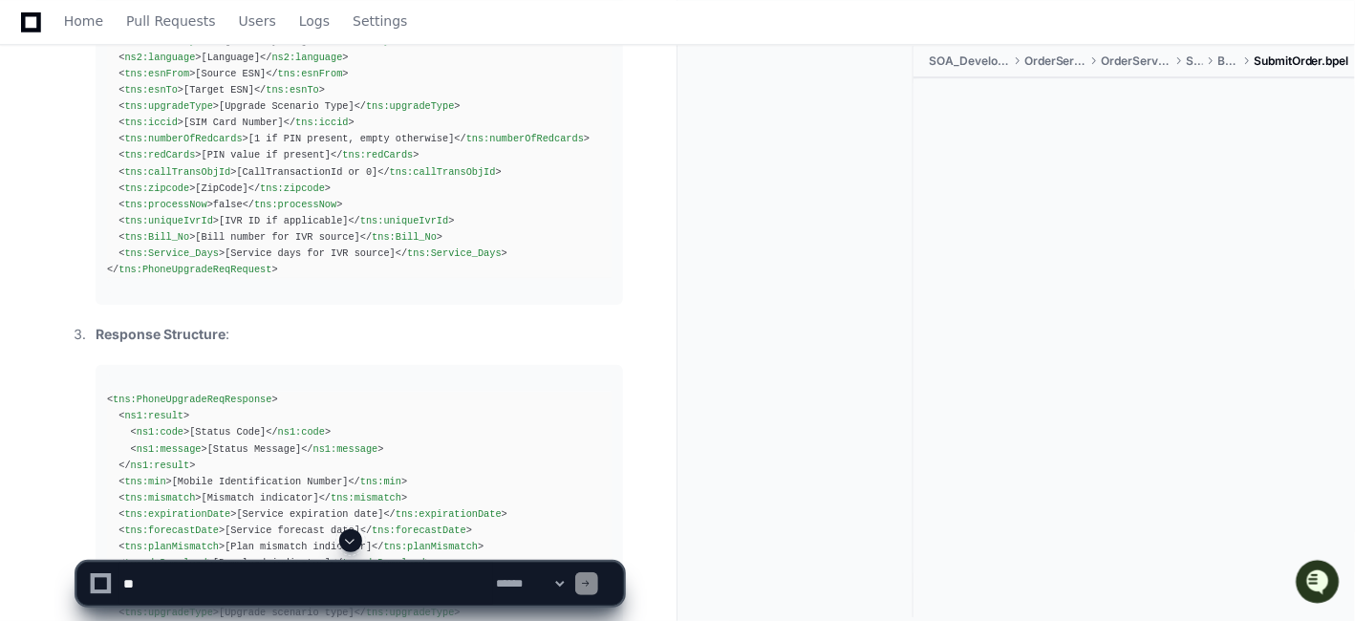
scroll to position [27999, 0]
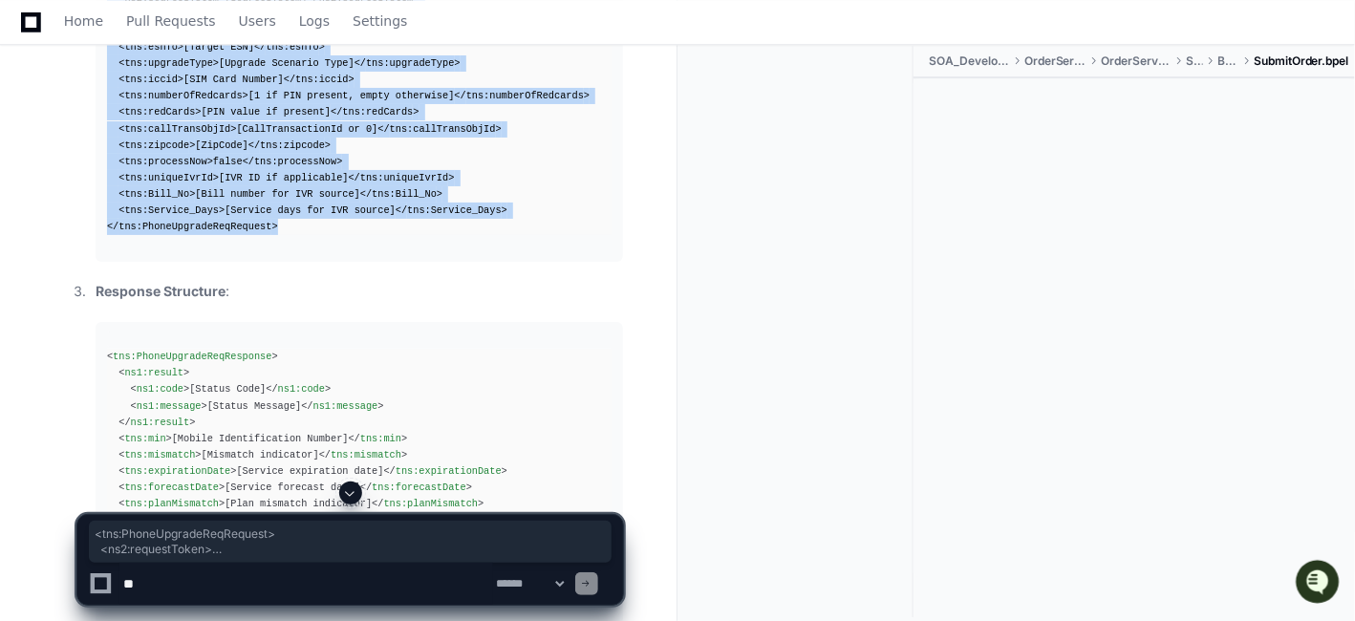
drag, startPoint x: 139, startPoint y: 373, endPoint x: 87, endPoint y: 161, distance: 218.3
click at [87, 161] on ol "Service Endpoint : SOAP API: [URL][DOMAIN_NAME] SOAP Action: " [URL][DOMAIN_NAM…" at bounding box center [346, 248] width 554 height 1024
click at [344, 236] on div "< tns:PhoneUpgradeReqRequest > < ns2:requestToken > < ns2:clientTransactionId >…" at bounding box center [359, 64] width 505 height 344
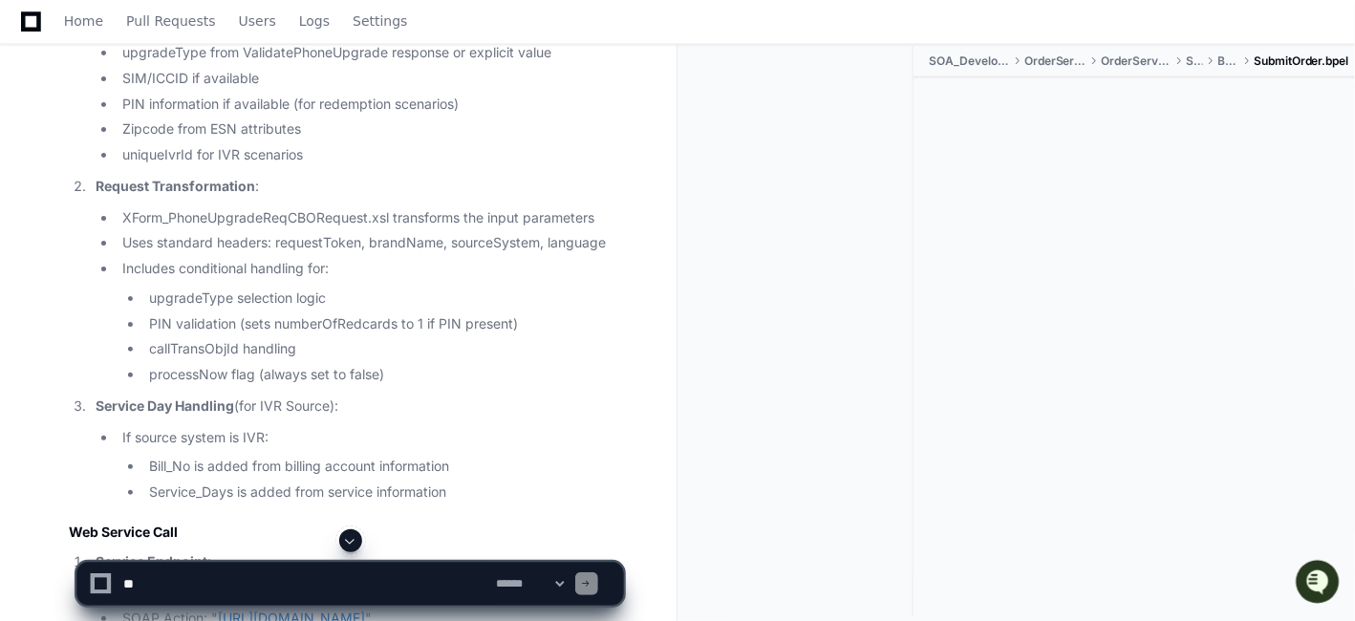
scroll to position [27022, 0]
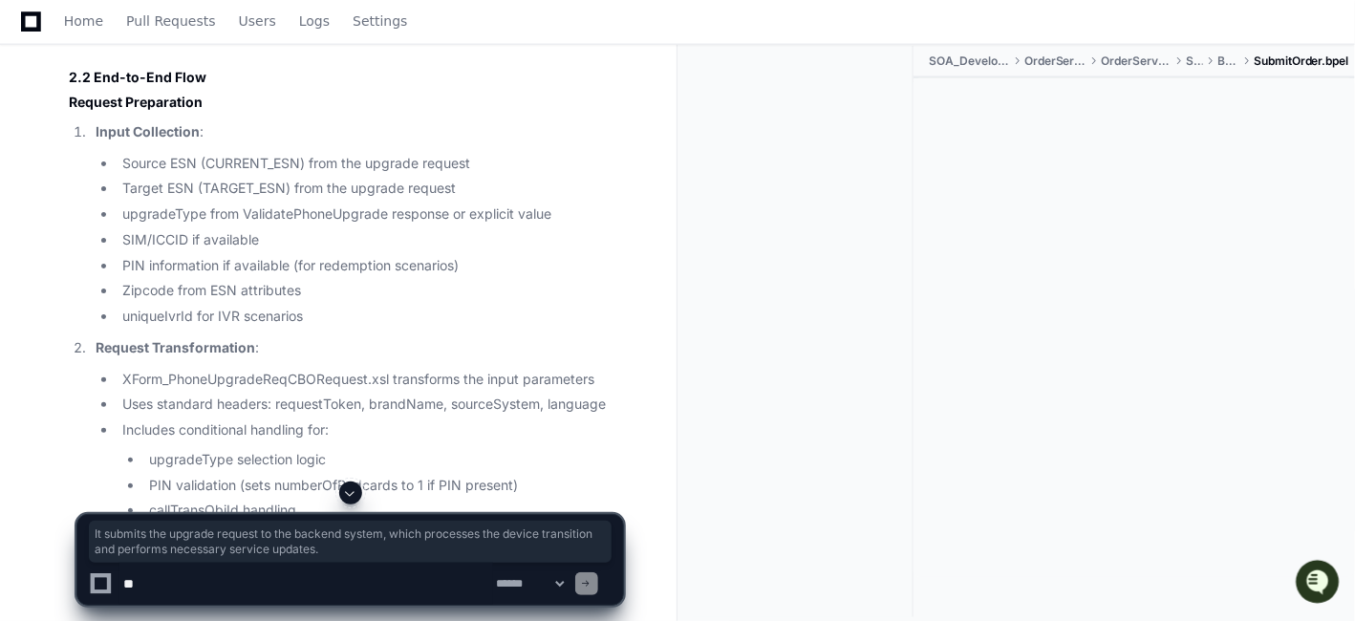
drag, startPoint x: 177, startPoint y: 195, endPoint x: 534, endPoint y: 215, distance: 358.0
drag, startPoint x: 533, startPoint y: 214, endPoint x: 54, endPoint y: 182, distance: 479.9
click at [54, 182] on div "Updating progress Reflecting on learnings so far Detailed End-to-End Flow and B…" at bounding box center [327, 629] width 592 height 6511
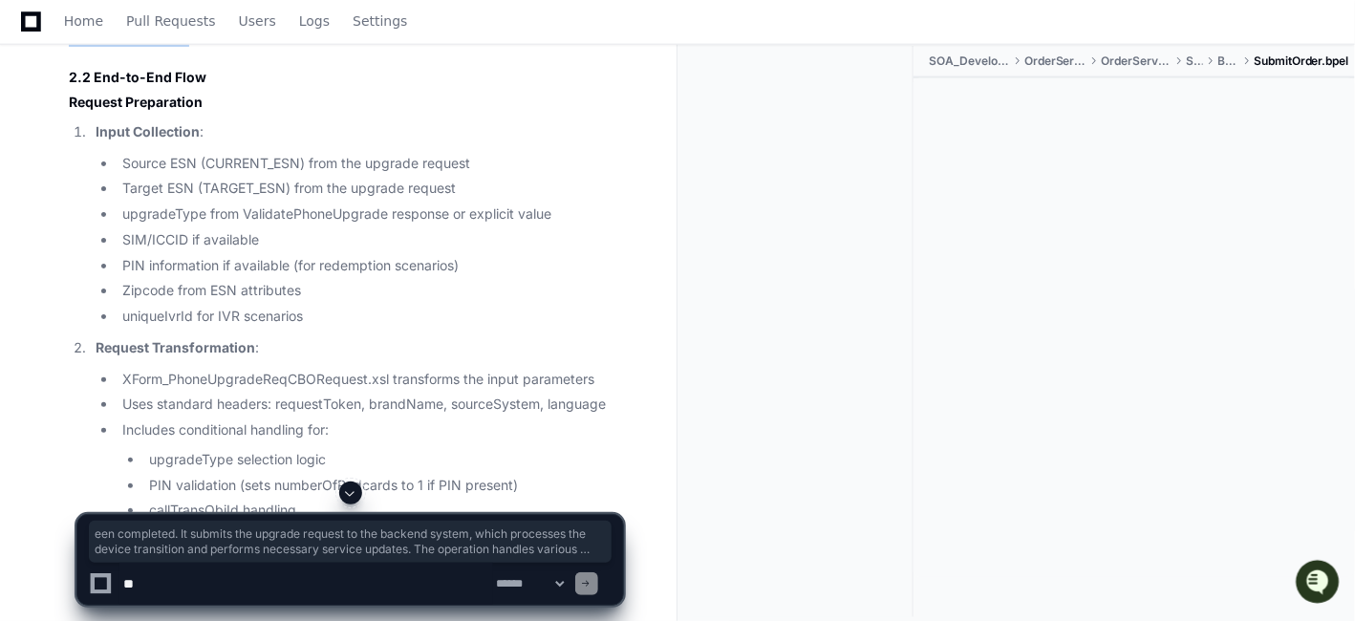
drag, startPoint x: 212, startPoint y: 263, endPoint x: 59, endPoint y: 175, distance: 176.4
click at [59, 175] on div "Updating progress Reflecting on learnings so far Detailed End-to-End Flow and B…" at bounding box center [327, 629] width 592 height 6511
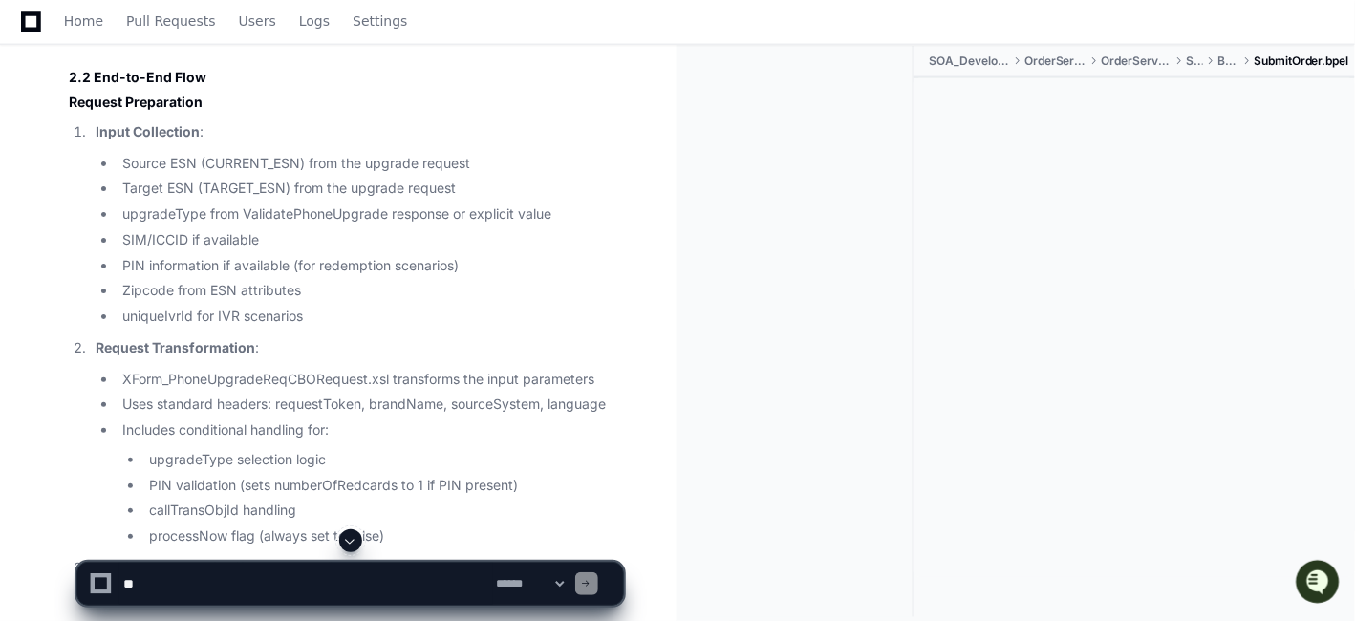
click at [188, 112] on h4 "Request Preparation" at bounding box center [346, 102] width 554 height 19
click at [291, 175] on li "Source ESN (CURRENT_ESN) from the upgrade request" at bounding box center [370, 164] width 506 height 22
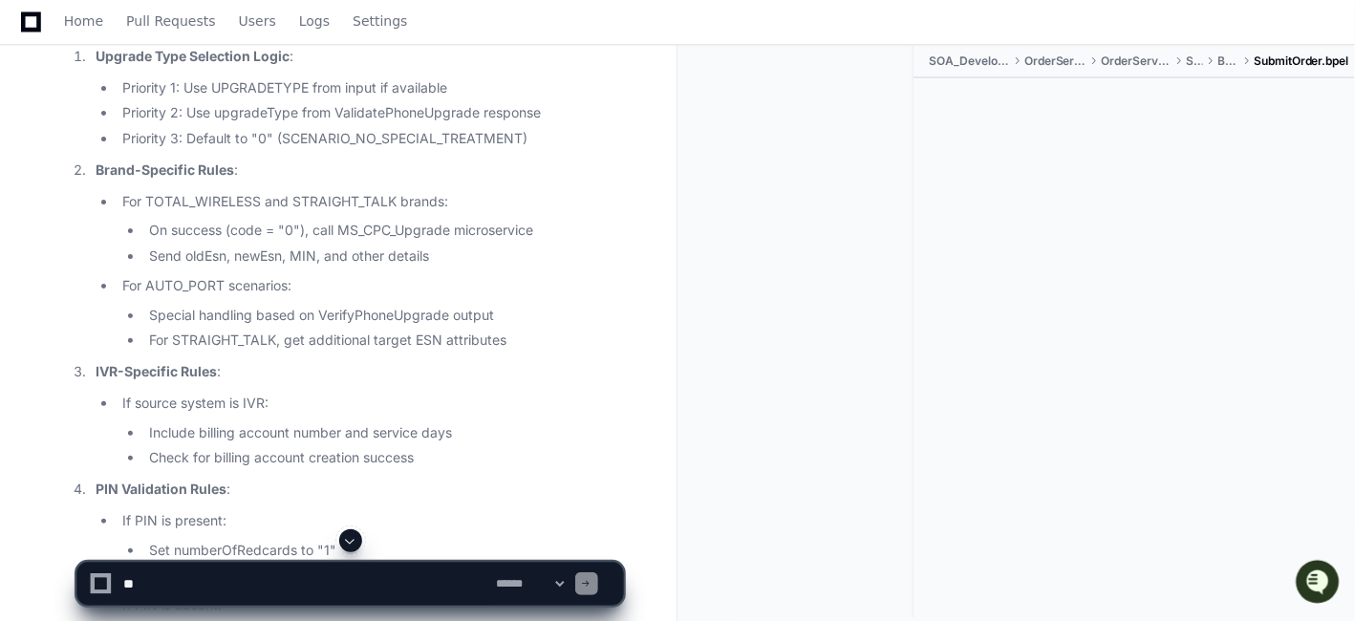
scroll to position [28806, 0]
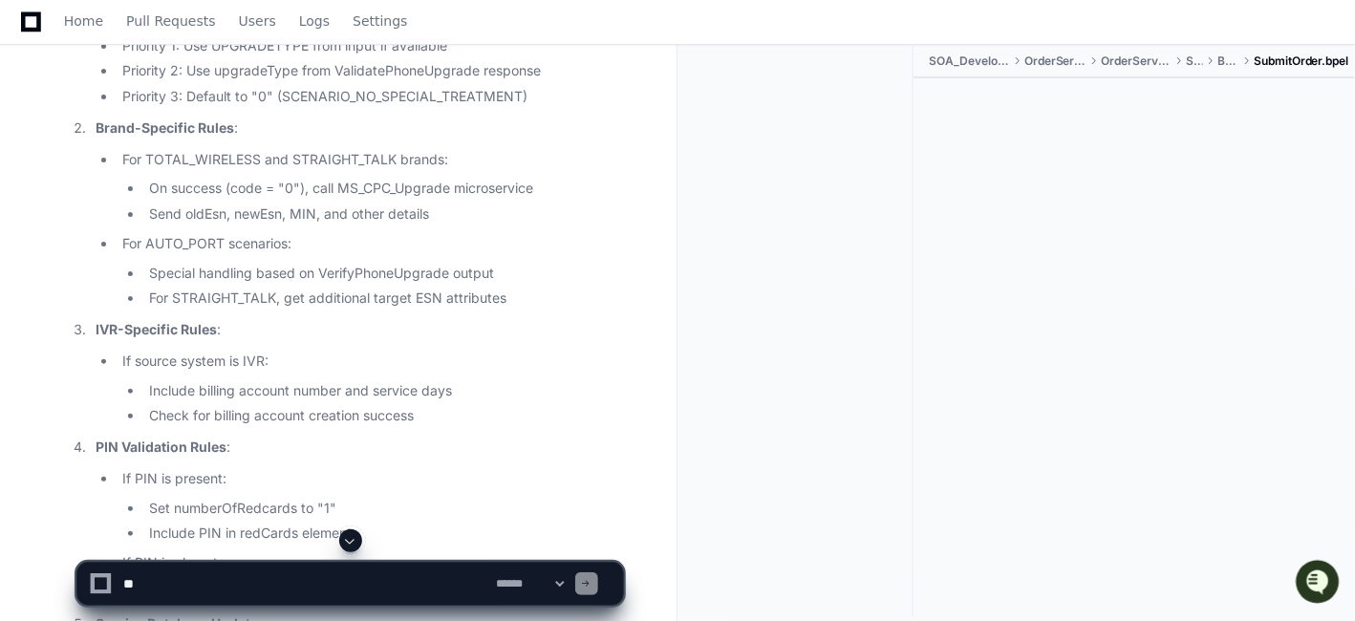
click at [491, 26] on p "Upgrade Type Selection Logic :" at bounding box center [360, 15] width 528 height 22
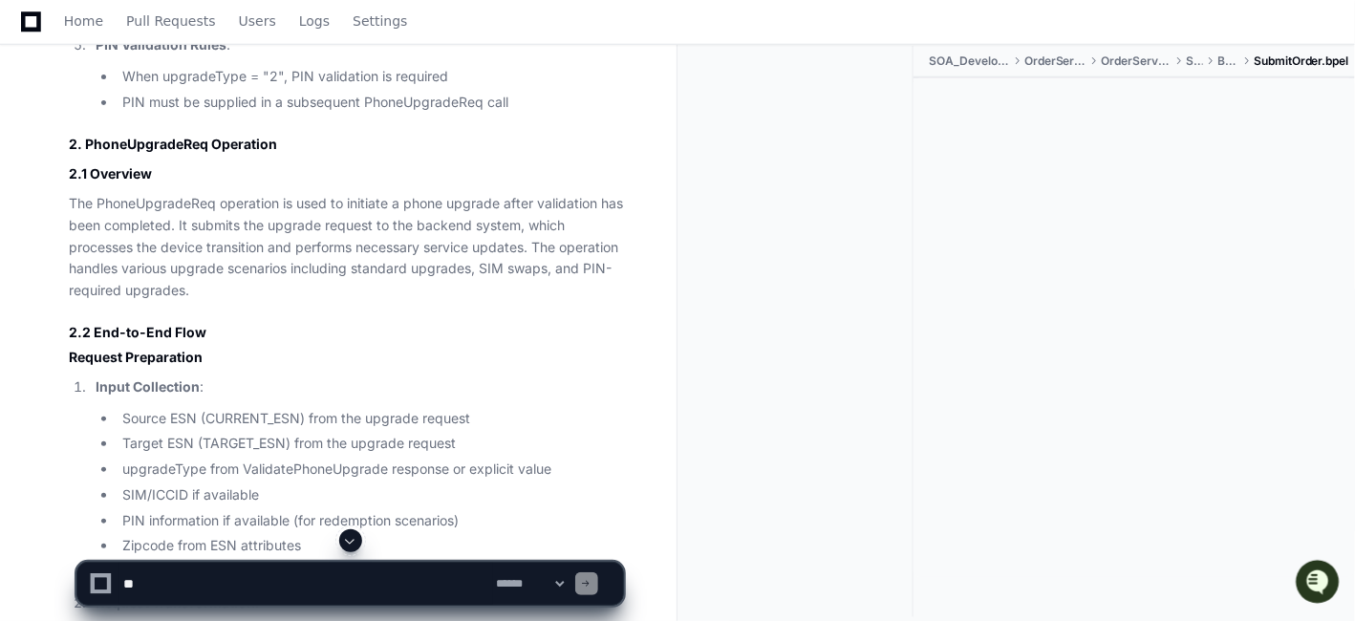
scroll to position [26809, 0]
